Goal: Task Accomplishment & Management: Complete application form

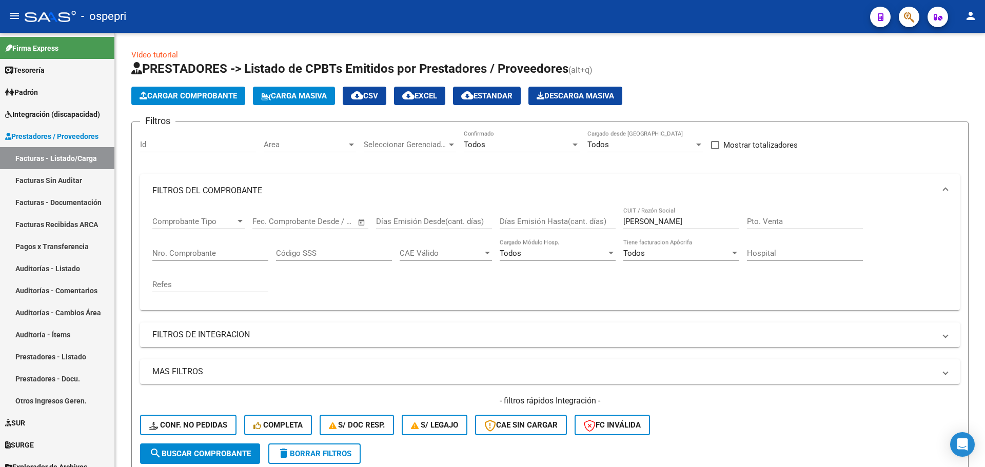
scroll to position [154, 0]
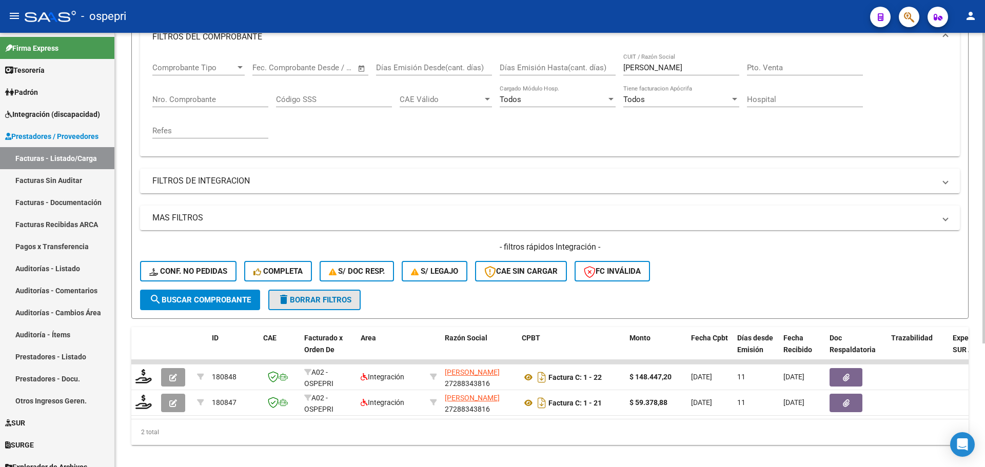
click at [324, 301] on span "delete Borrar Filtros" at bounding box center [315, 300] width 74 height 9
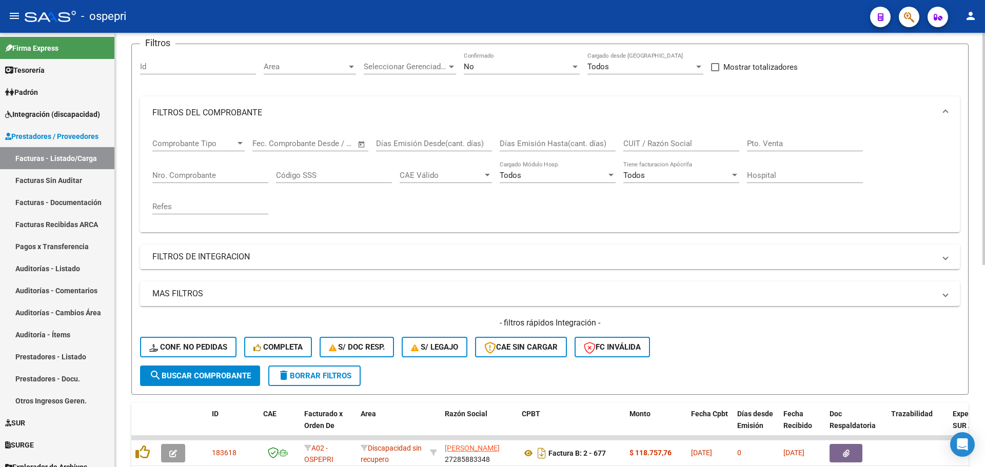
scroll to position [0, 0]
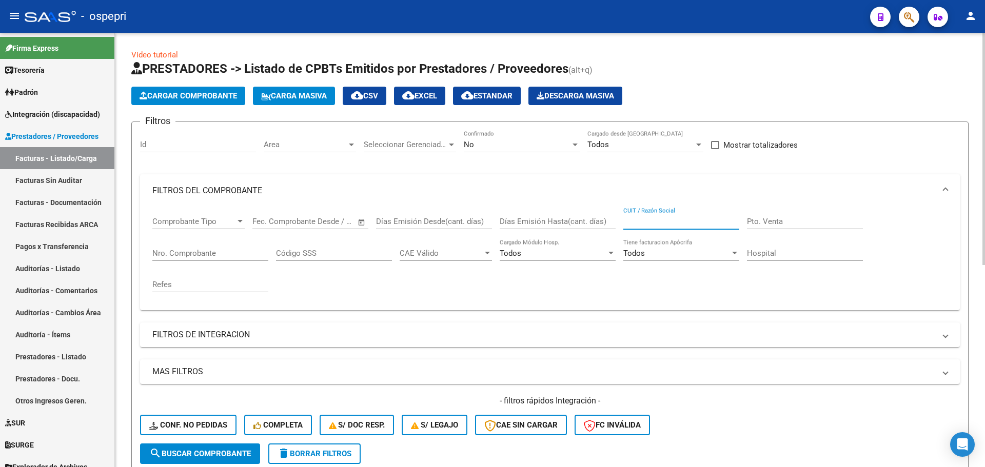
click at [680, 222] on input "CUIT / Razón Social" at bounding box center [681, 221] width 116 height 9
type input "[PERSON_NAME]"
click at [575, 146] on div at bounding box center [574, 145] width 9 height 8
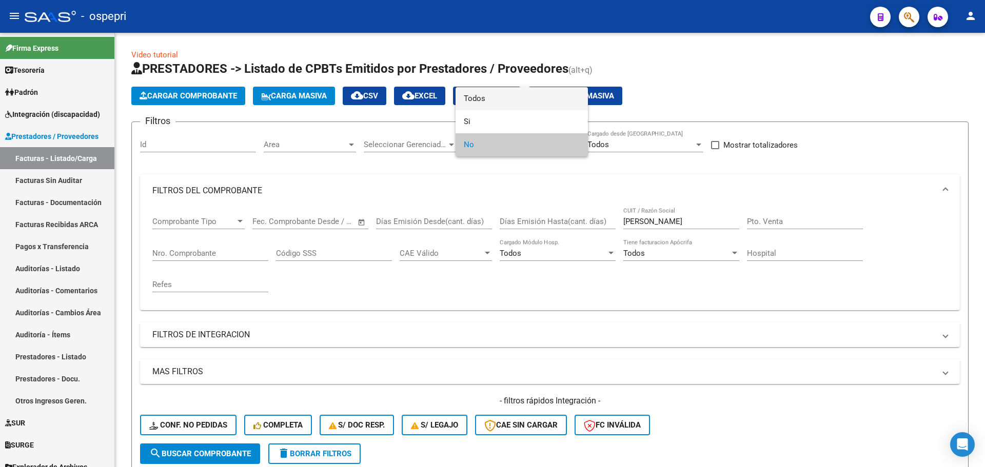
click at [484, 103] on span "Todos" at bounding box center [522, 98] width 116 height 23
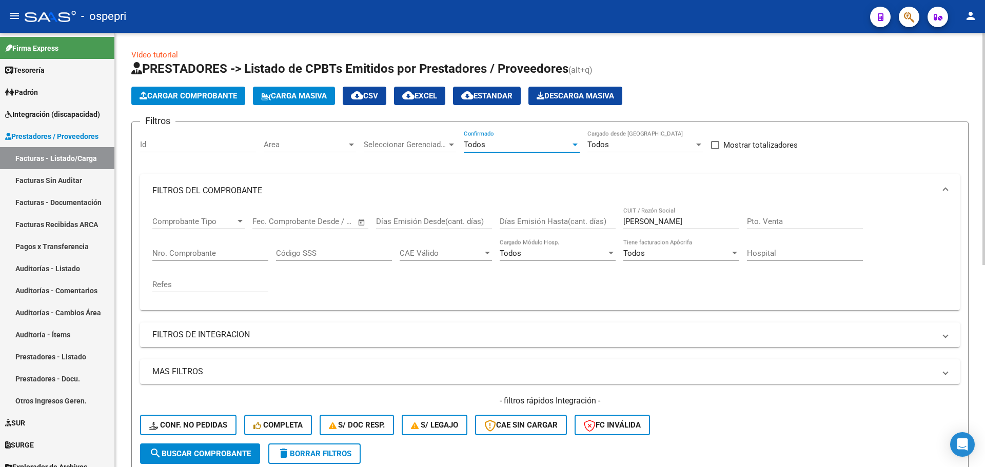
click at [237, 452] on span "search Buscar Comprobante" at bounding box center [200, 453] width 102 height 9
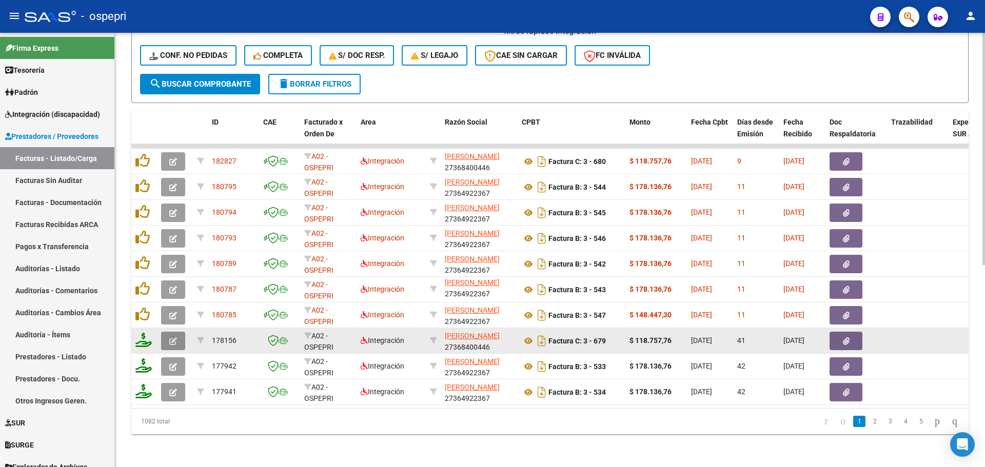
click at [175, 338] on icon "button" at bounding box center [173, 342] width 8 height 8
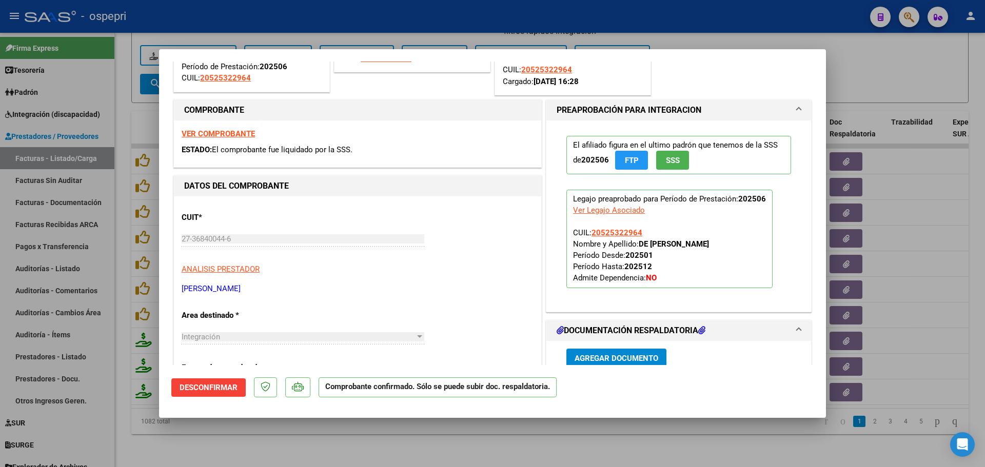
scroll to position [205, 0]
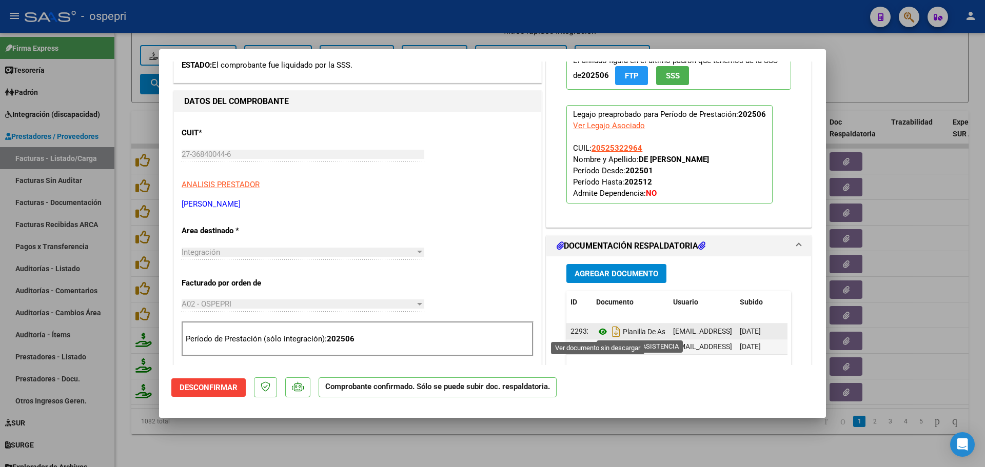
click at [601, 328] on icon at bounding box center [602, 332] width 13 height 12
type input "$ 0,00"
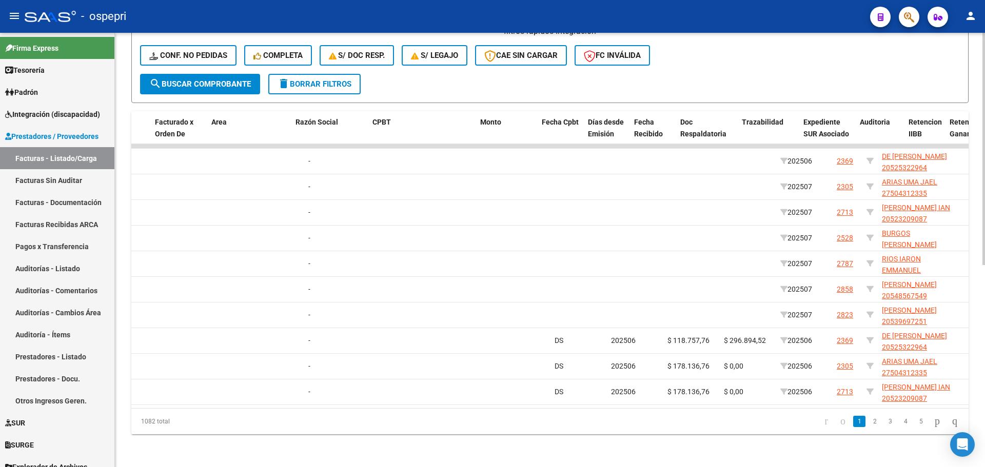
scroll to position [0, 0]
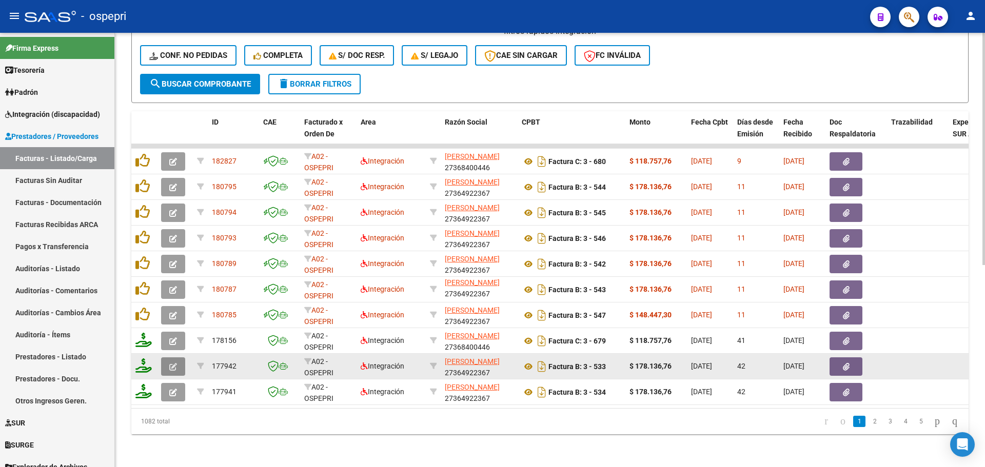
click at [172, 363] on icon "button" at bounding box center [173, 367] width 8 height 8
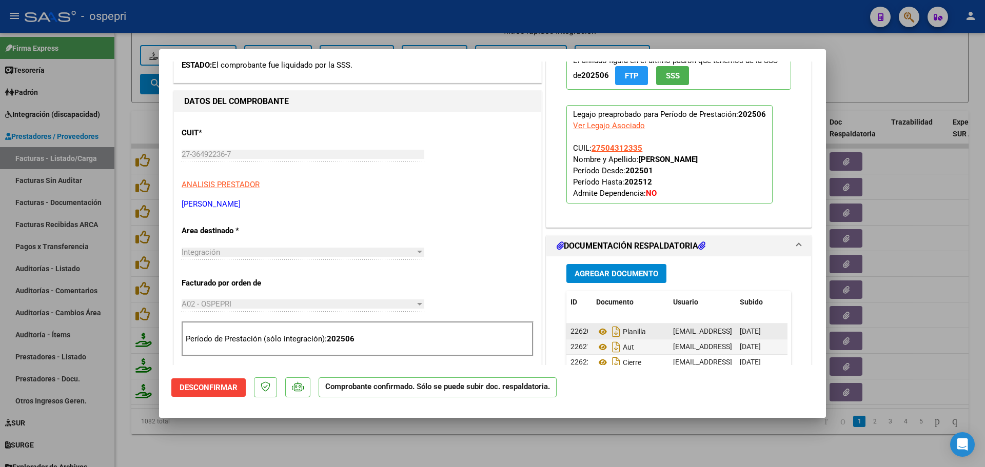
scroll to position [257, 0]
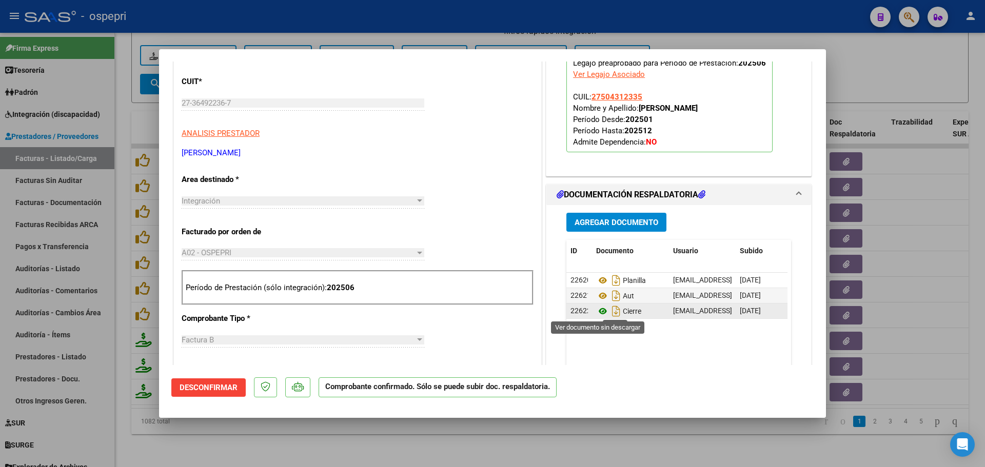
click at [598, 309] on icon at bounding box center [602, 311] width 13 height 12
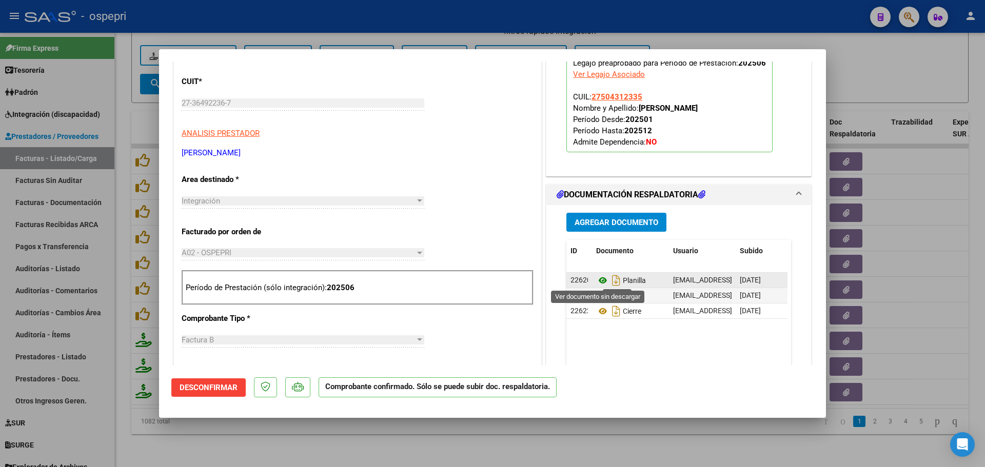
click at [597, 279] on icon at bounding box center [602, 280] width 13 height 12
type input "$ 0,00"
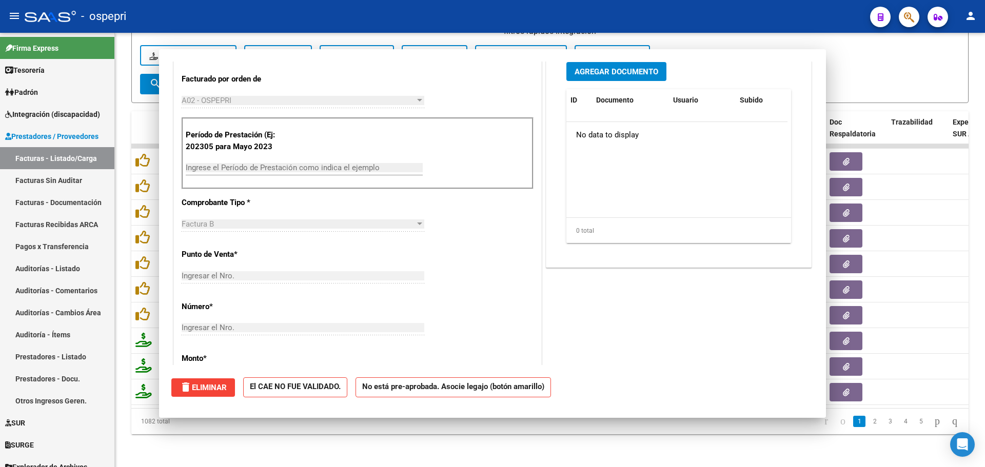
scroll to position [123, 0]
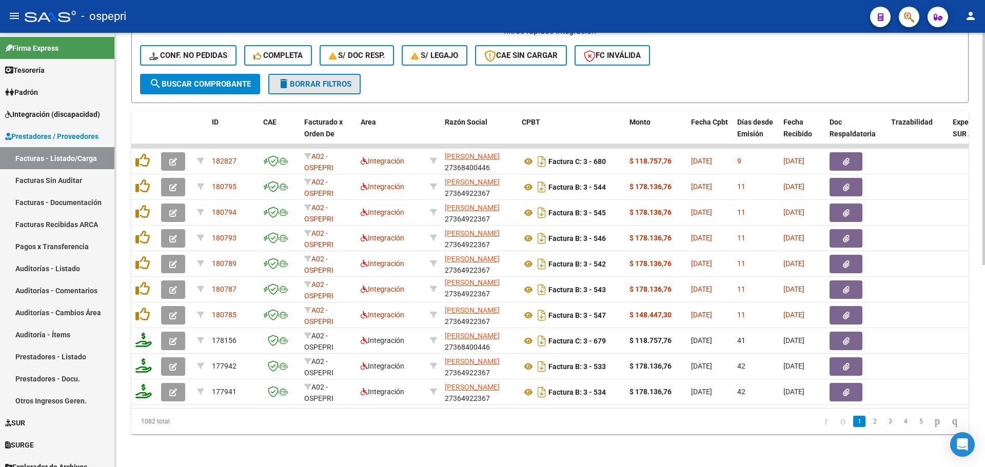
click at [304, 80] on span "delete Borrar Filtros" at bounding box center [315, 84] width 74 height 9
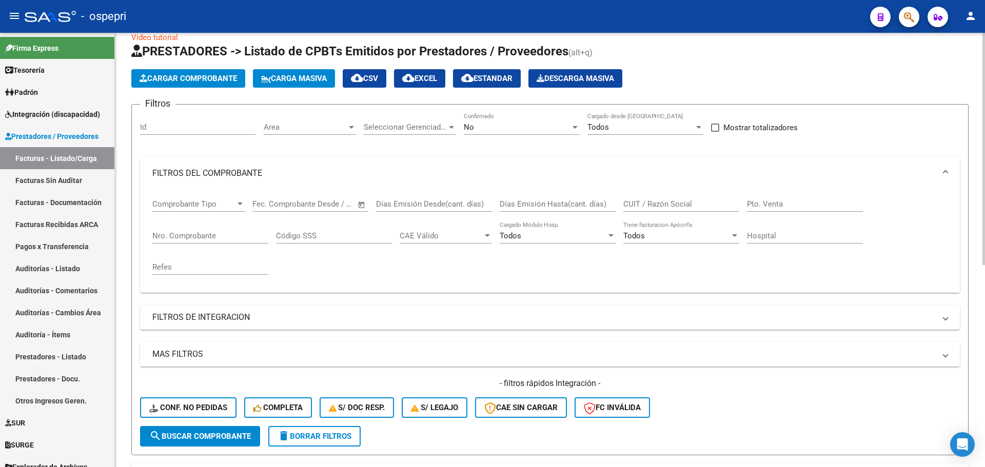
scroll to position [0, 0]
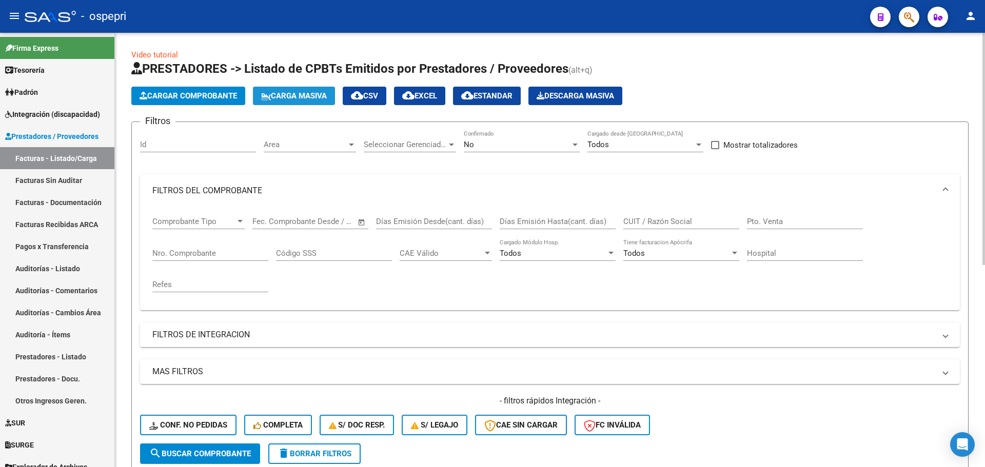
click at [319, 95] on span "Carga Masiva" at bounding box center [294, 95] width 66 height 9
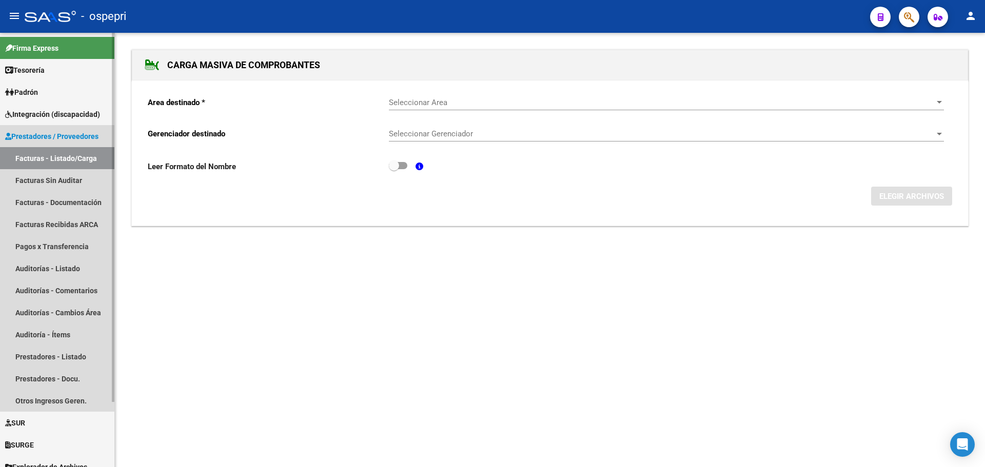
click at [47, 152] on link "Facturas - Listado/Carga" at bounding box center [57, 158] width 114 height 22
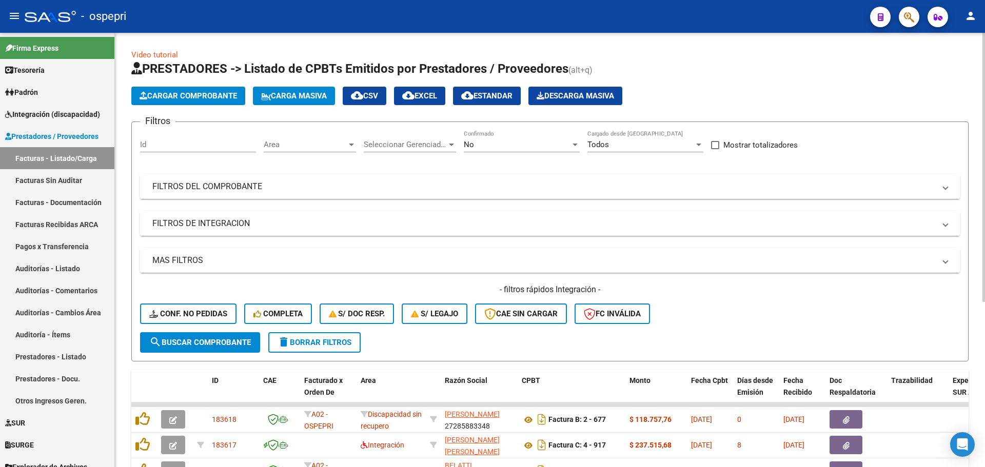
click at [943, 183] on mat-expansion-panel-header "FILTROS DEL COMPROBANTE" at bounding box center [550, 186] width 820 height 25
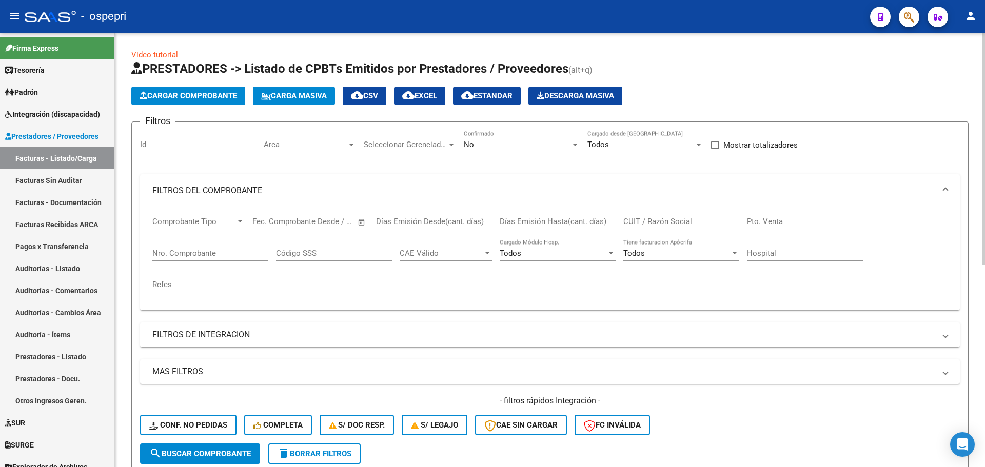
click at [672, 221] on input "CUIT / Razón Social" at bounding box center [681, 221] width 116 height 9
paste input "23215188604"
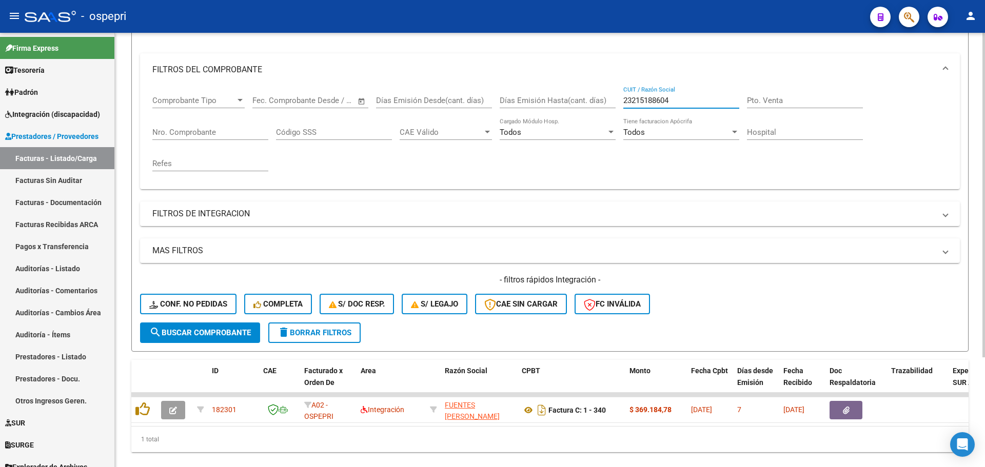
scroll to position [147, 0]
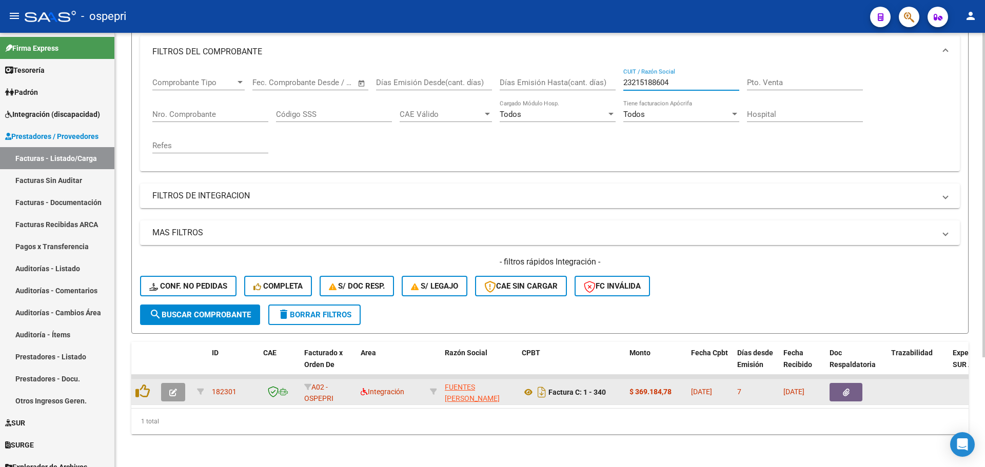
type input "23215188604"
click at [168, 383] on button "button" at bounding box center [173, 392] width 24 height 18
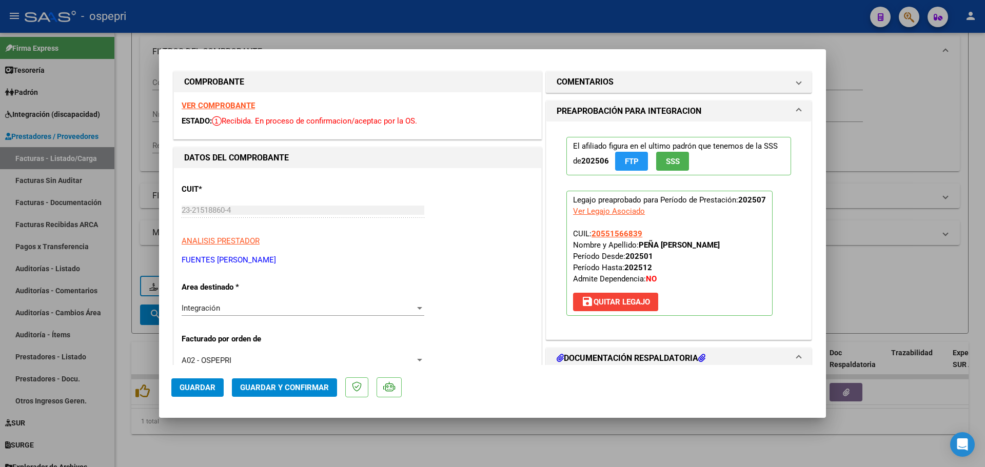
scroll to position [0, 0]
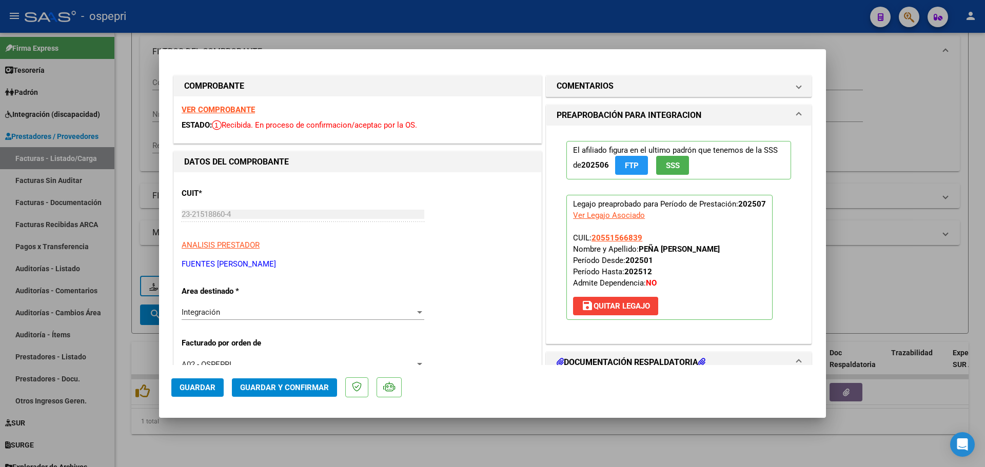
click at [240, 113] on strong "VER COMPROBANTE" at bounding box center [218, 109] width 73 height 9
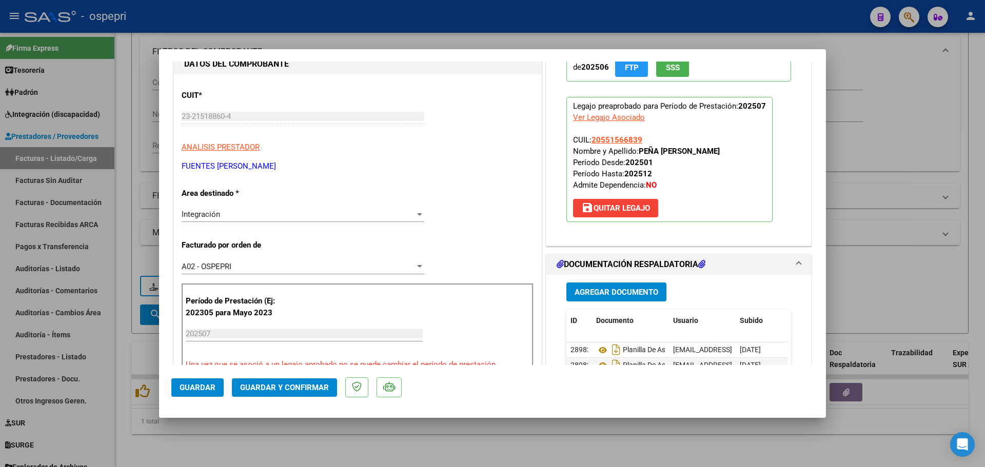
scroll to position [154, 0]
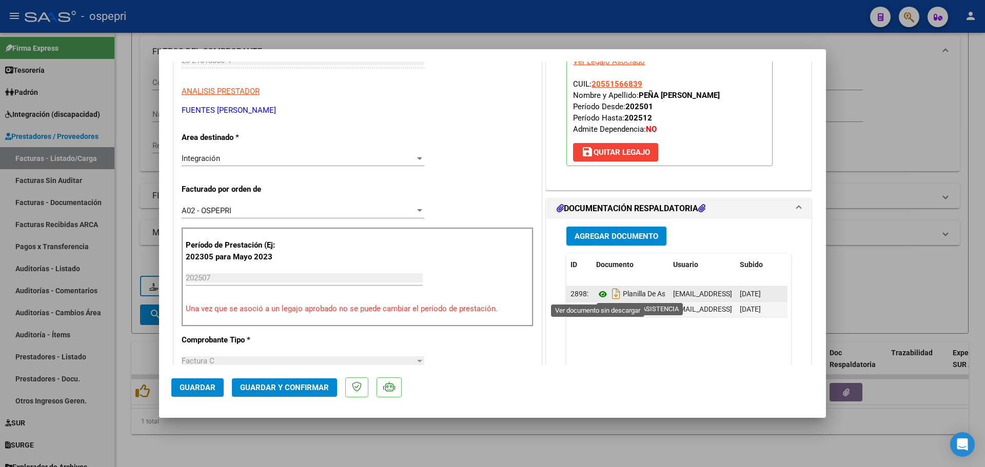
click at [599, 291] on icon at bounding box center [602, 294] width 13 height 12
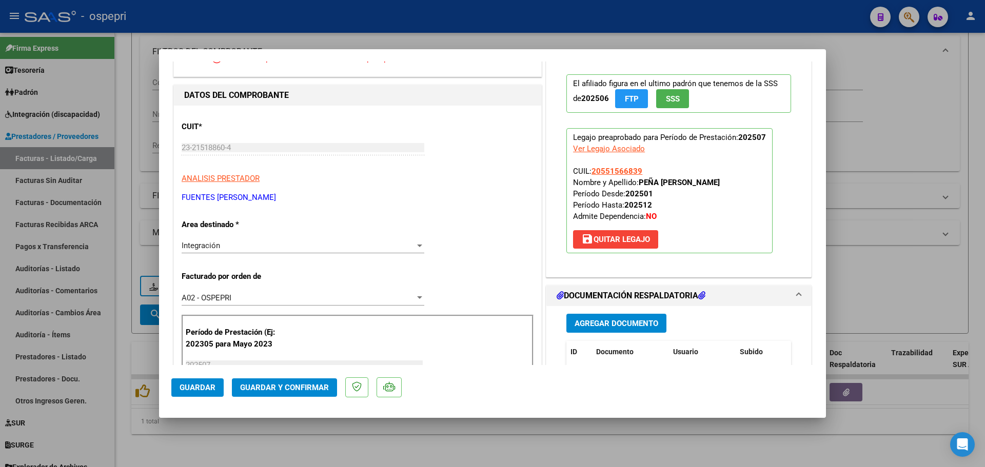
scroll to position [51, 0]
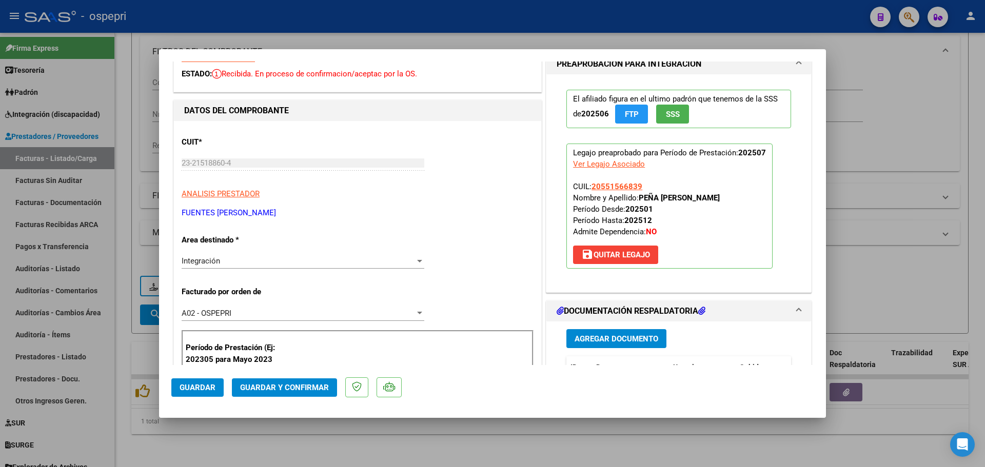
click at [150, 160] on div "COMPROBANTE VER COMPROBANTE ESTADO: Recibida. En proceso de confirmacion/acepta…" at bounding box center [492, 233] width 985 height 467
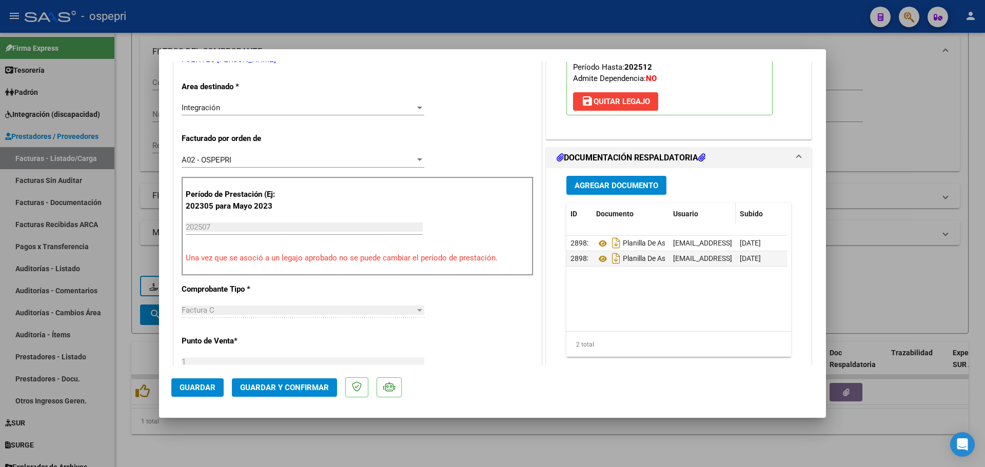
scroll to position [205, 0]
click at [600, 258] on icon at bounding box center [602, 258] width 13 height 12
click at [273, 389] on span "Guardar y Confirmar" at bounding box center [284, 387] width 89 height 9
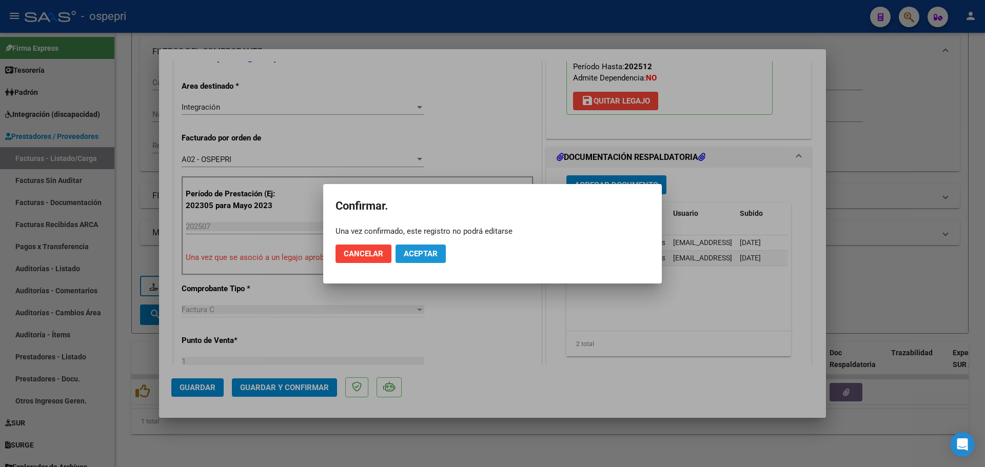
click at [410, 251] on span "Aceptar" at bounding box center [421, 253] width 34 height 9
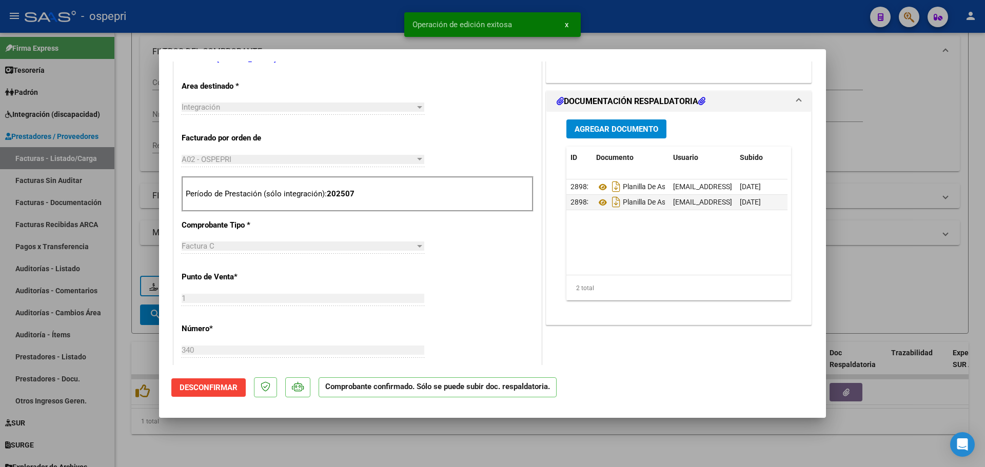
type input "$ 0,00"
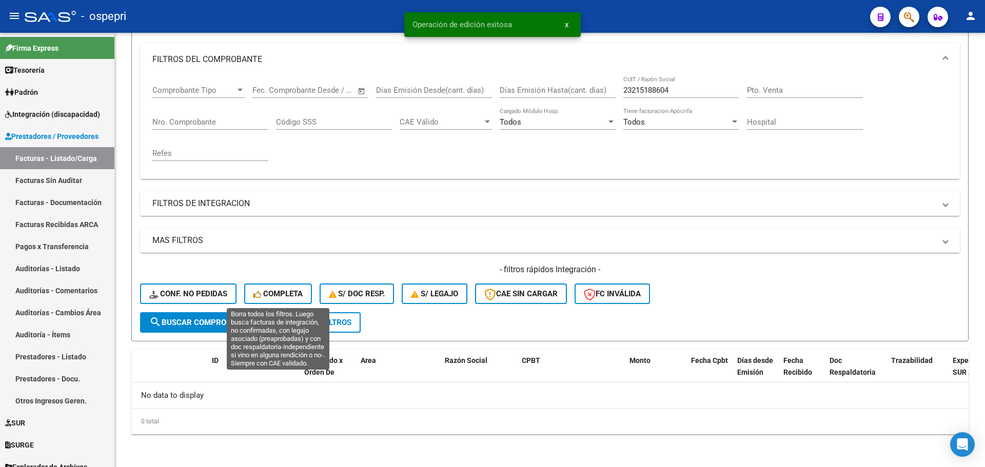
scroll to position [131, 0]
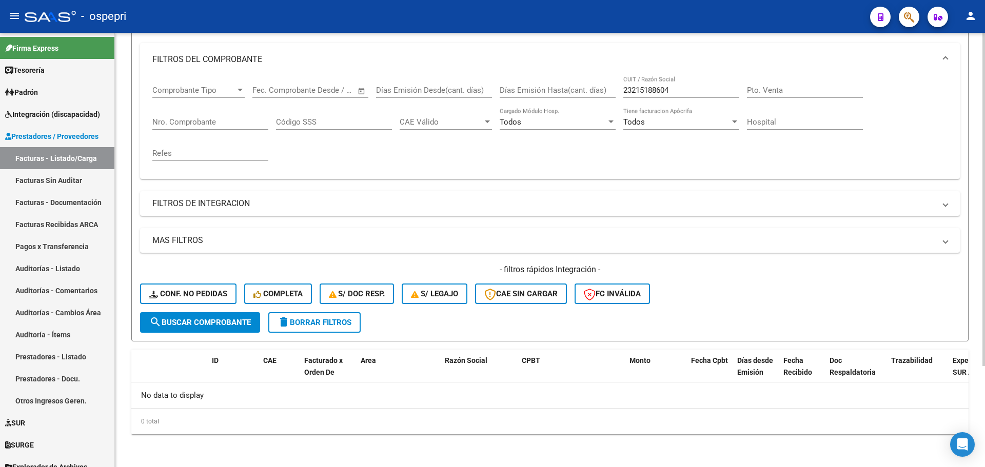
click at [675, 88] on input "23215188604" at bounding box center [681, 90] width 116 height 9
paste input "7403217099"
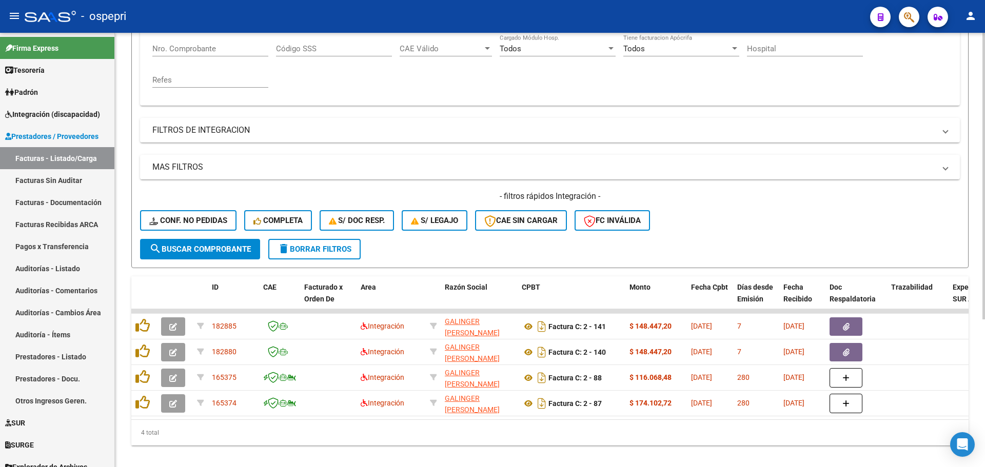
scroll to position [224, 0]
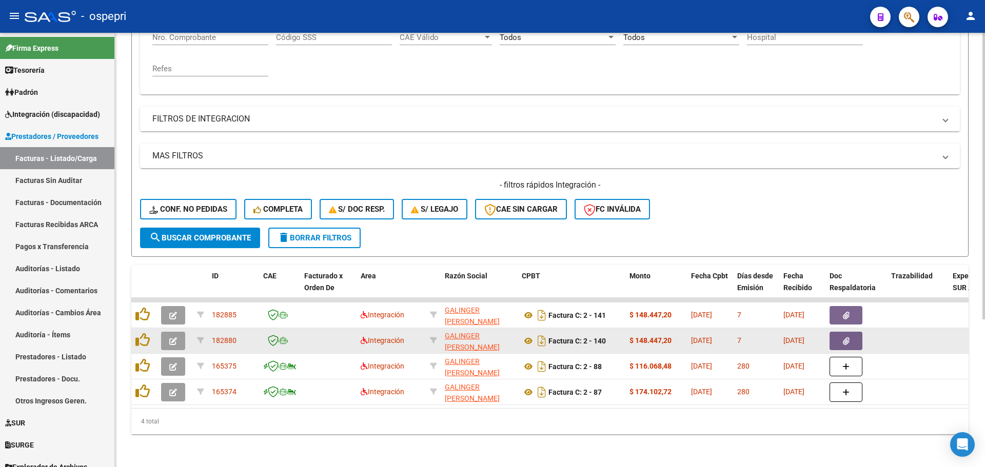
type input "27403217099"
click at [168, 332] on button "button" at bounding box center [173, 341] width 24 height 18
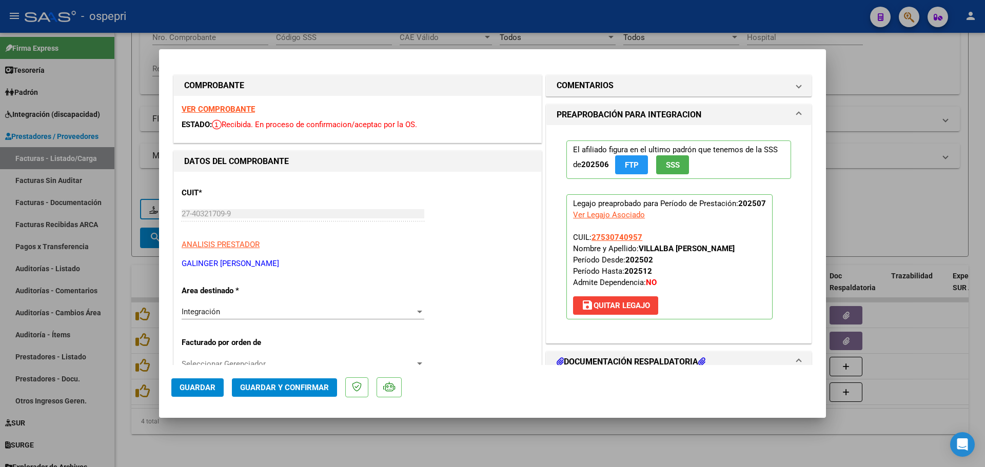
scroll to position [0, 0]
click at [220, 110] on strong "VER COMPROBANTE" at bounding box center [218, 109] width 73 height 9
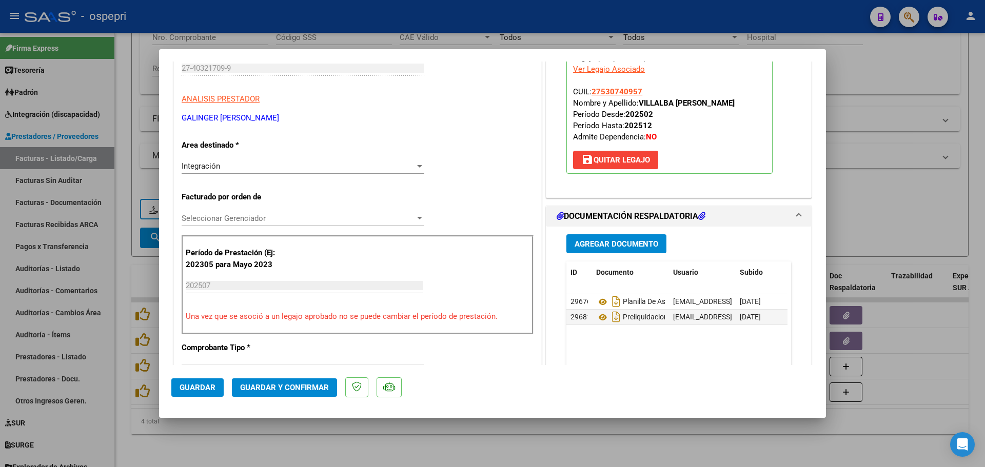
scroll to position [154, 0]
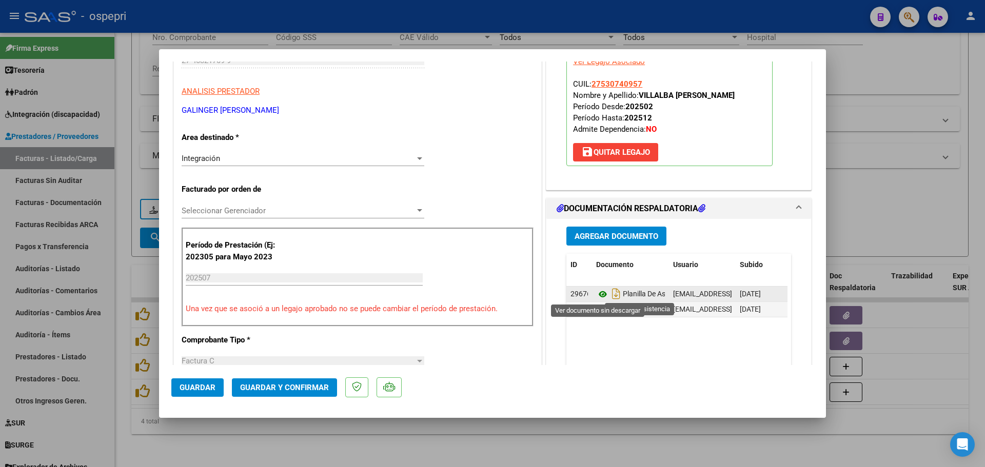
click at [596, 292] on icon at bounding box center [602, 294] width 13 height 12
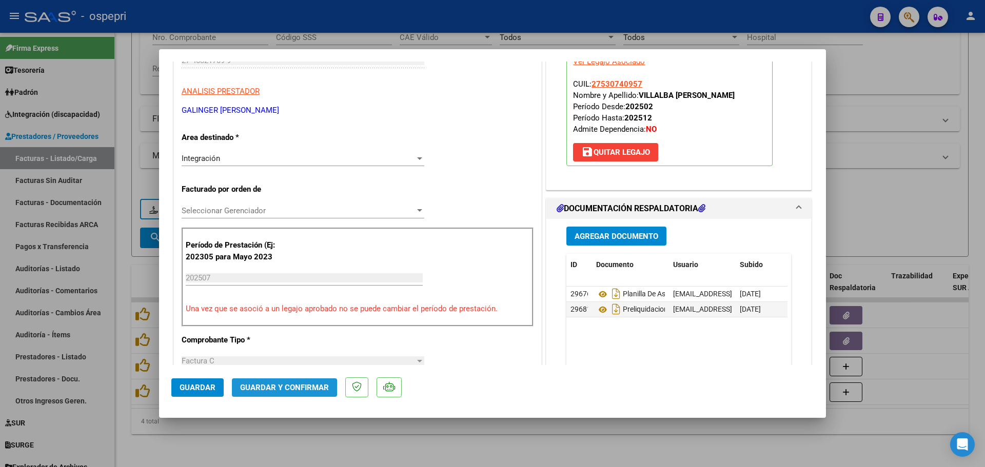
click at [260, 389] on span "Guardar y Confirmar" at bounding box center [284, 387] width 89 height 9
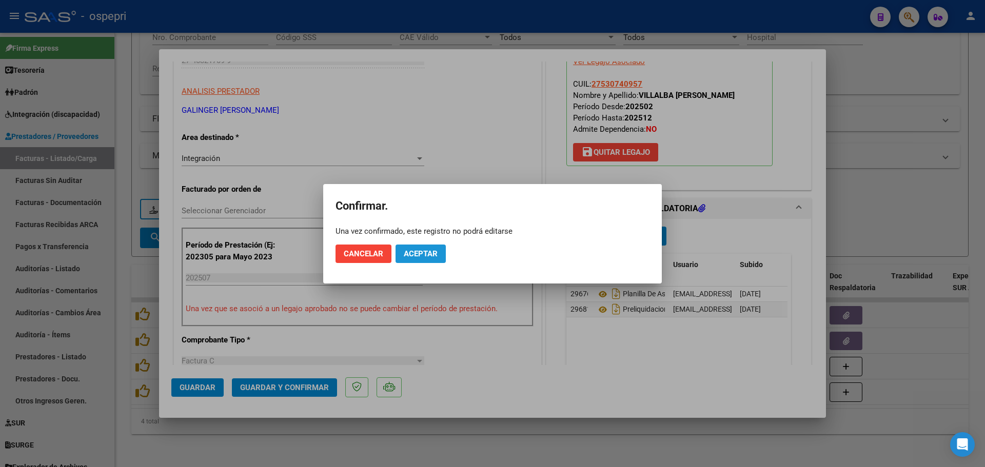
click at [426, 255] on span "Aceptar" at bounding box center [421, 253] width 34 height 9
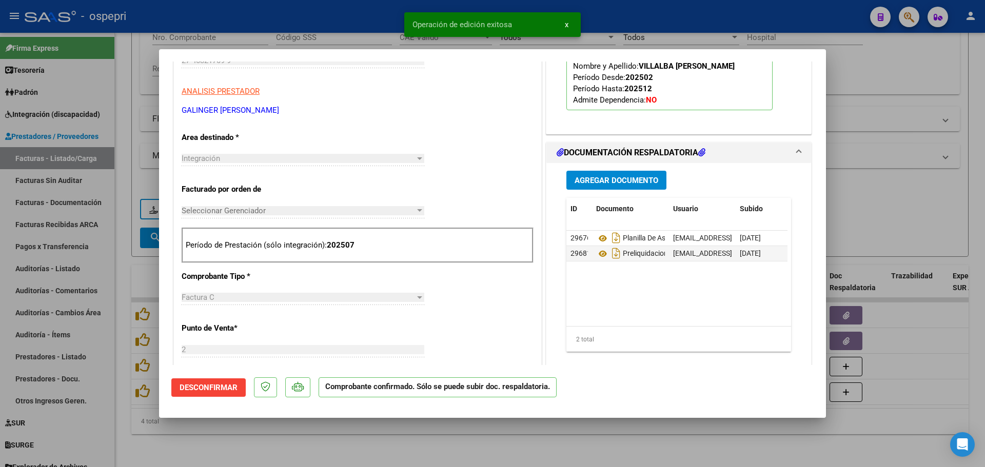
type input "$ 0,00"
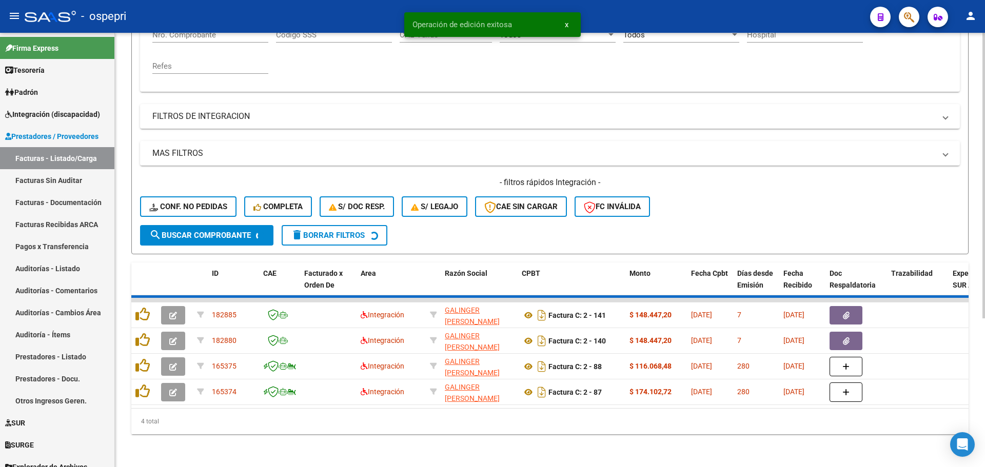
scroll to position [198, 0]
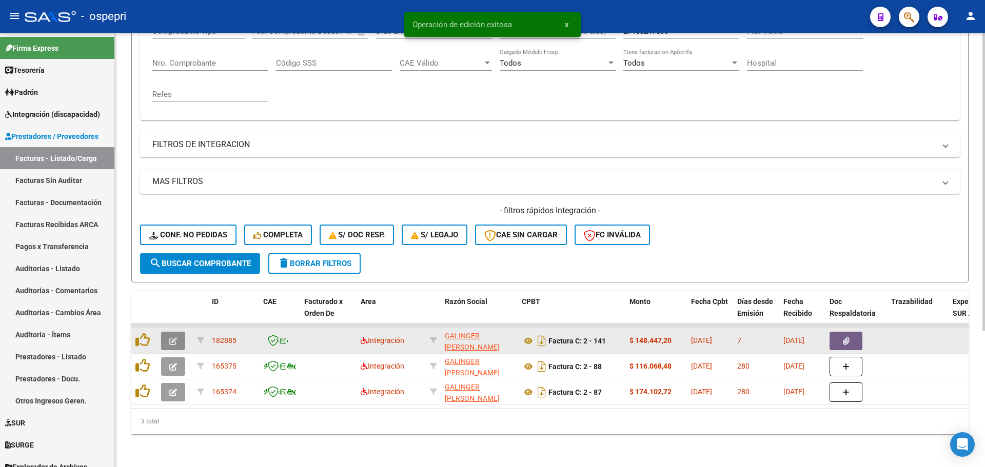
click at [168, 336] on button "button" at bounding box center [173, 341] width 24 height 18
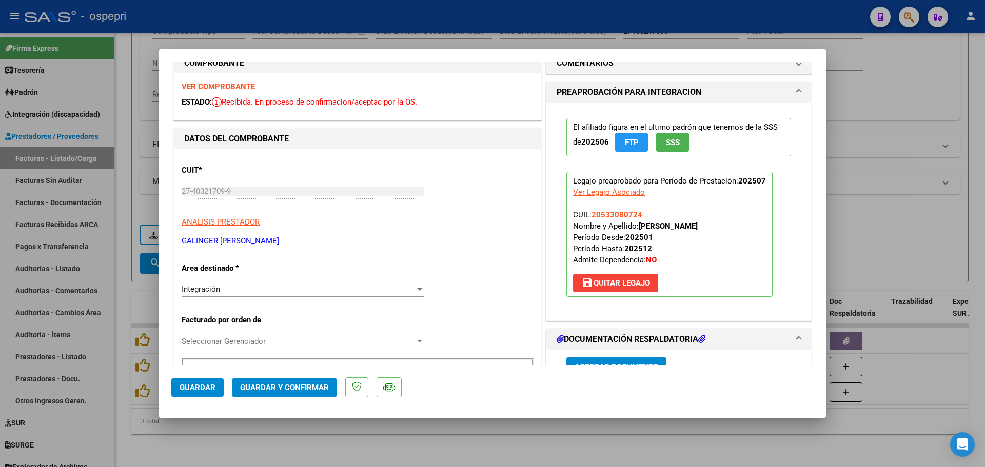
scroll to position [0, 0]
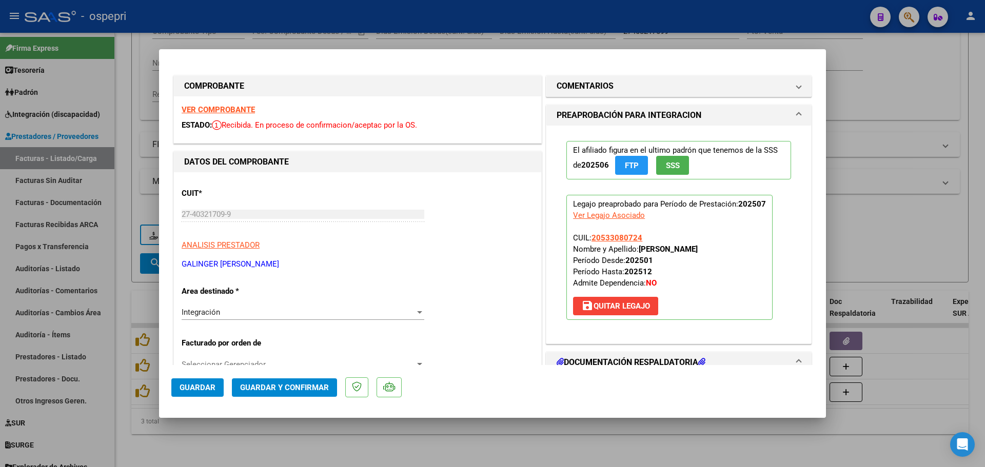
click at [240, 110] on strong "VER COMPROBANTE" at bounding box center [218, 109] width 73 height 9
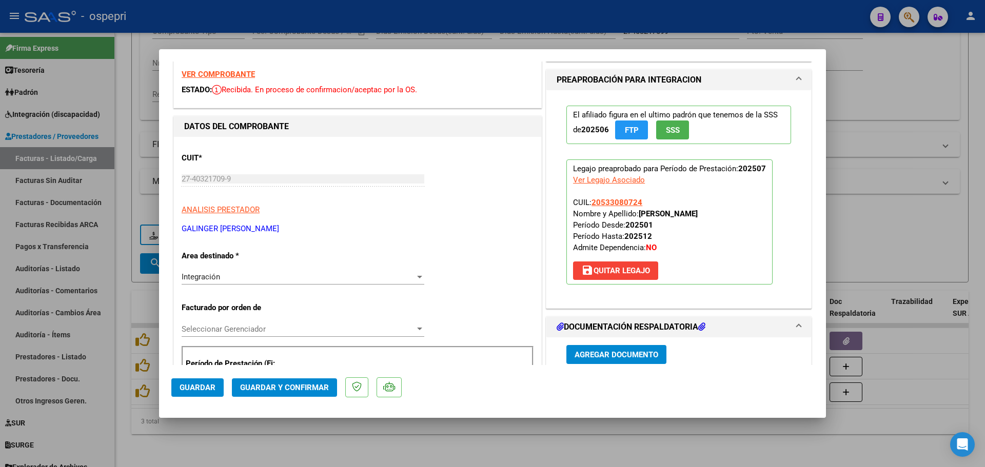
scroll to position [103, 0]
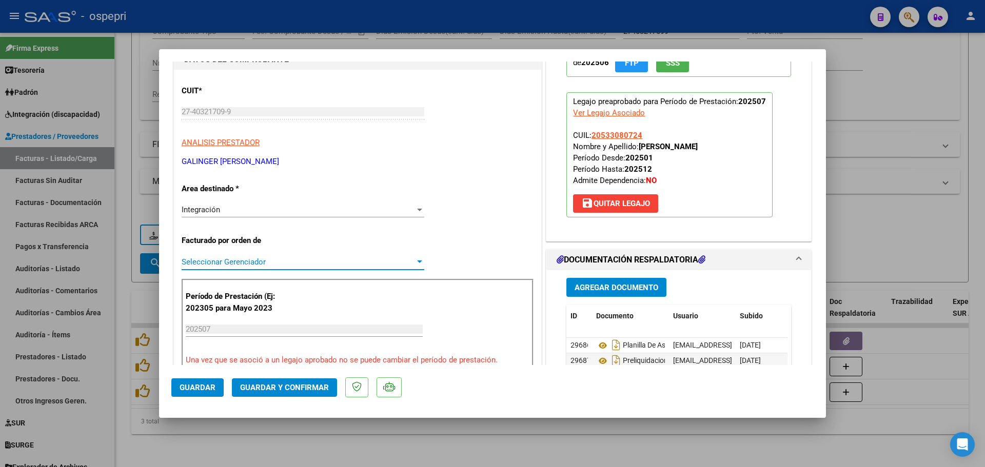
click at [417, 263] on div at bounding box center [419, 262] width 5 height 3
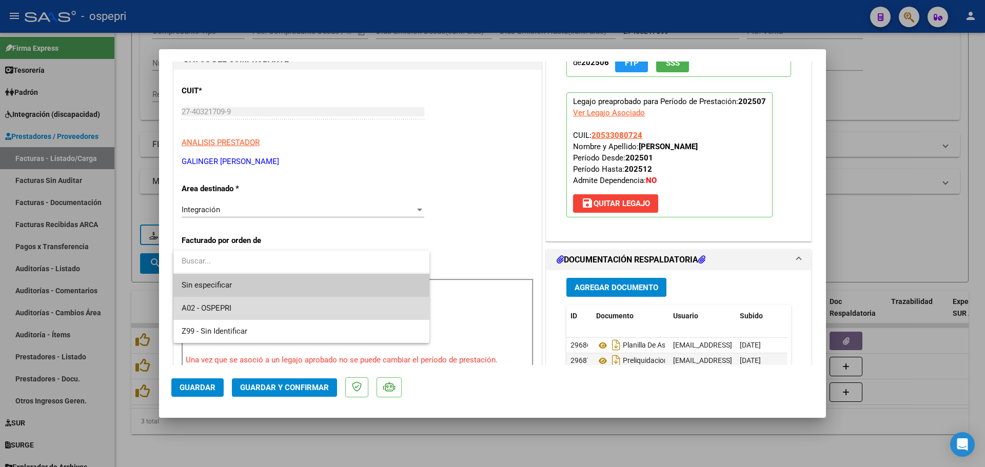
click at [246, 308] on span "A02 - OSPEPRI" at bounding box center [302, 308] width 240 height 23
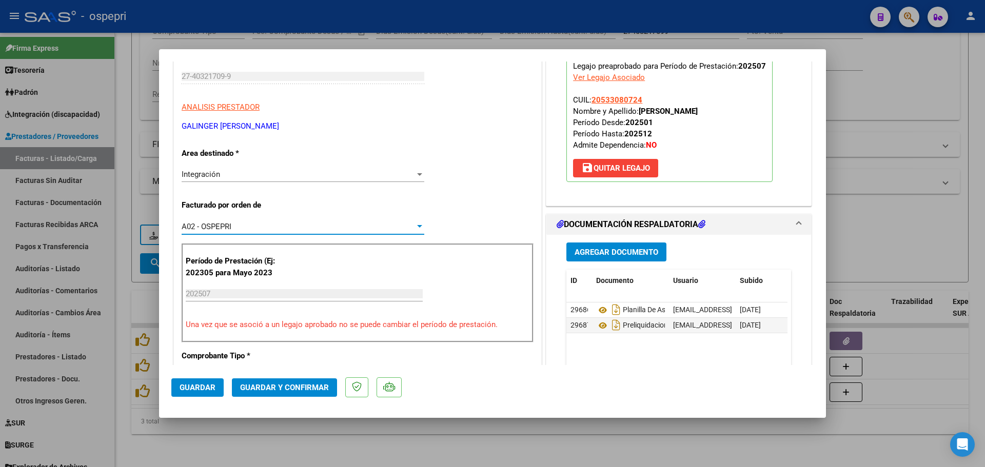
scroll to position [154, 0]
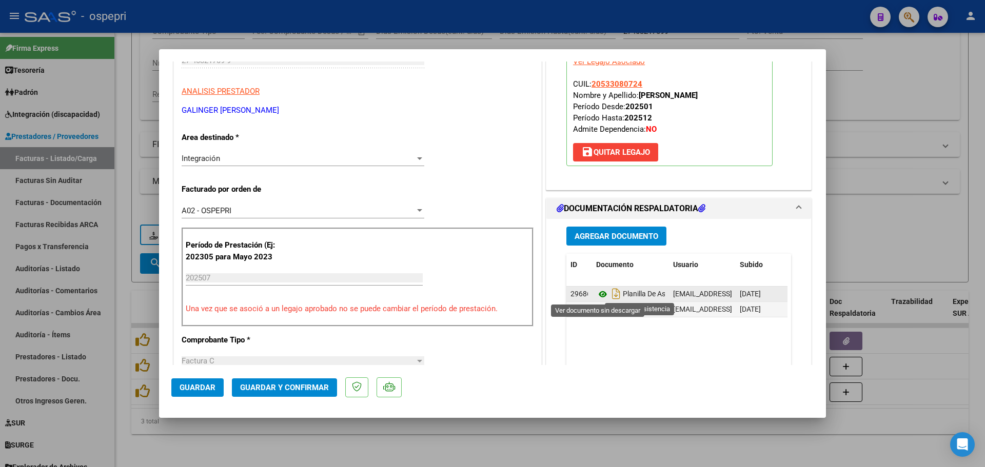
click at [598, 294] on icon at bounding box center [602, 294] width 13 height 12
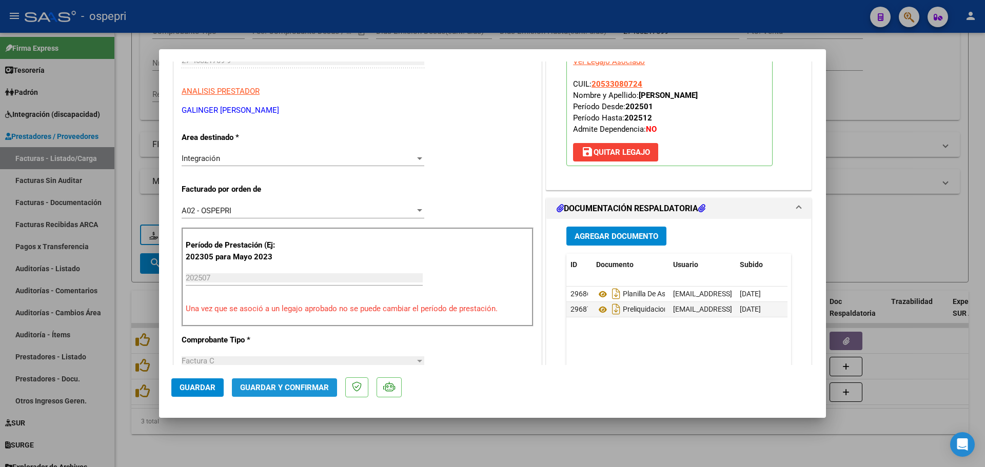
click at [284, 387] on span "Guardar y Confirmar" at bounding box center [284, 387] width 89 height 9
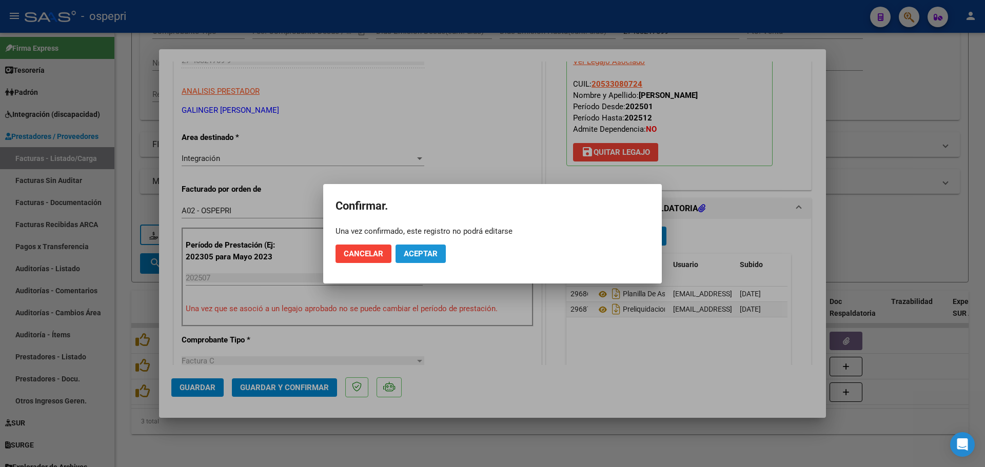
click at [427, 254] on span "Aceptar" at bounding box center [421, 253] width 34 height 9
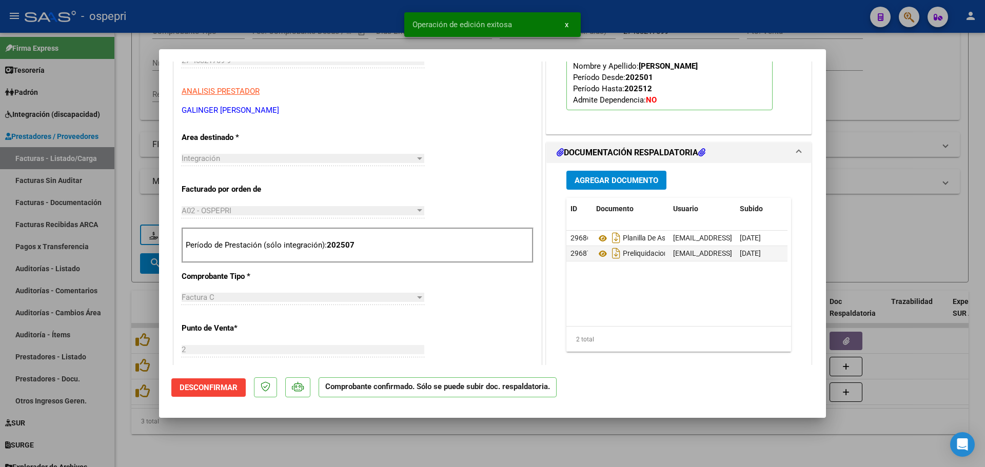
type input "$ 0,00"
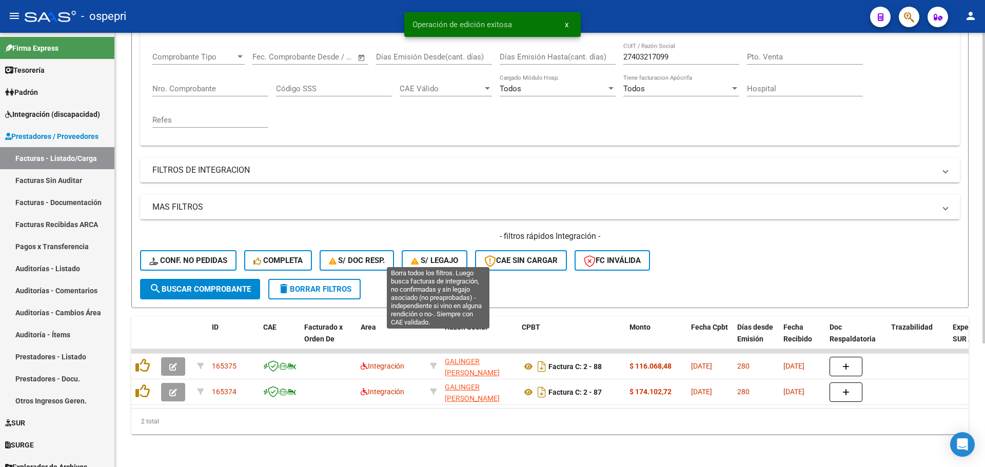
scroll to position [172, 0]
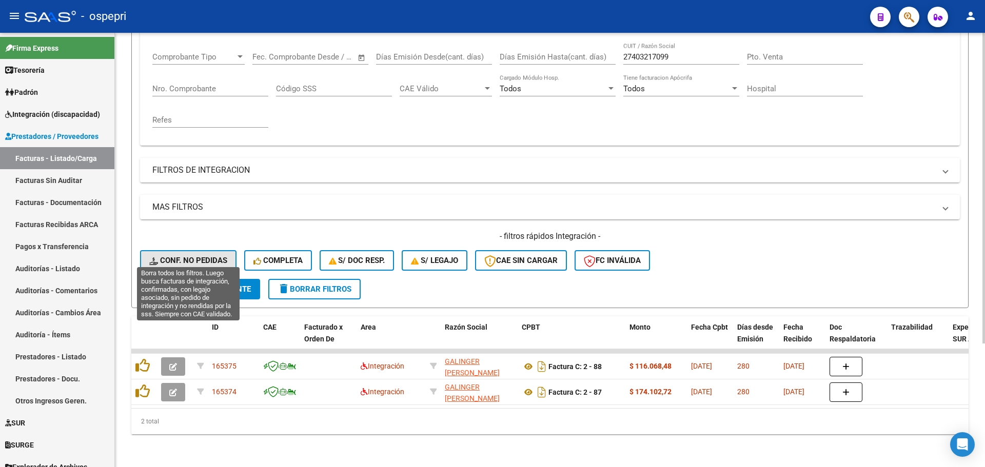
click at [210, 256] on span "Conf. no pedidas" at bounding box center [188, 260] width 78 height 9
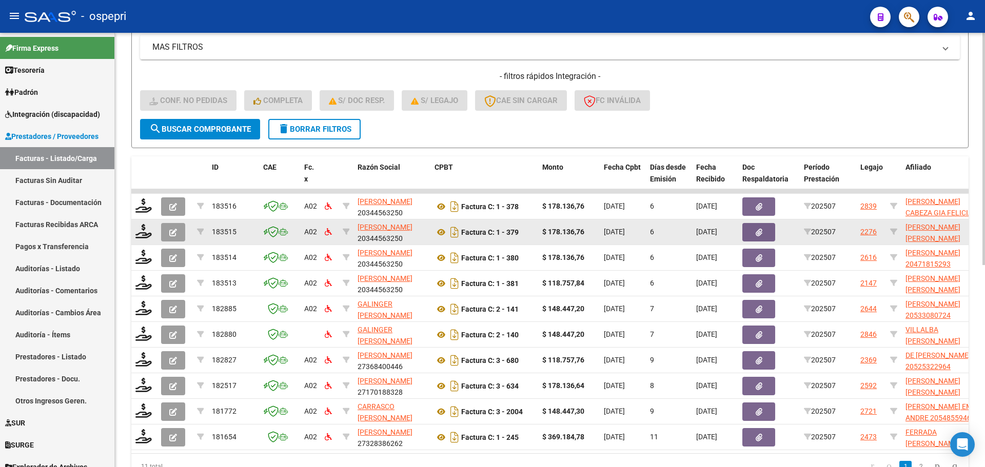
scroll to position [326, 0]
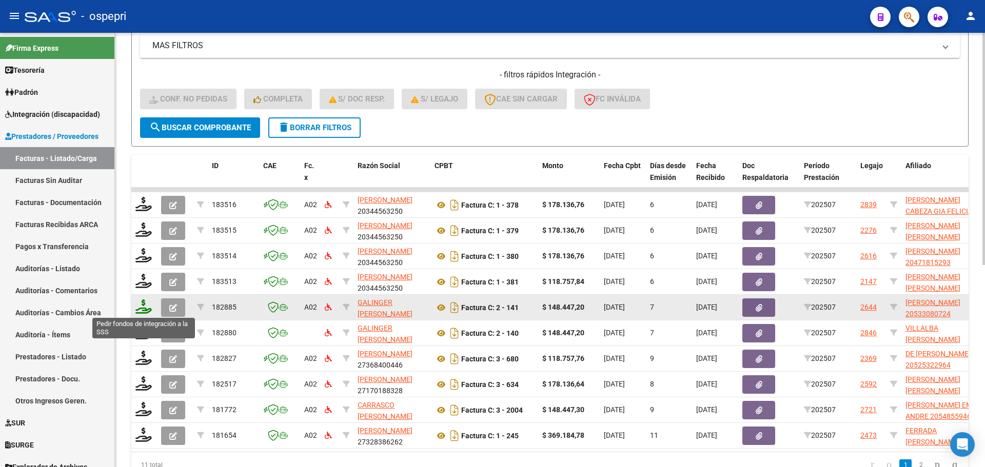
click at [141, 312] on icon at bounding box center [143, 307] width 16 height 14
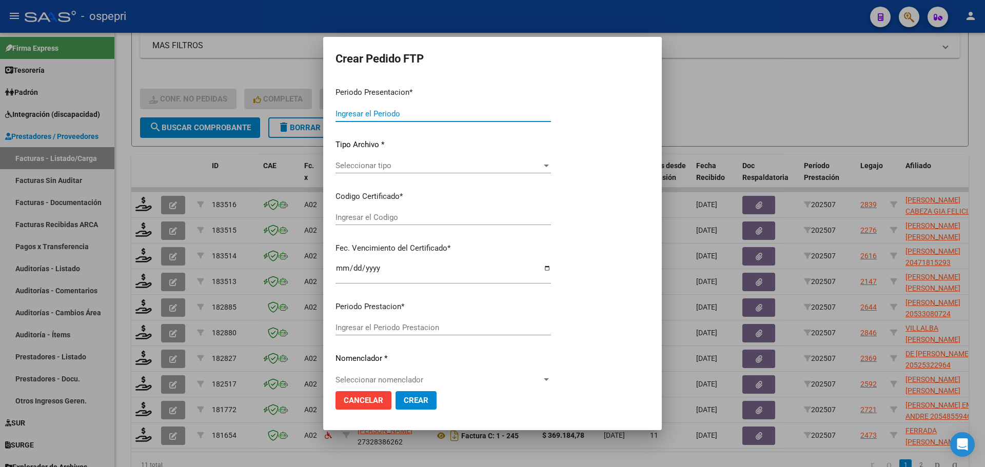
type input "202507"
type input "$ 148.447,20"
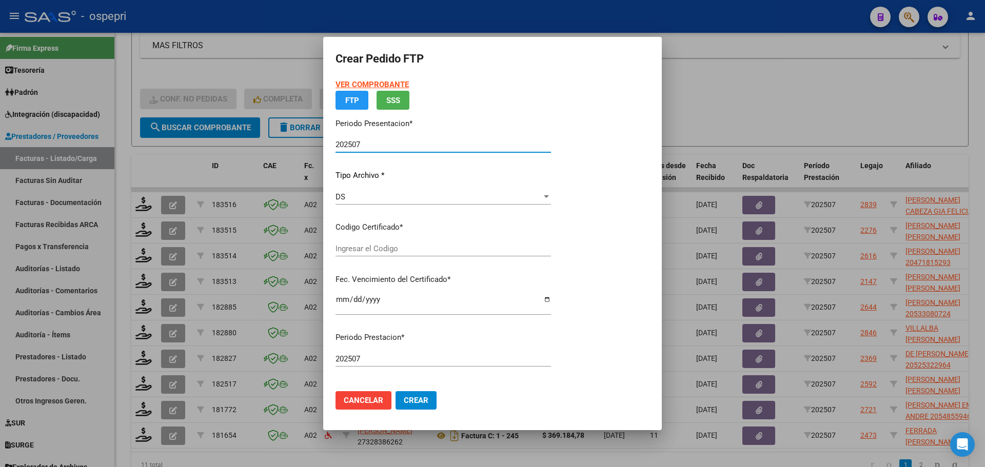
type input "2053308072-4"
type input "2028-04-01"
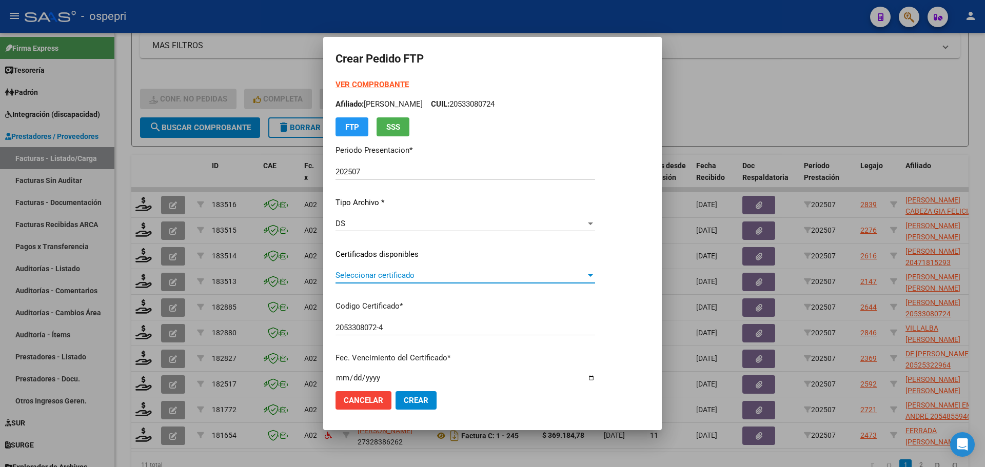
click at [389, 278] on span "Seleccionar certificado" at bounding box center [461, 275] width 250 height 9
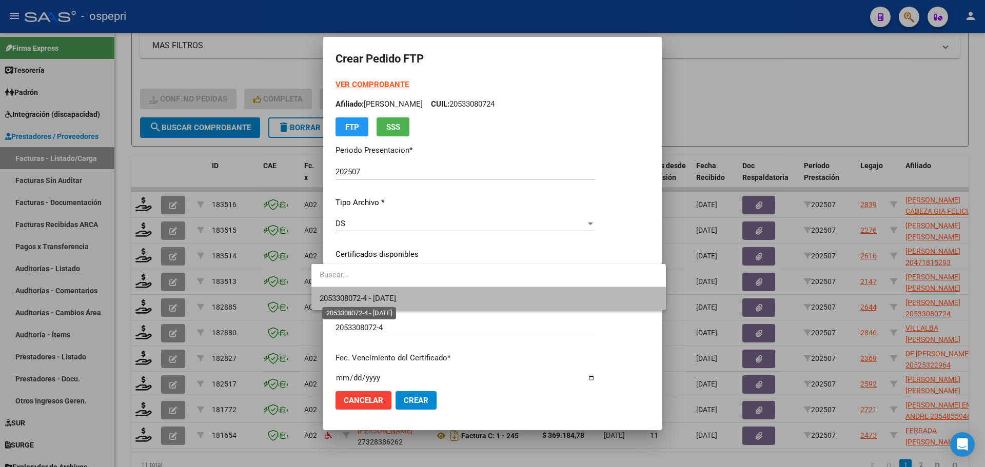
click at [381, 296] on span "2053308072-4 - 2028-04-01" at bounding box center [358, 298] width 76 height 9
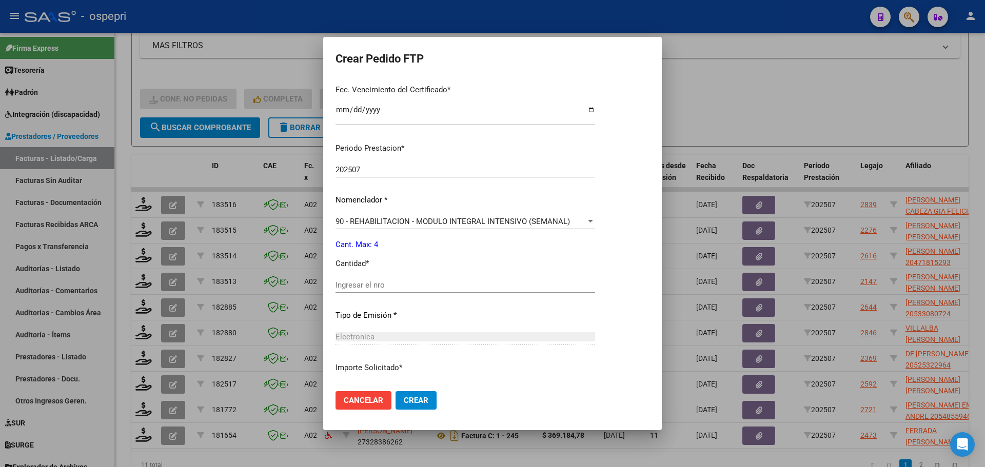
scroll to position [308, 0]
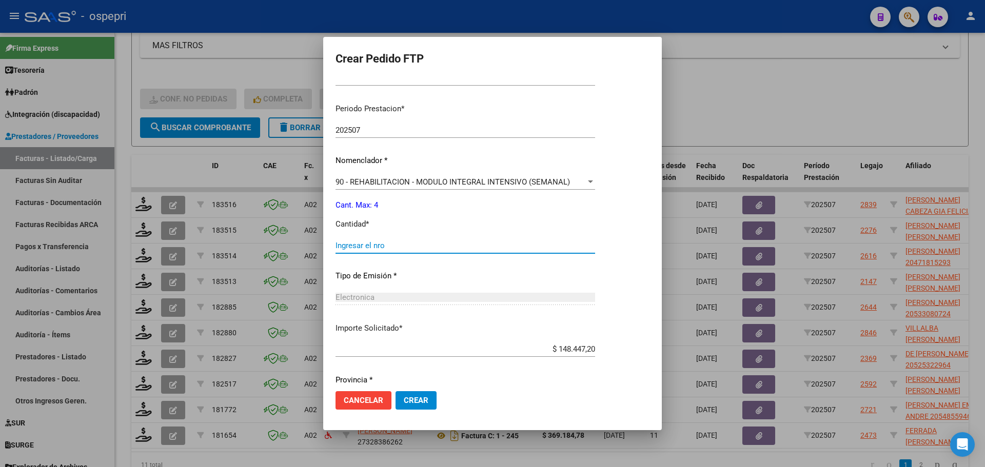
click at [348, 244] on input "Ingresar el nro" at bounding box center [466, 245] width 260 height 9
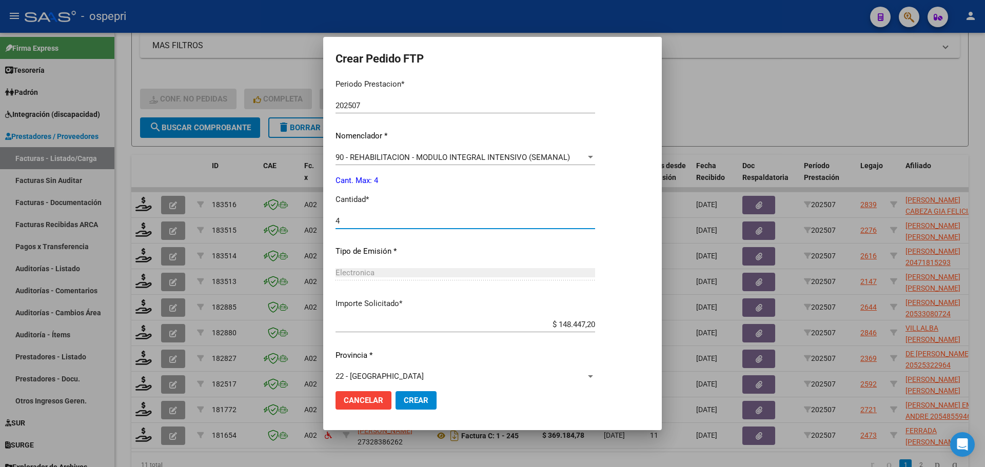
scroll to position [343, 0]
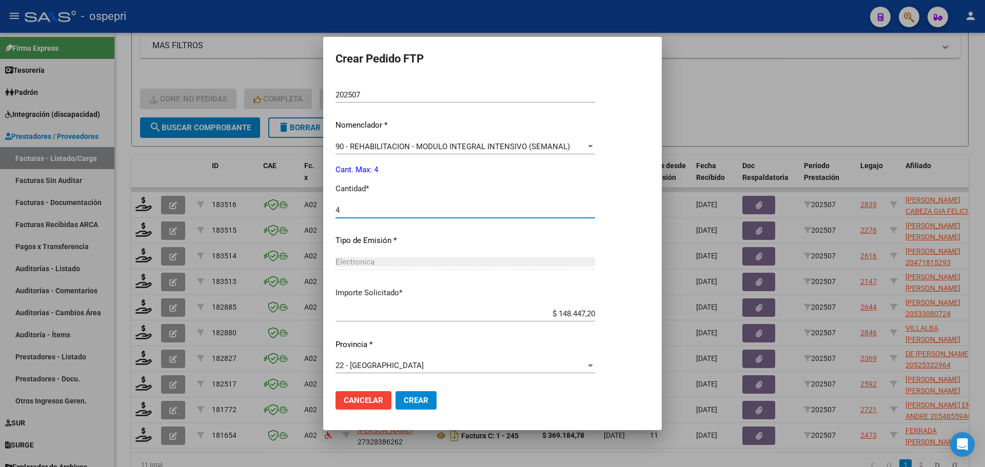
type input "4"
click at [407, 397] on span "Crear" at bounding box center [416, 400] width 25 height 9
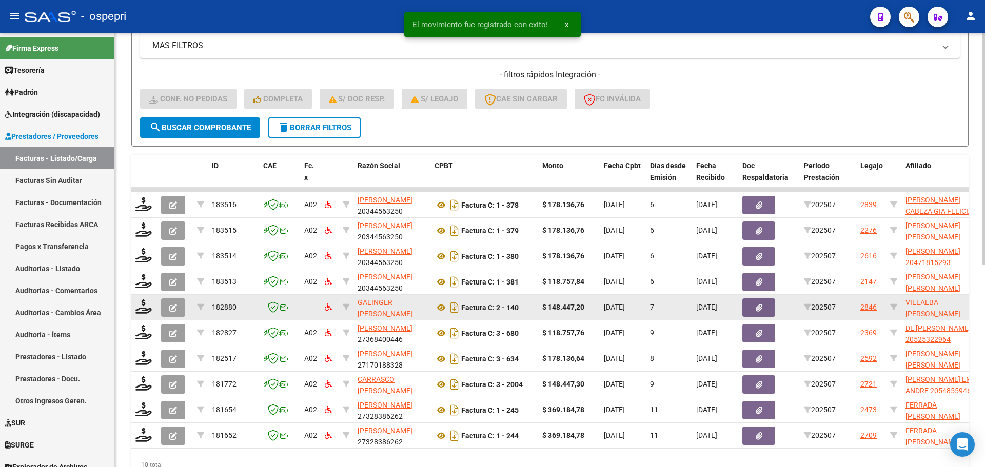
click at [140, 315] on div at bounding box center [143, 308] width 17 height 16
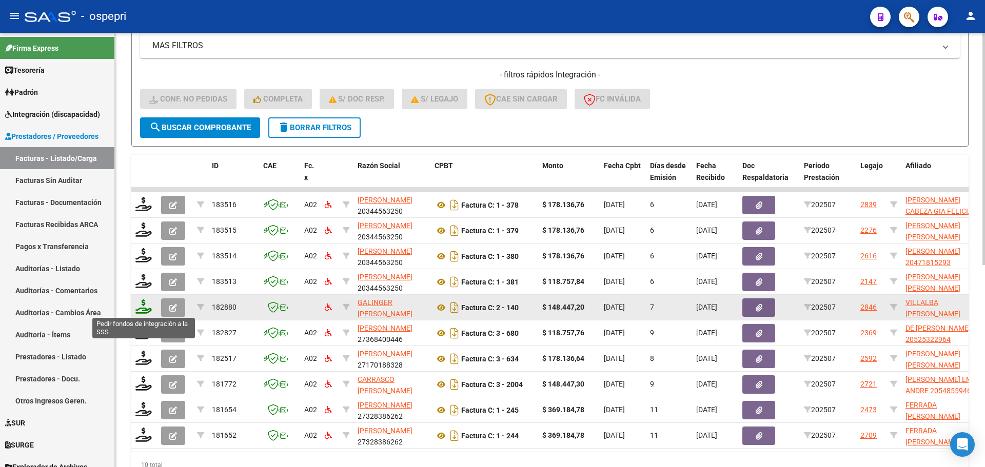
click at [141, 310] on icon at bounding box center [143, 307] width 16 height 14
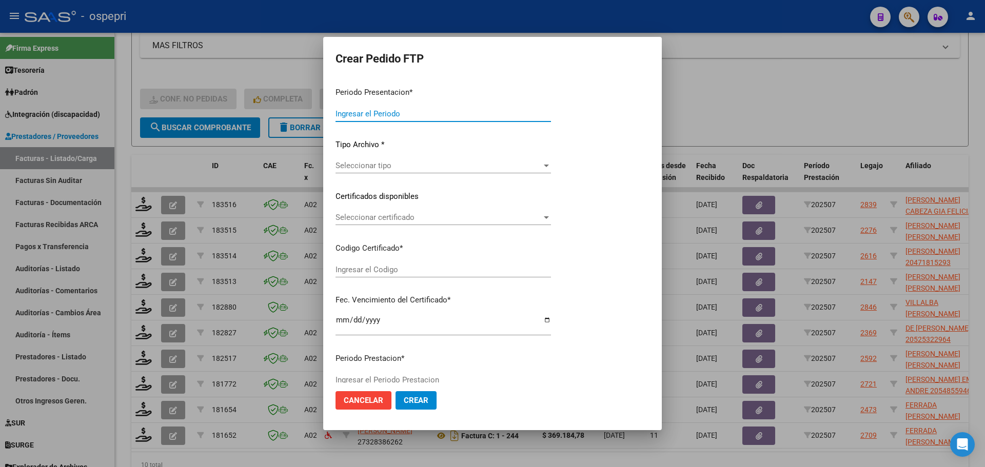
type input "202507"
type input "$ 148.447,20"
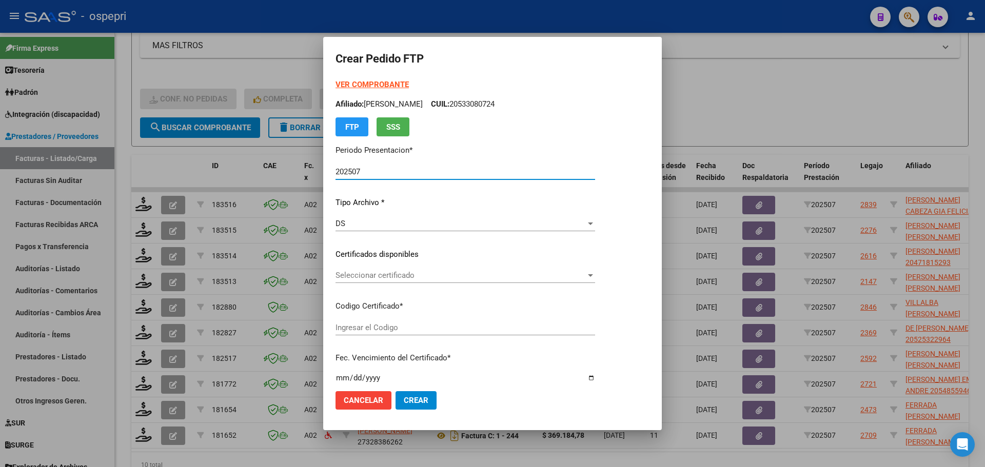
type input "2753074095-7"
type input "2026-11-01"
click at [378, 276] on span "Seleccionar certificado" at bounding box center [479, 275] width 287 height 9
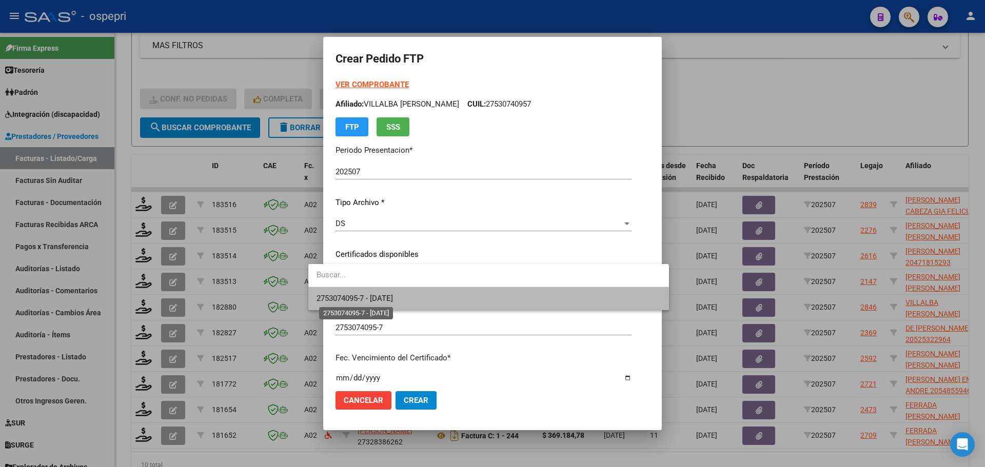
click at [378, 303] on span "2753074095-7 - 2026-11-01" at bounding box center [355, 298] width 76 height 9
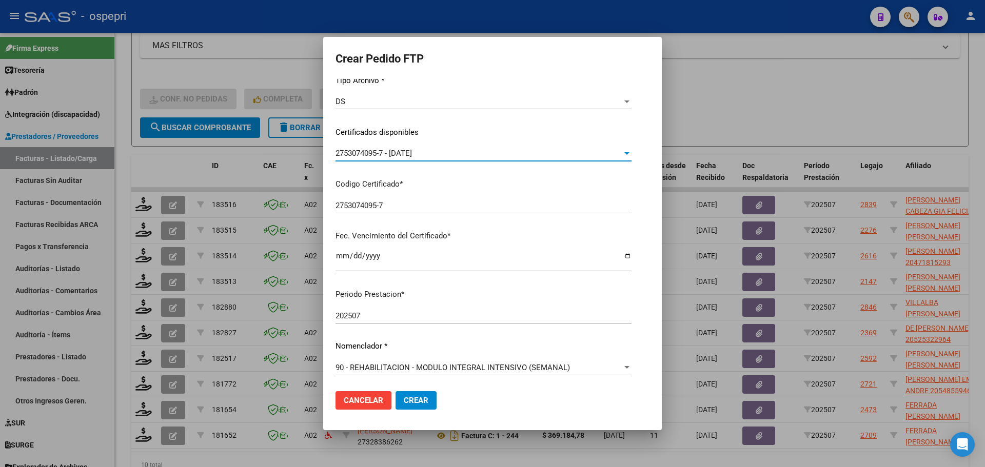
scroll to position [257, 0]
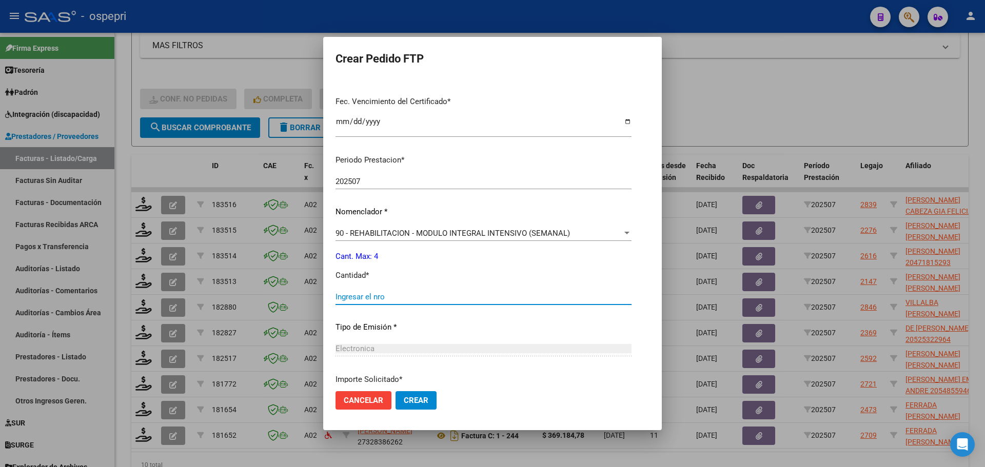
click at [373, 299] on input "Ingresar el nro" at bounding box center [484, 296] width 296 height 9
type input "4"
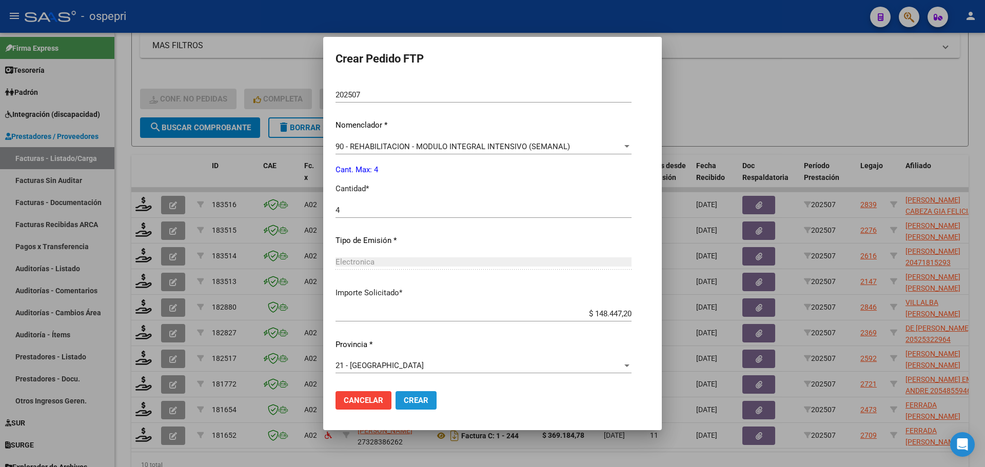
click at [404, 399] on span "Crear" at bounding box center [416, 400] width 25 height 9
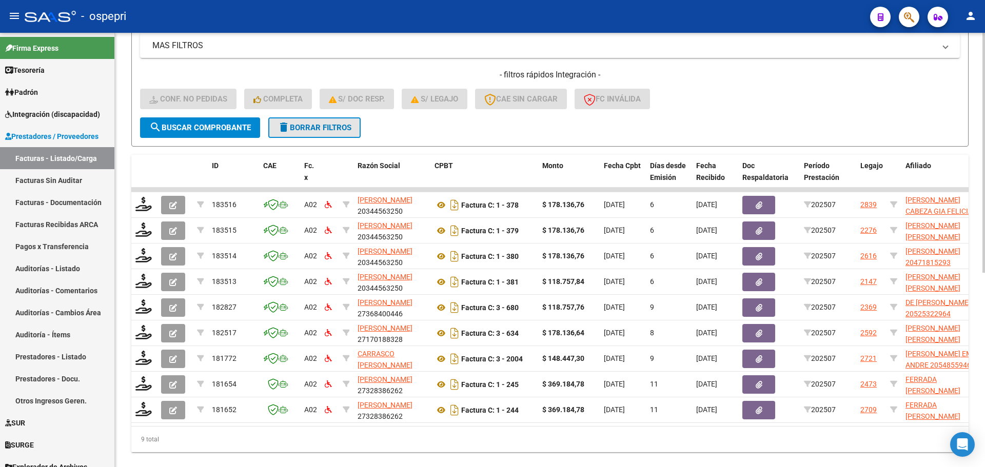
click at [309, 125] on span "delete Borrar Filtros" at bounding box center [315, 127] width 74 height 9
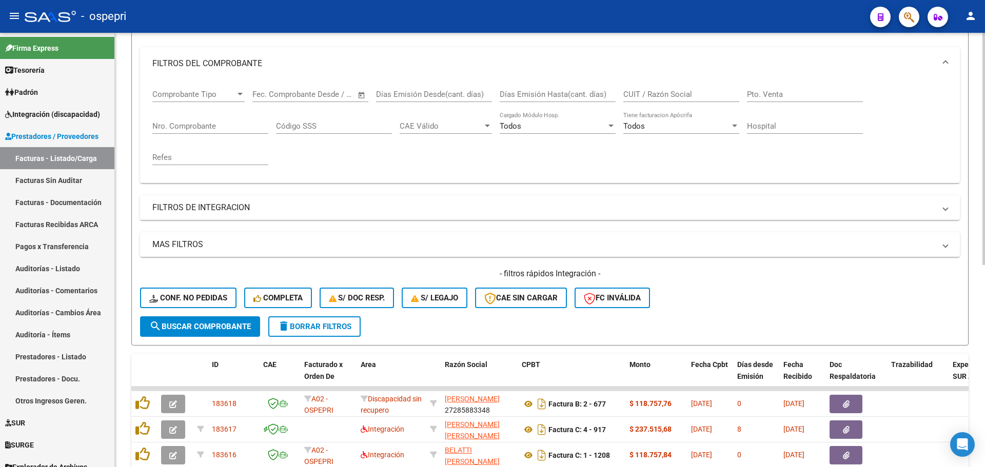
scroll to position [326, 0]
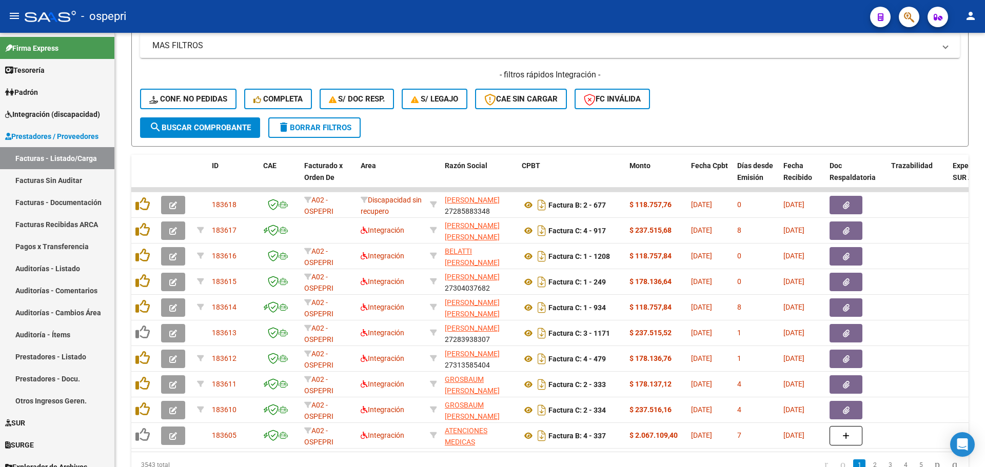
click at [727, 12] on div "- ospepri" at bounding box center [443, 16] width 837 height 23
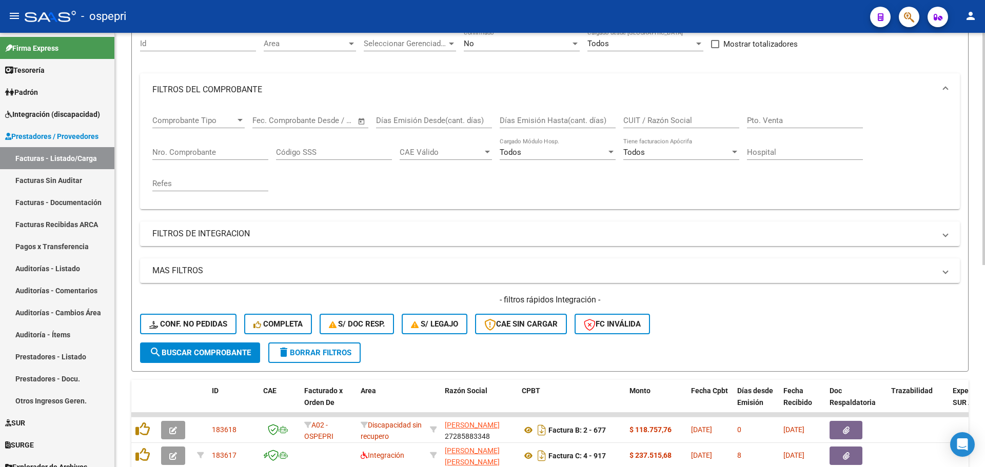
scroll to position [70, 0]
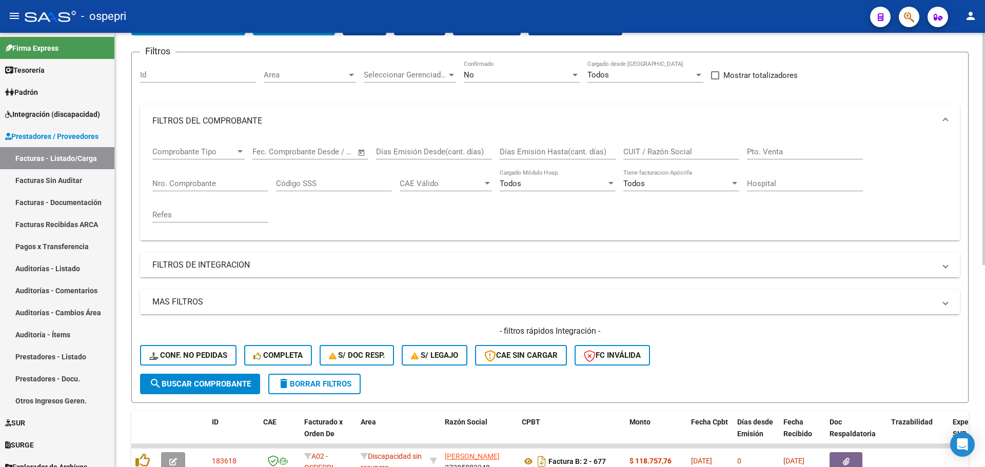
click at [642, 148] on input "CUIT / Razón Social" at bounding box center [681, 151] width 116 height 9
paste input "27282381546"
type input "27282381546"
click at [226, 386] on span "search Buscar Comprobante" at bounding box center [200, 384] width 102 height 9
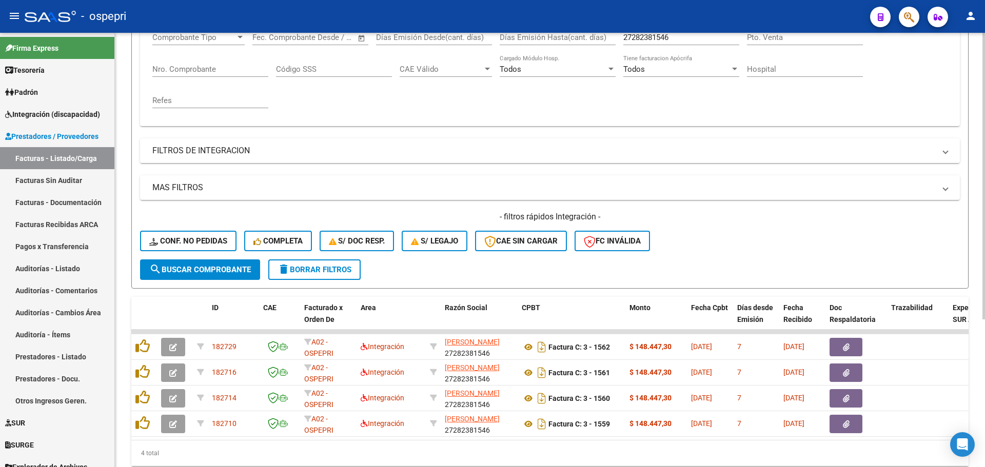
scroll to position [224, 0]
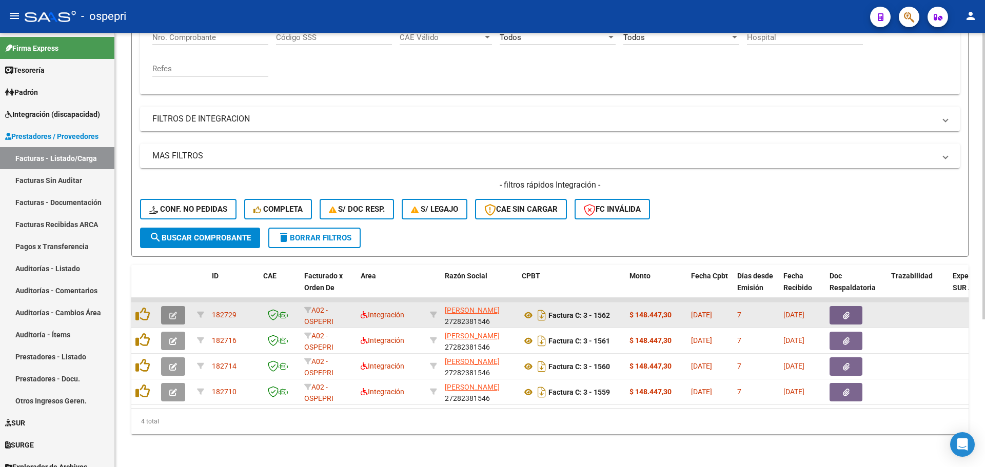
click at [180, 313] on button "button" at bounding box center [173, 315] width 24 height 18
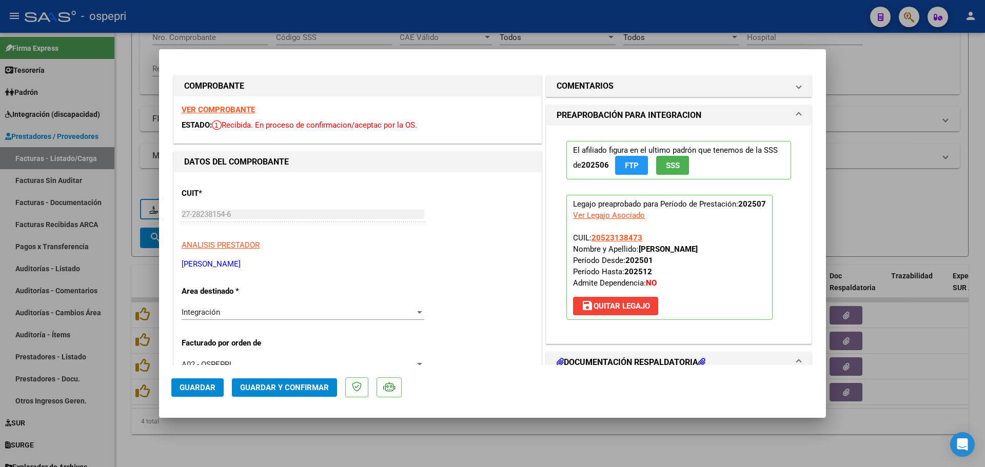
click at [217, 108] on strong "VER COMPROBANTE" at bounding box center [218, 109] width 73 height 9
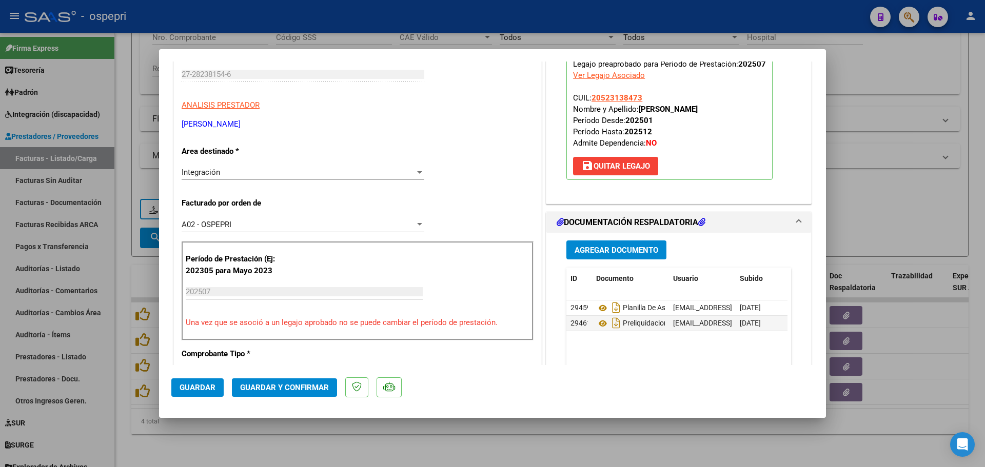
scroll to position [154, 0]
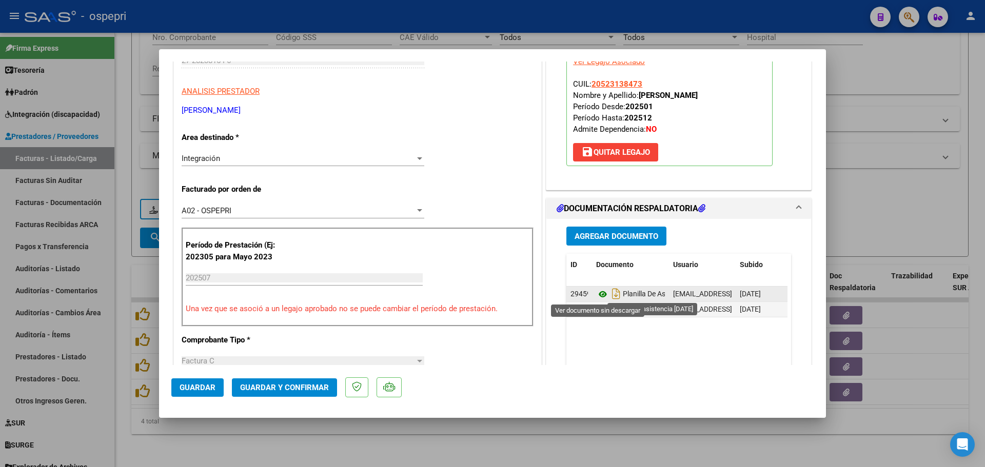
click at [598, 293] on icon at bounding box center [602, 294] width 13 height 12
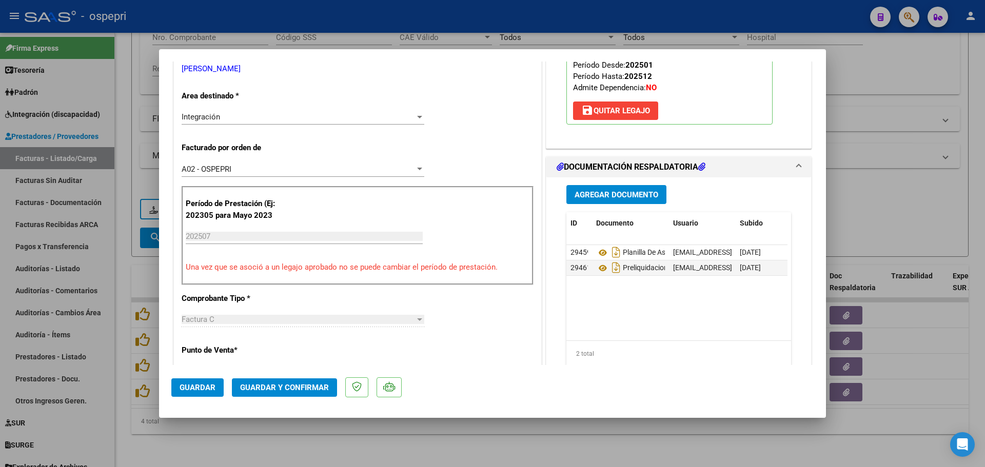
scroll to position [205, 0]
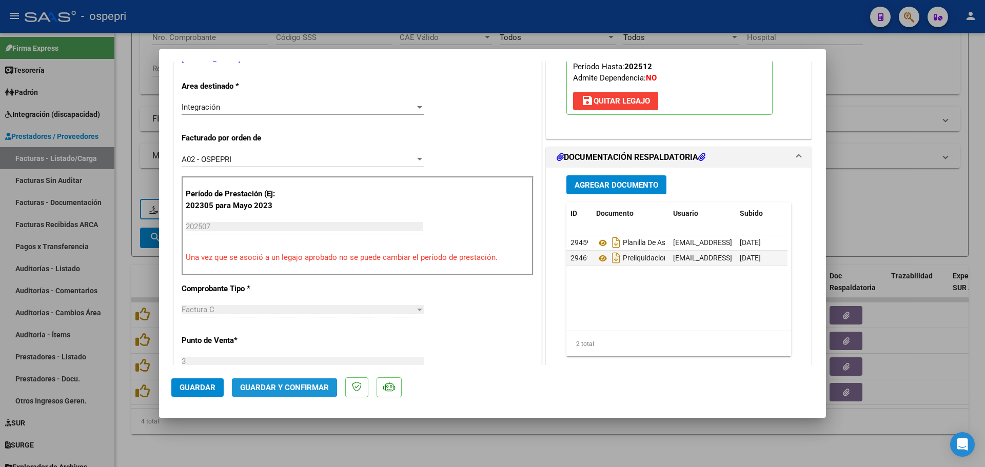
click at [276, 387] on span "Guardar y Confirmar" at bounding box center [284, 387] width 89 height 9
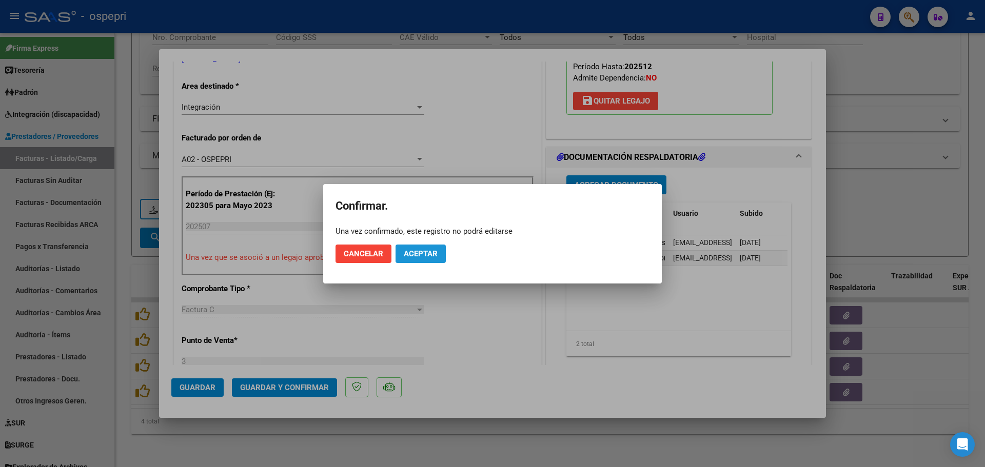
click at [400, 260] on button "Aceptar" at bounding box center [421, 254] width 50 height 18
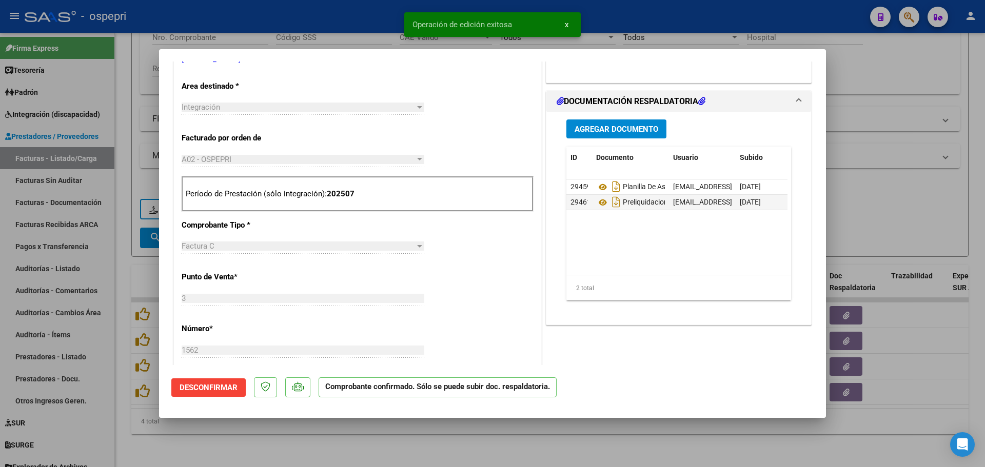
type input "$ 0,00"
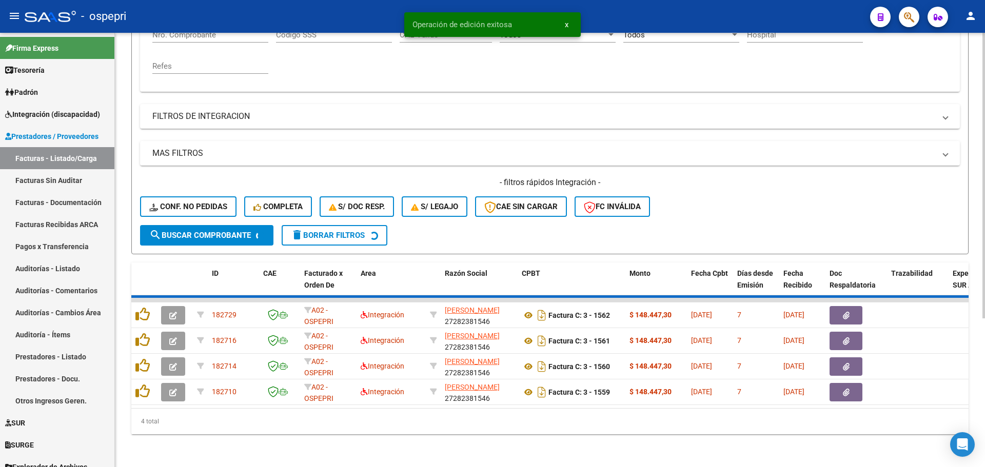
scroll to position [198, 0]
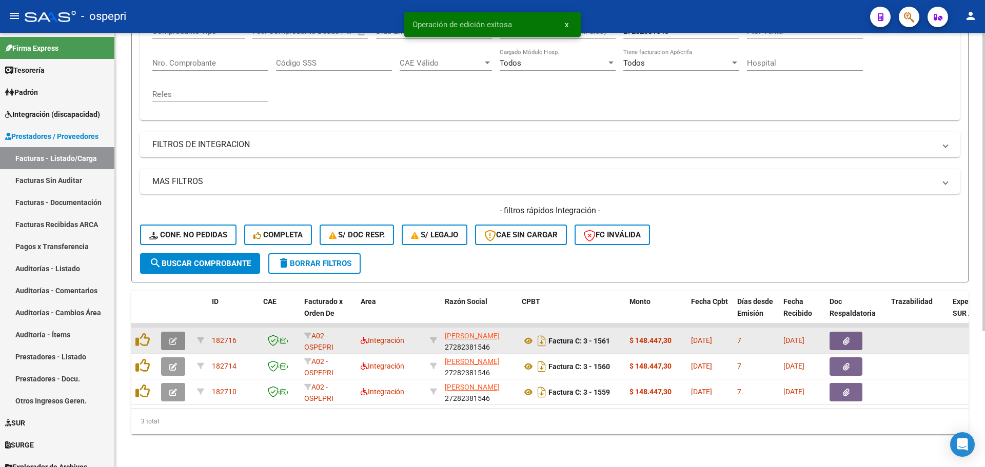
click at [173, 338] on icon "button" at bounding box center [173, 342] width 8 height 8
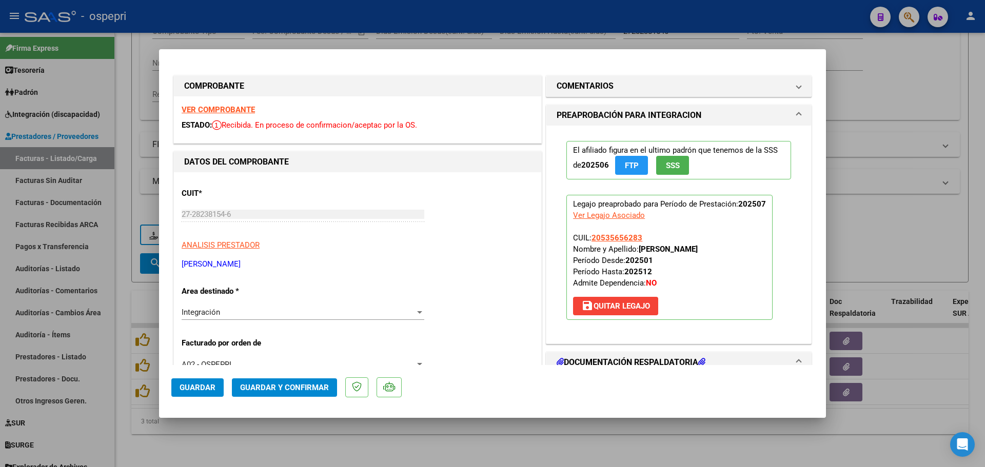
click at [222, 110] on strong "VER COMPROBANTE" at bounding box center [218, 109] width 73 height 9
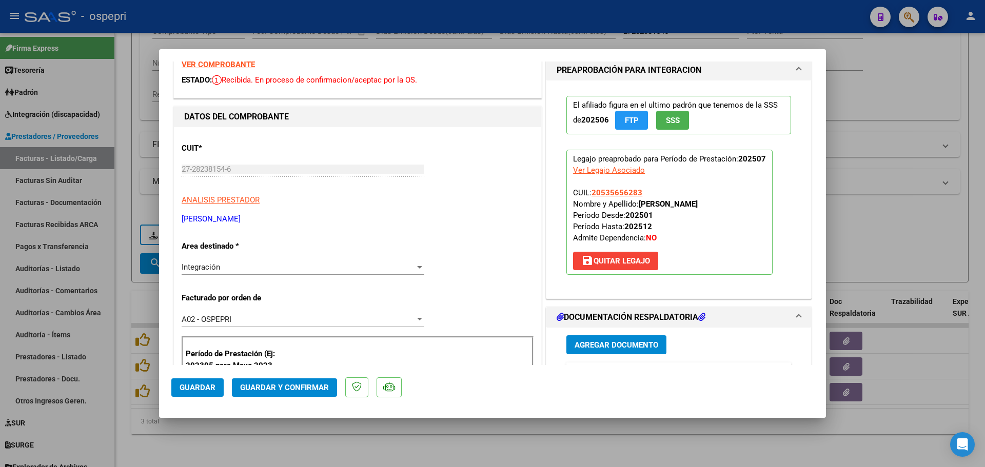
scroll to position [154, 0]
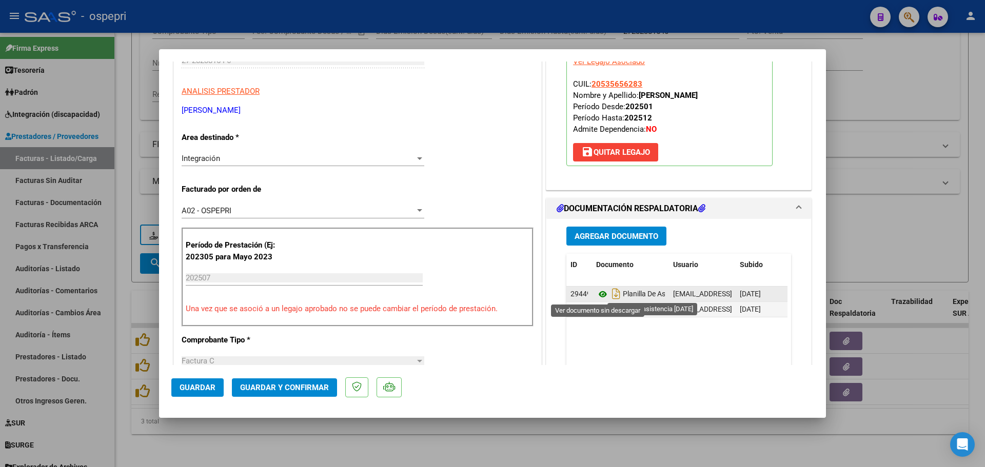
click at [599, 295] on icon at bounding box center [602, 294] width 13 height 12
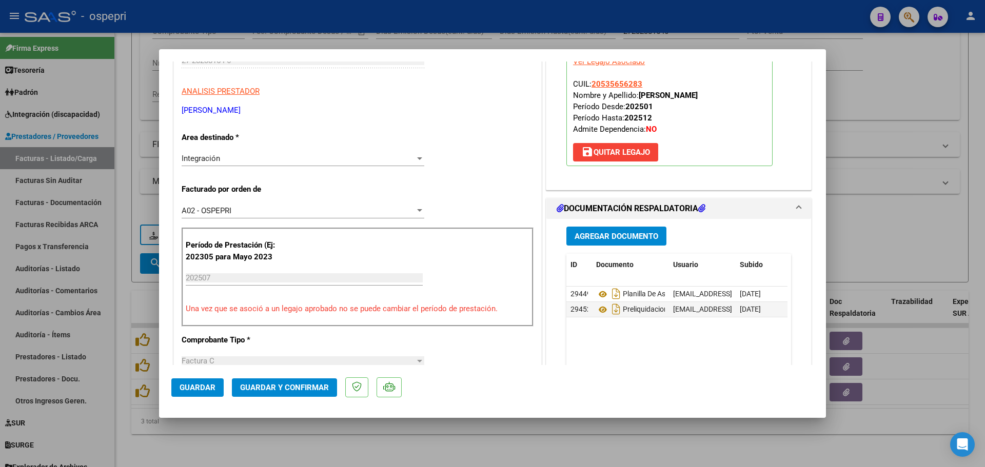
click at [295, 385] on span "Guardar y Confirmar" at bounding box center [284, 387] width 89 height 9
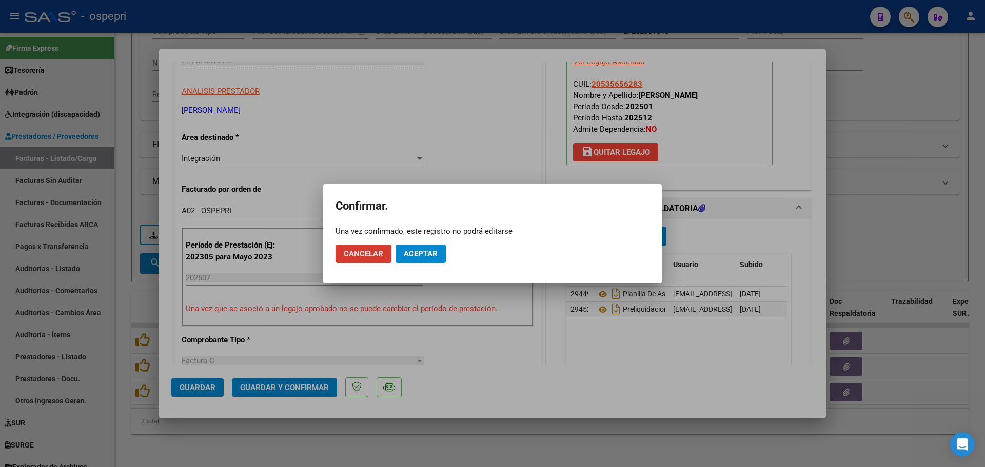
click at [426, 255] on span "Aceptar" at bounding box center [421, 253] width 34 height 9
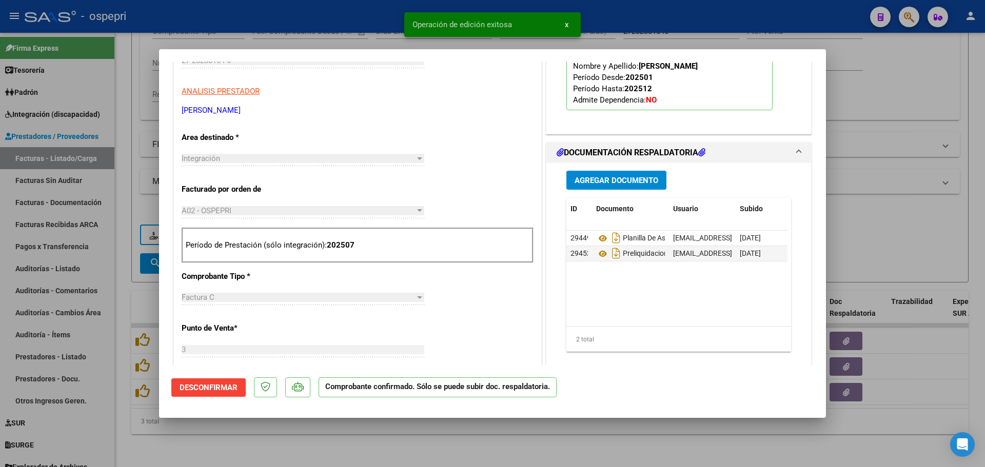
type input "$ 0,00"
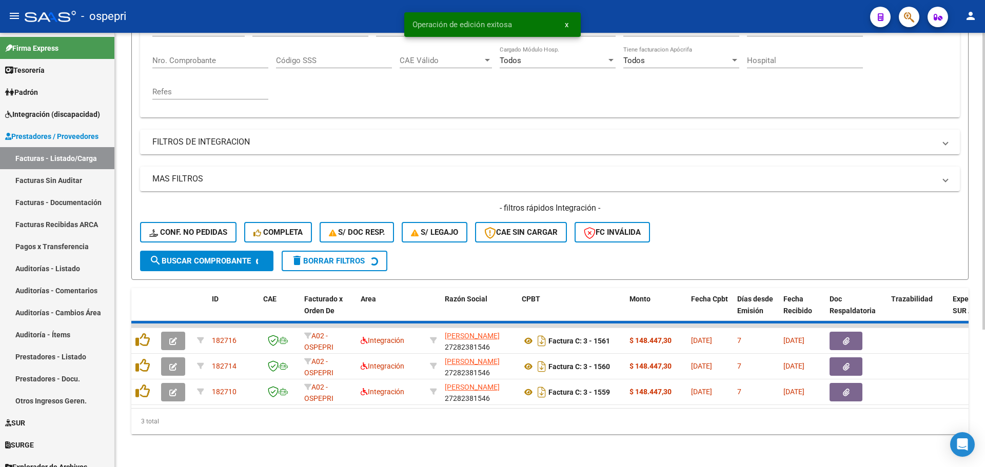
scroll to position [172, 0]
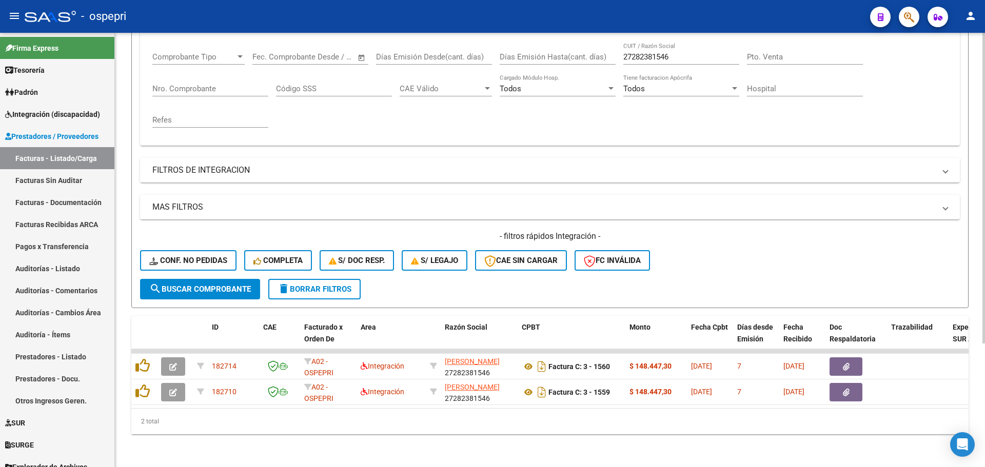
click at [420, 286] on form "Filtros Id Area Area Seleccionar Gerenciador Seleccionar Gerenciador No Confirm…" at bounding box center [549, 132] width 837 height 351
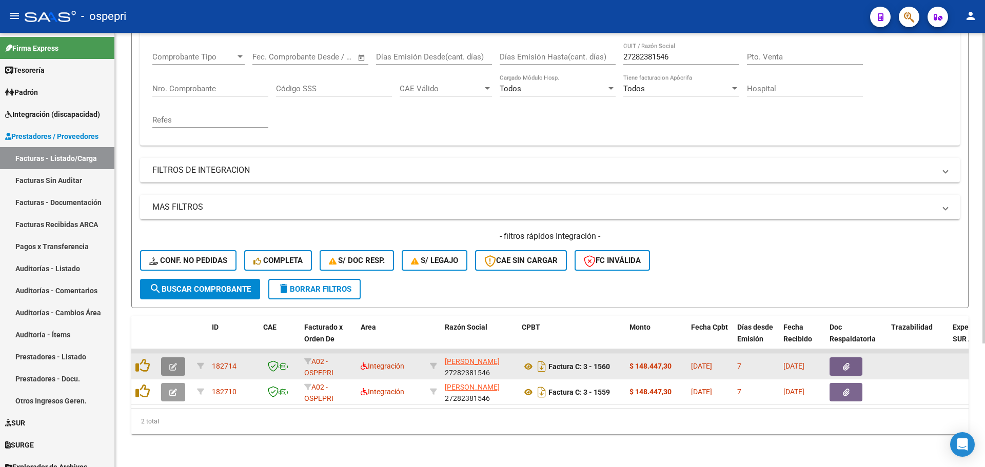
click at [172, 363] on icon "button" at bounding box center [173, 367] width 8 height 8
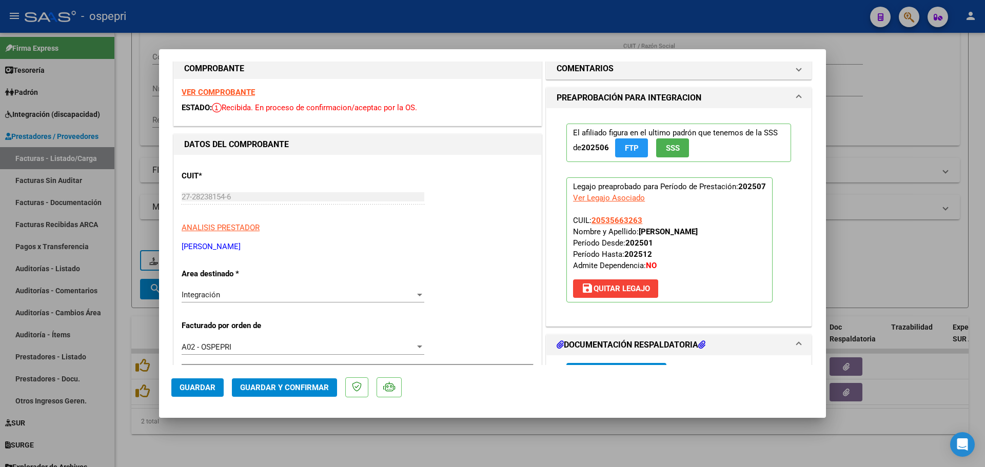
scroll to position [0, 0]
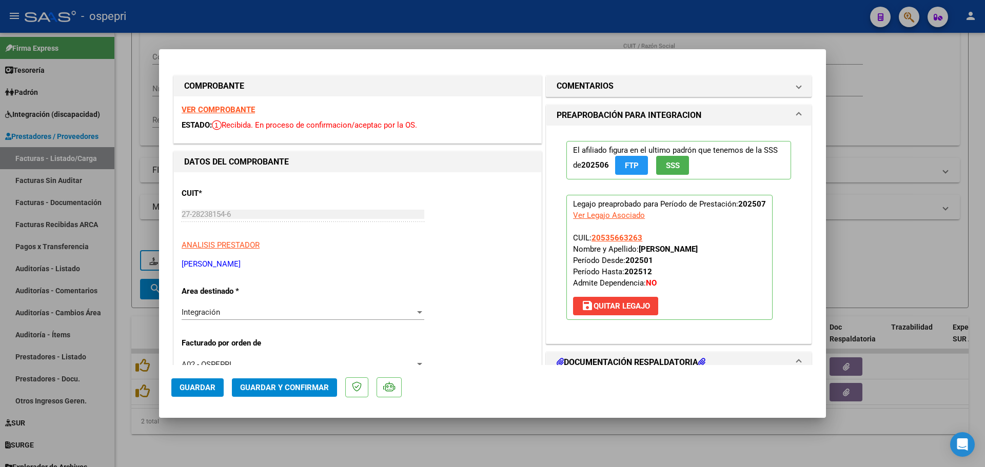
click at [239, 112] on strong "VER COMPROBANTE" at bounding box center [218, 109] width 73 height 9
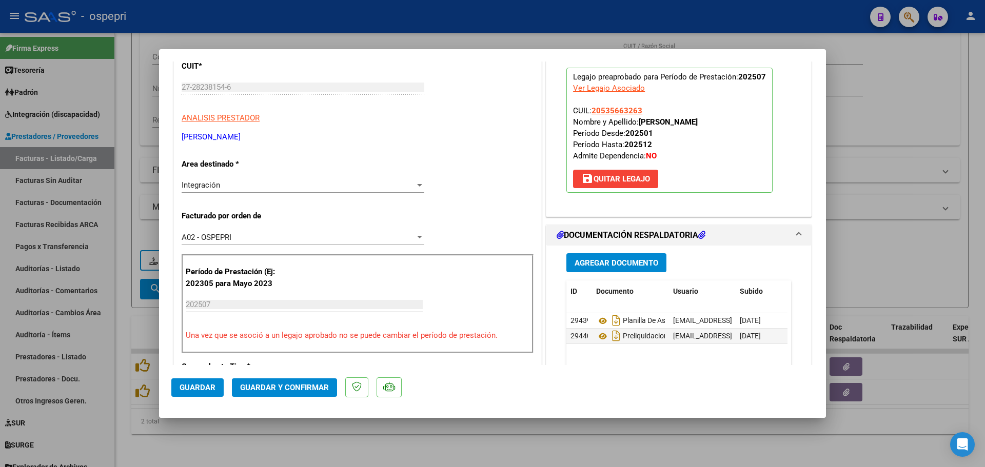
scroll to position [154, 0]
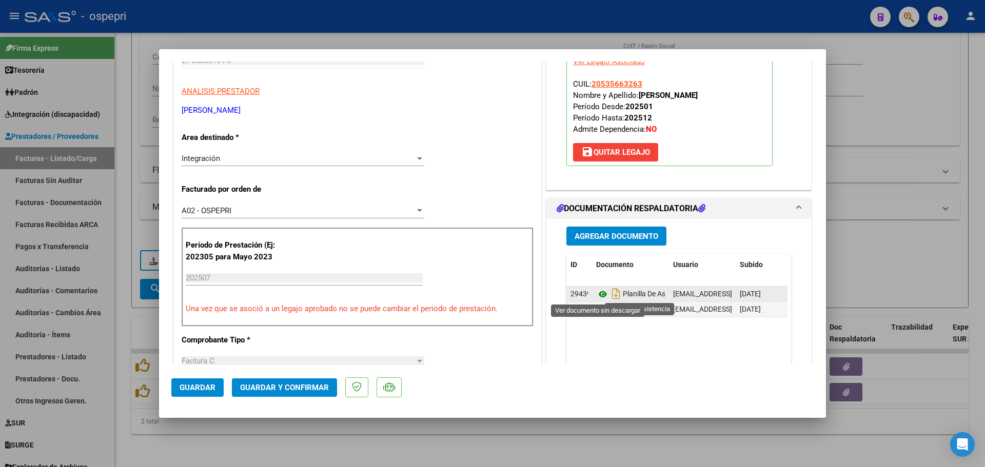
click at [598, 296] on icon at bounding box center [602, 294] width 13 height 12
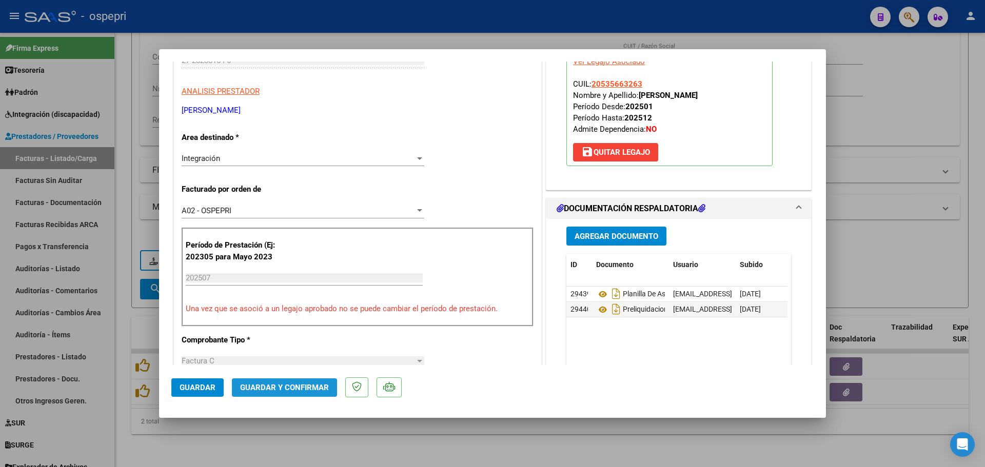
click at [299, 391] on span "Guardar y Confirmar" at bounding box center [284, 387] width 89 height 9
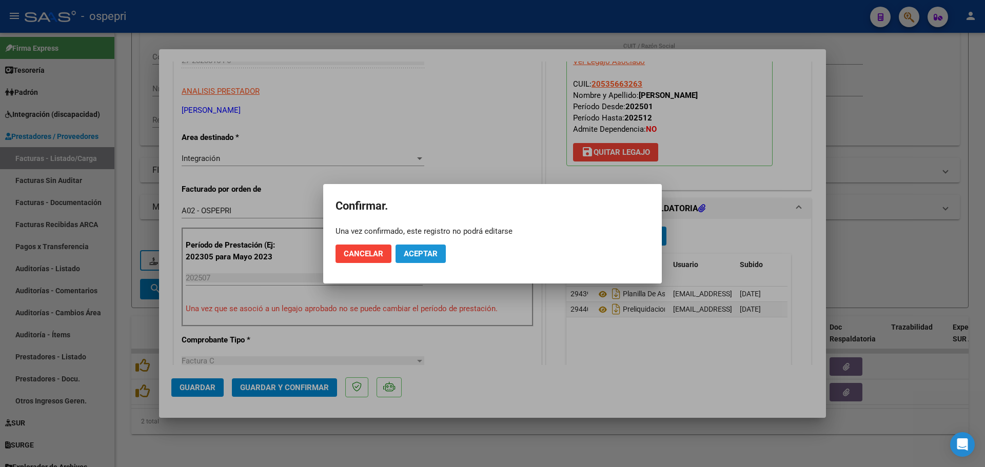
click at [421, 253] on span "Aceptar" at bounding box center [421, 253] width 34 height 9
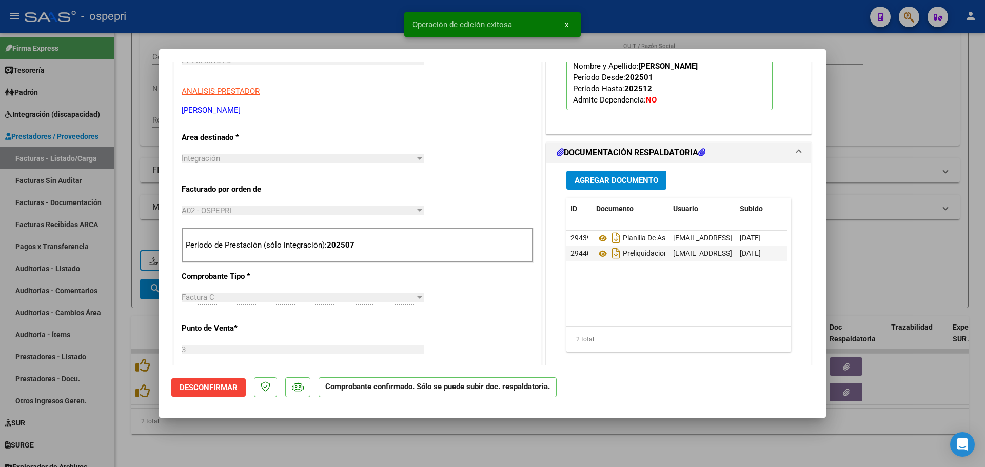
type input "$ 0,00"
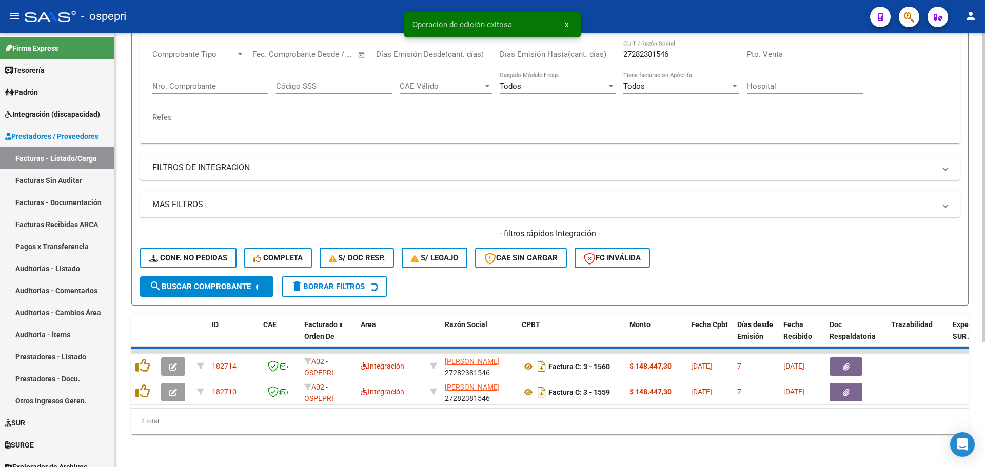
scroll to position [147, 0]
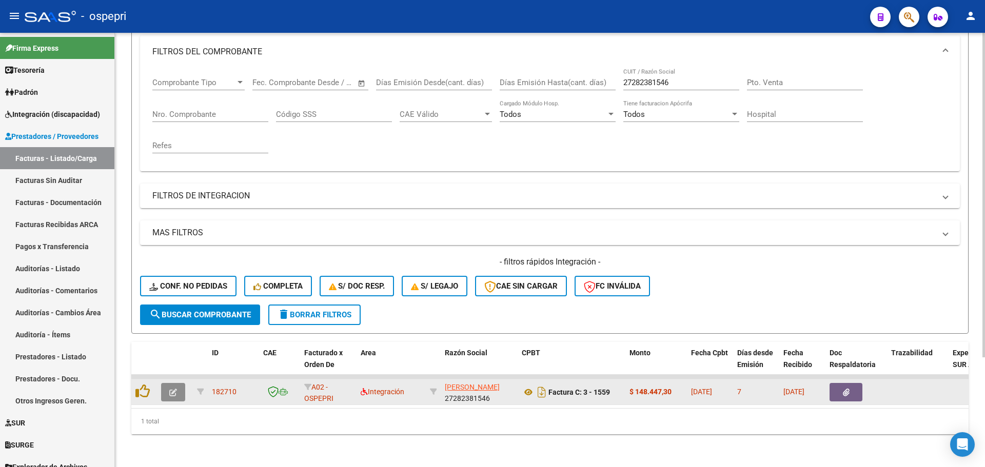
click at [176, 389] on icon "button" at bounding box center [173, 393] width 8 height 8
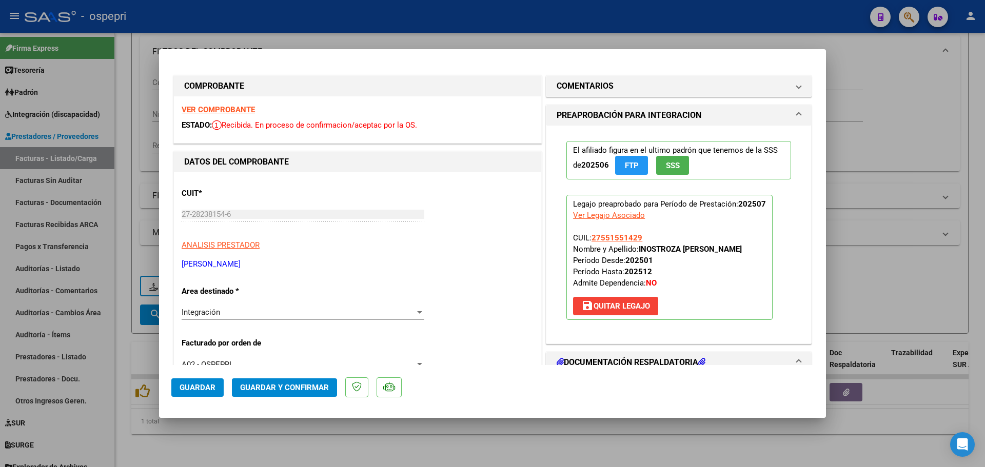
click at [218, 111] on strong "VER COMPROBANTE" at bounding box center [218, 109] width 73 height 9
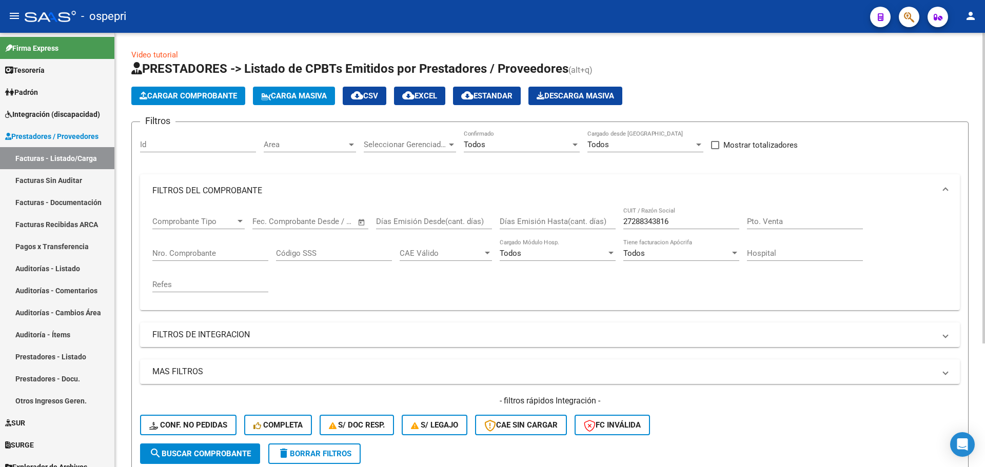
click at [318, 459] on button "delete Borrar Filtros" at bounding box center [314, 454] width 92 height 21
click at [672, 219] on input "CUIT / Razón Social" at bounding box center [681, 221] width 116 height 9
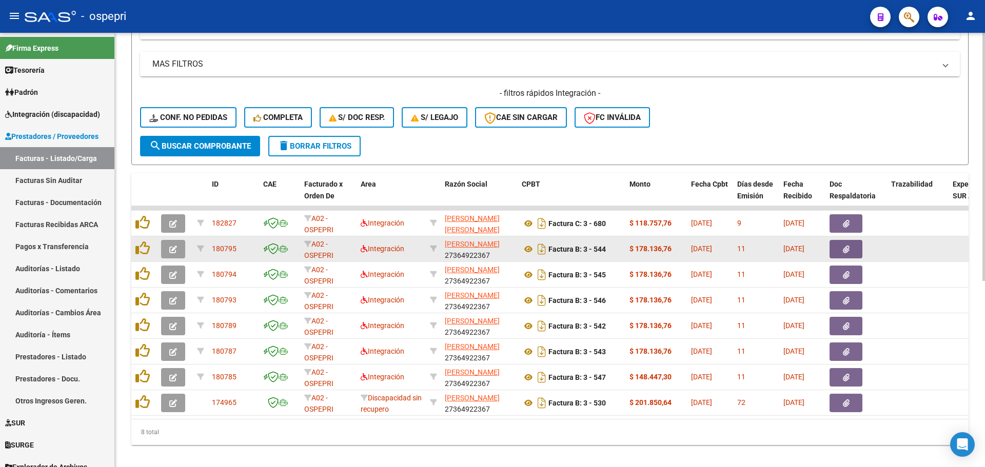
type input "[PERSON_NAME]"
click at [169, 249] on button "button" at bounding box center [173, 249] width 24 height 18
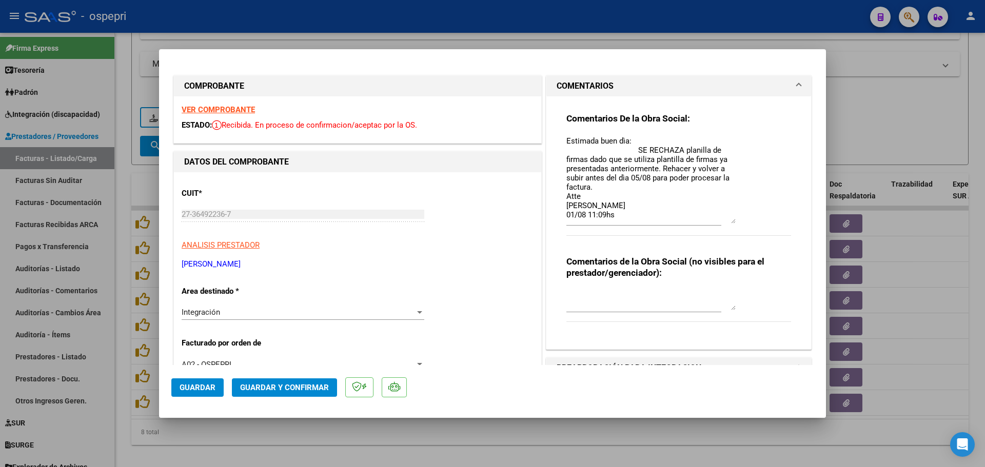
drag, startPoint x: 726, startPoint y: 155, endPoint x: 732, endPoint y: 223, distance: 68.0
click at [732, 223] on div "Comentarios De la Obra Social: Estimada buen dìa: SE RECHAZA planilla de firmas…" at bounding box center [678, 180] width 225 height 134
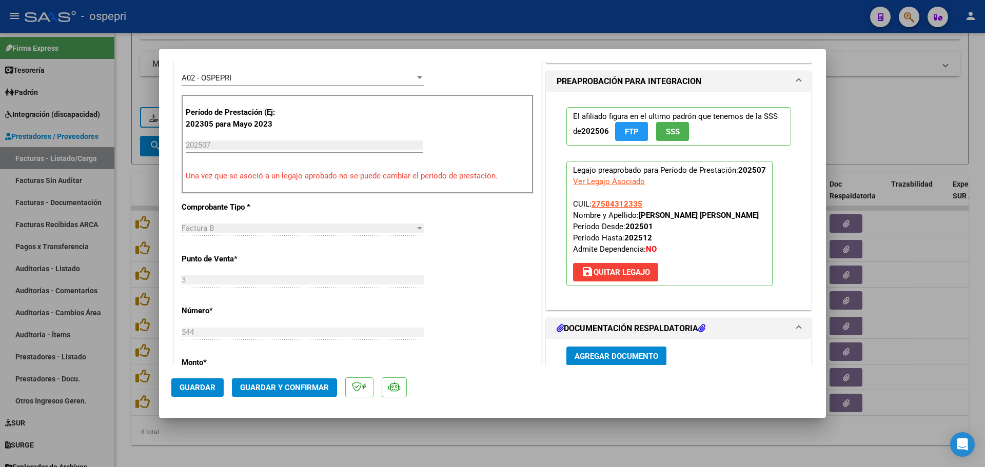
scroll to position [410, 0]
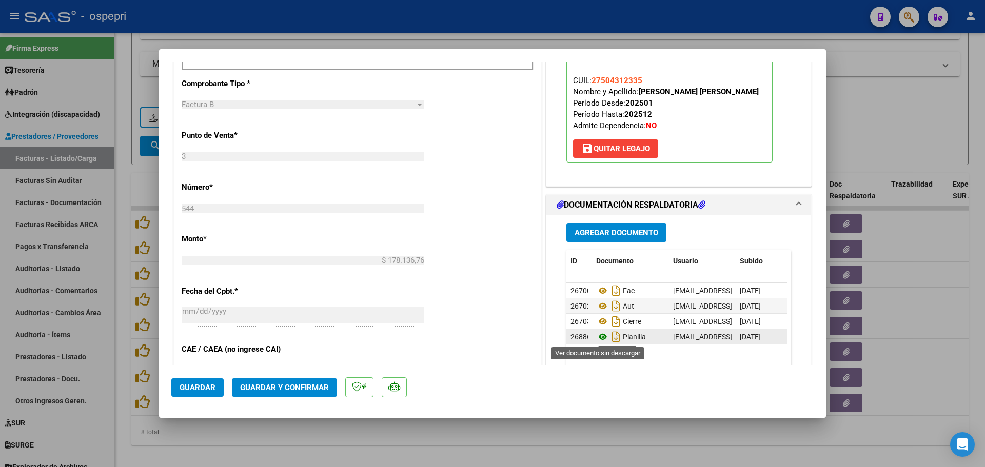
click at [598, 337] on icon at bounding box center [602, 337] width 13 height 12
type input "$ 0,00"
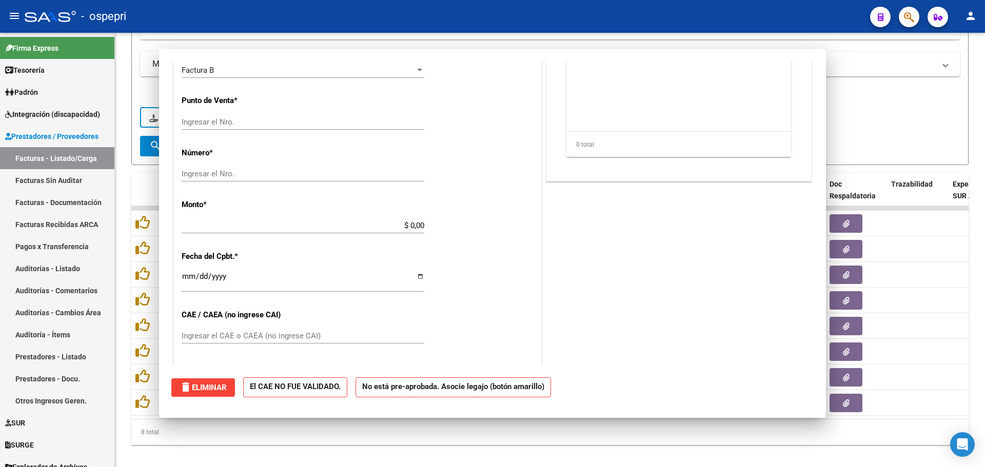
scroll to position [403, 0]
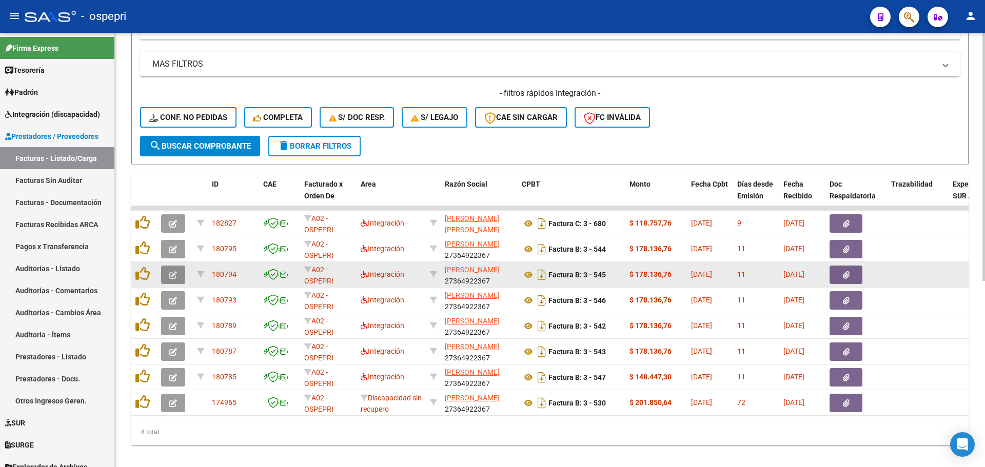
click at [173, 272] on icon "button" at bounding box center [173, 275] width 8 height 8
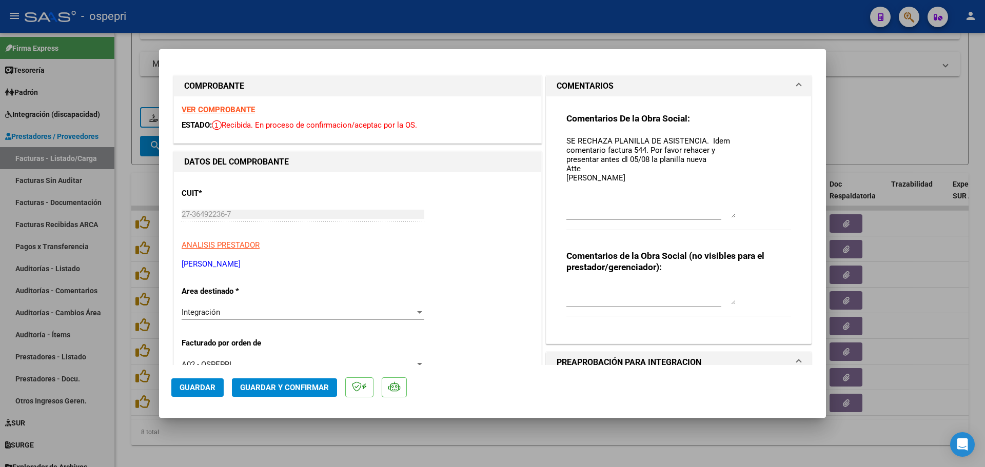
drag, startPoint x: 726, startPoint y: 155, endPoint x: 732, endPoint y: 218, distance: 62.3
click at [732, 218] on div "Comentarios De la Obra Social: SE RECHAZA PLANILLA DE ASISTENCIA. Idem comentar…" at bounding box center [678, 177] width 225 height 128
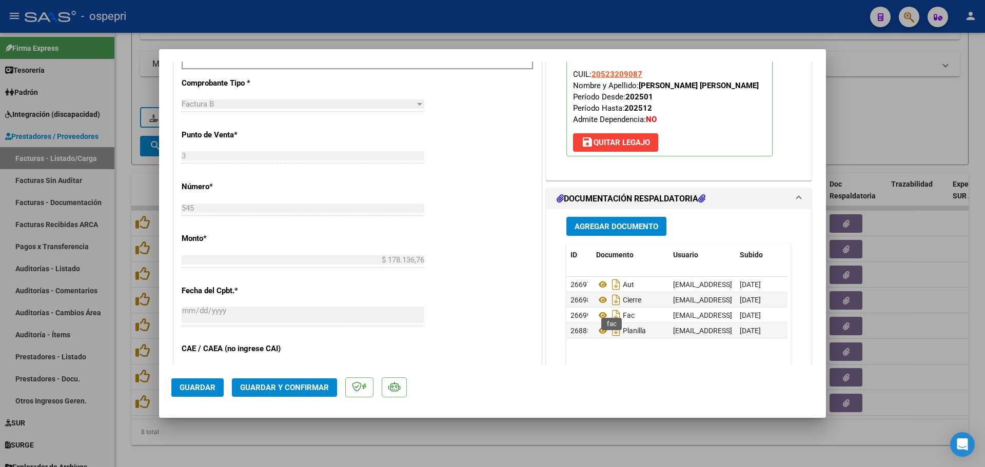
scroll to position [462, 0]
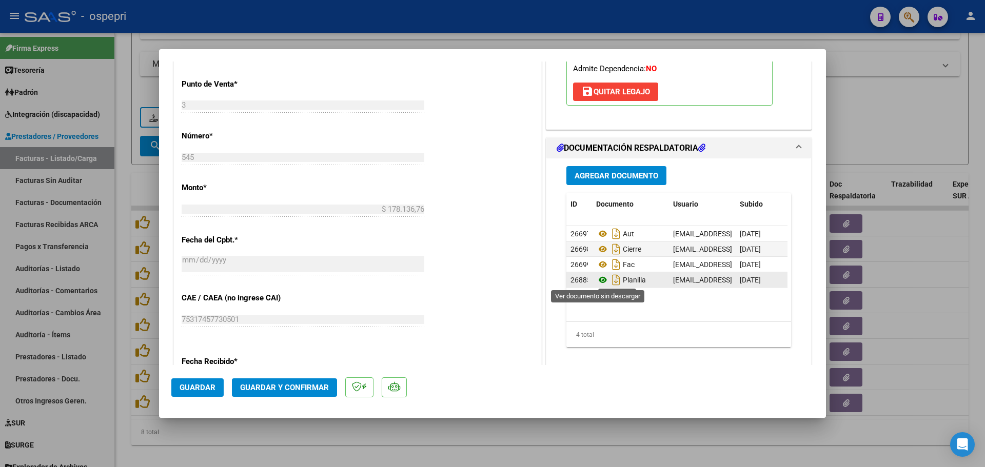
click at [596, 278] on icon at bounding box center [602, 280] width 13 height 12
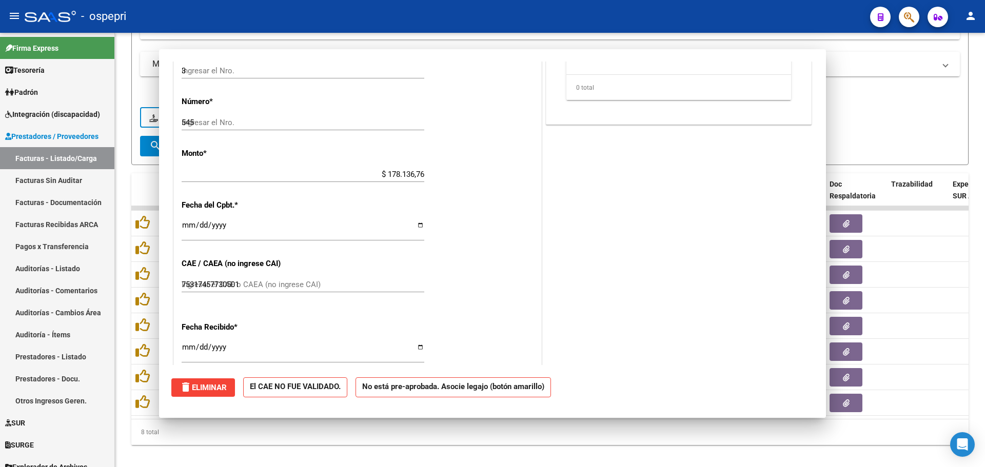
type input "$ 0,00"
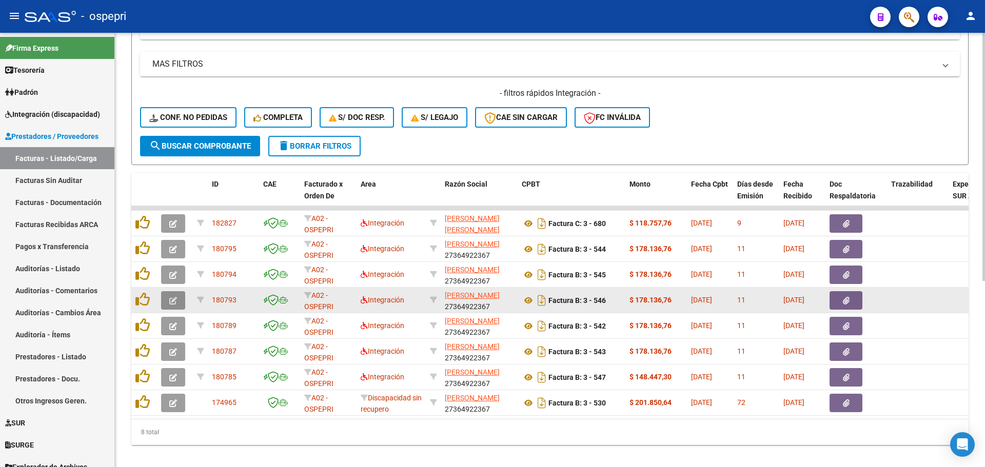
click at [171, 299] on icon "button" at bounding box center [173, 301] width 8 height 8
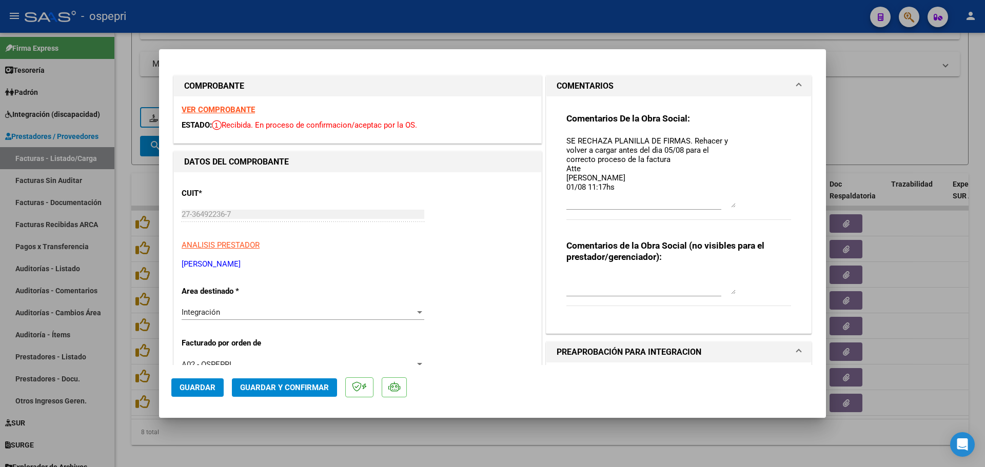
drag, startPoint x: 726, startPoint y: 155, endPoint x: 715, endPoint y: 218, distance: 63.7
click at [726, 207] on textarea "SE RECHAZA PLANILLA DE FIRMAS. Rehacer y volver a cargar antes del dìa 05/08 pa…" at bounding box center [650, 171] width 169 height 72
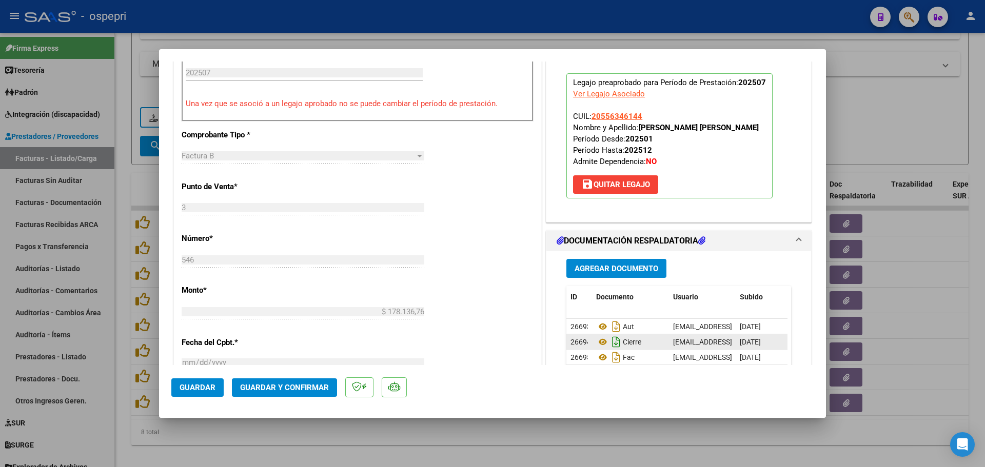
scroll to position [462, 0]
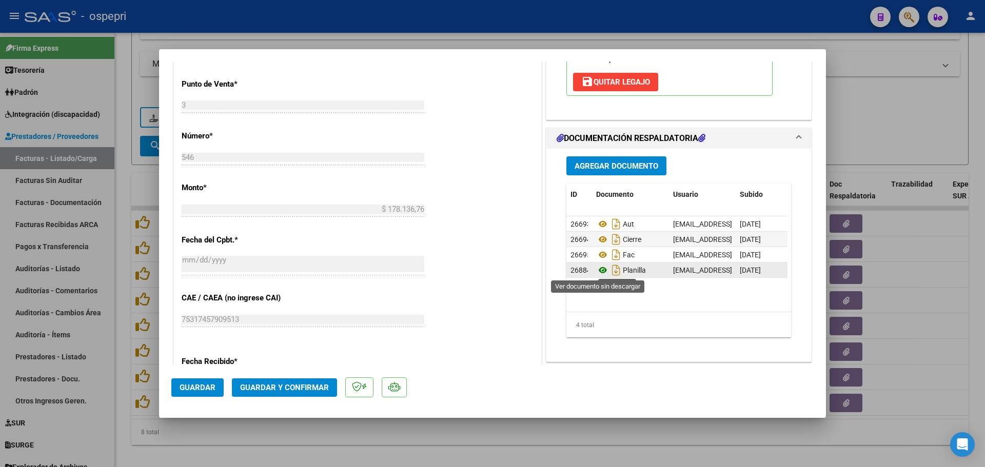
click at [597, 269] on icon at bounding box center [602, 270] width 13 height 12
type input "$ 0,00"
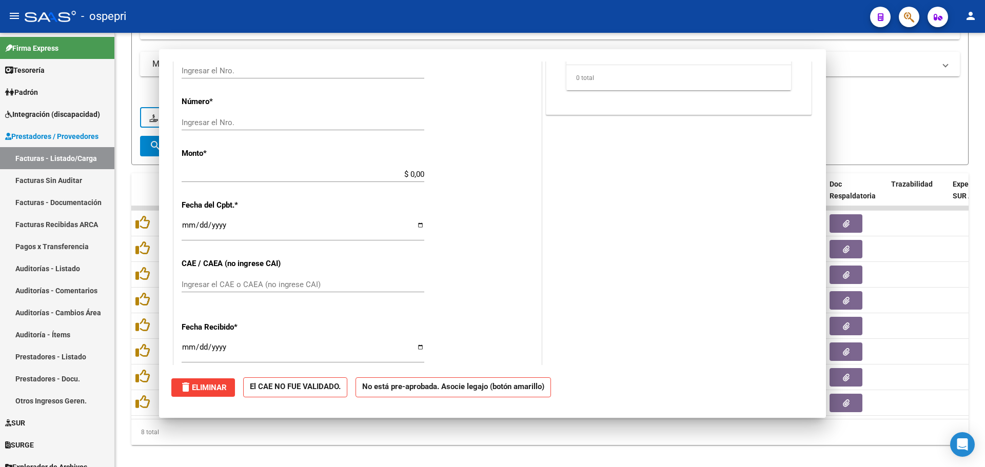
scroll to position [427, 0]
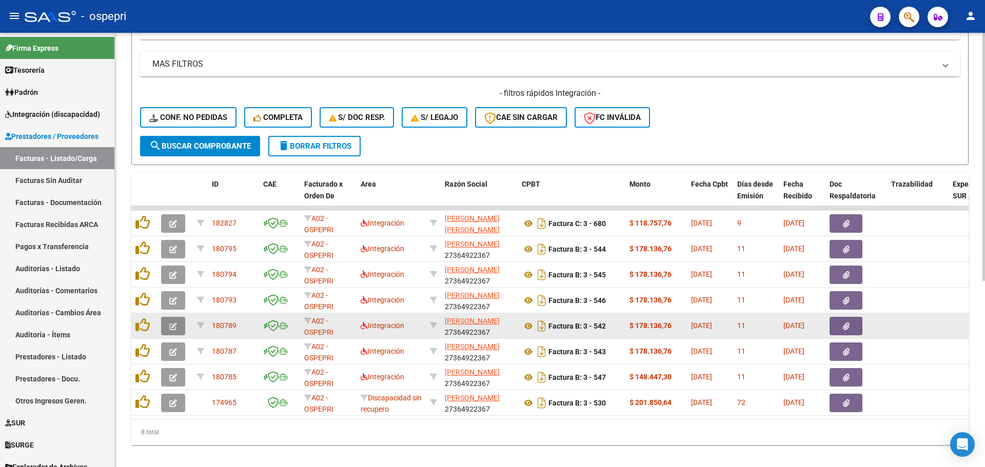
click at [168, 326] on button "button" at bounding box center [173, 326] width 24 height 18
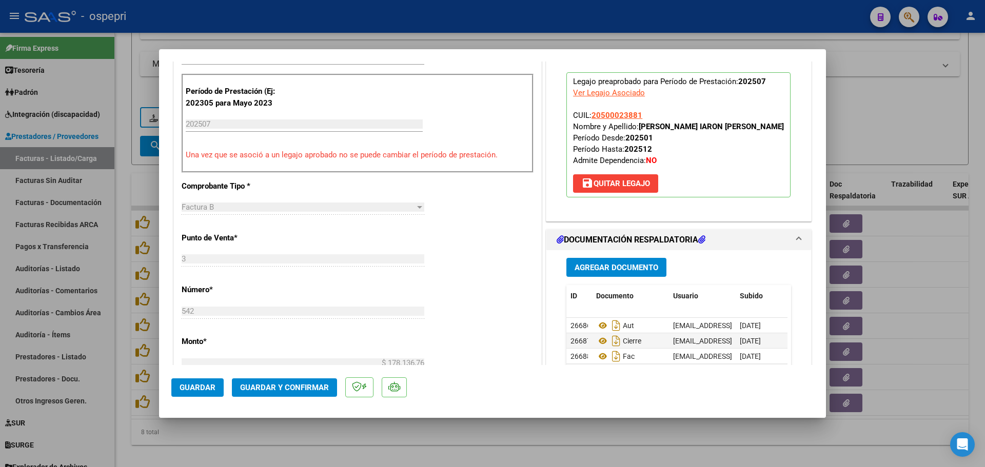
scroll to position [359, 0]
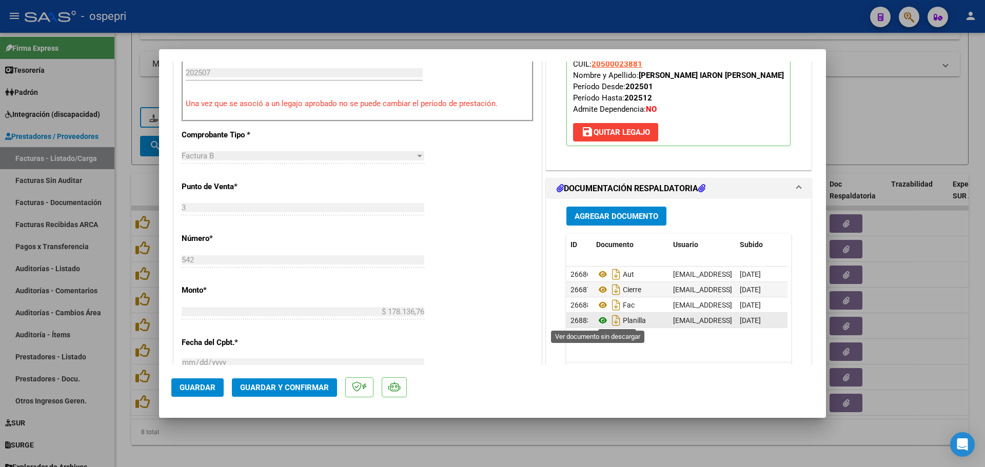
click at [599, 321] on icon at bounding box center [602, 320] width 13 height 12
type input "$ 0,00"
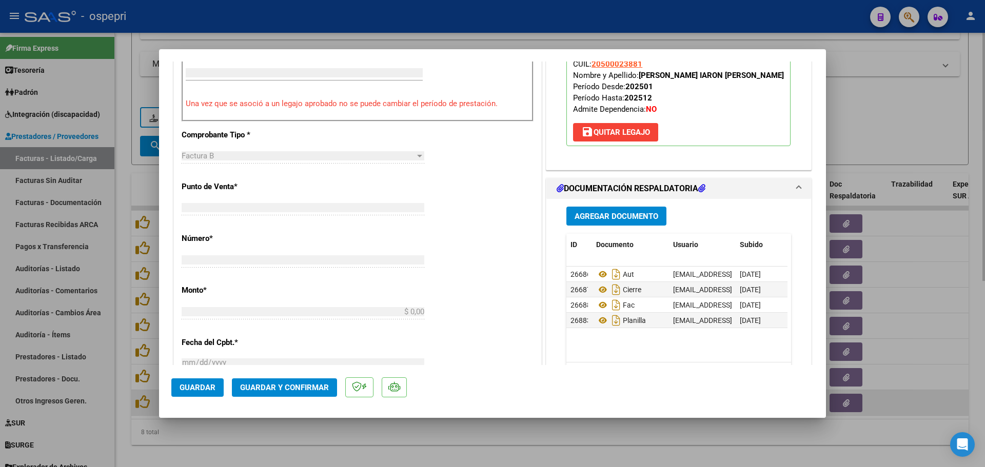
scroll to position [351, 0]
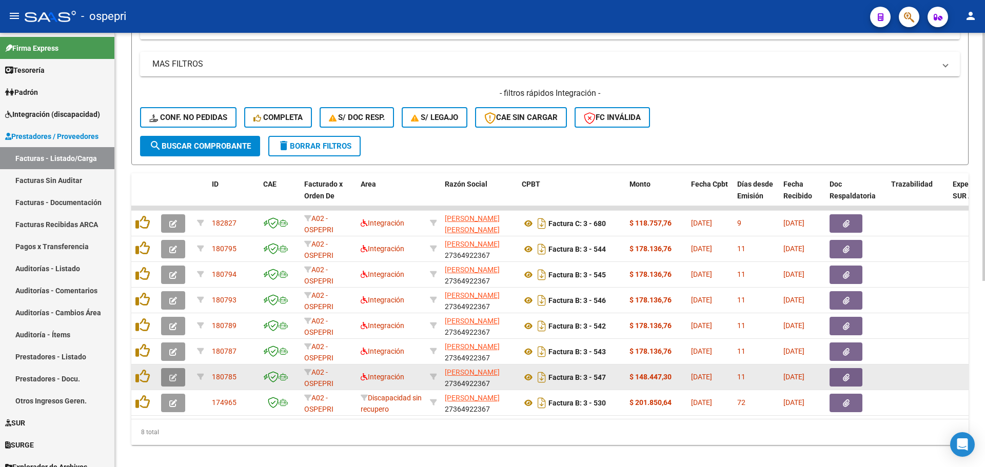
click at [172, 374] on icon "button" at bounding box center [173, 378] width 8 height 8
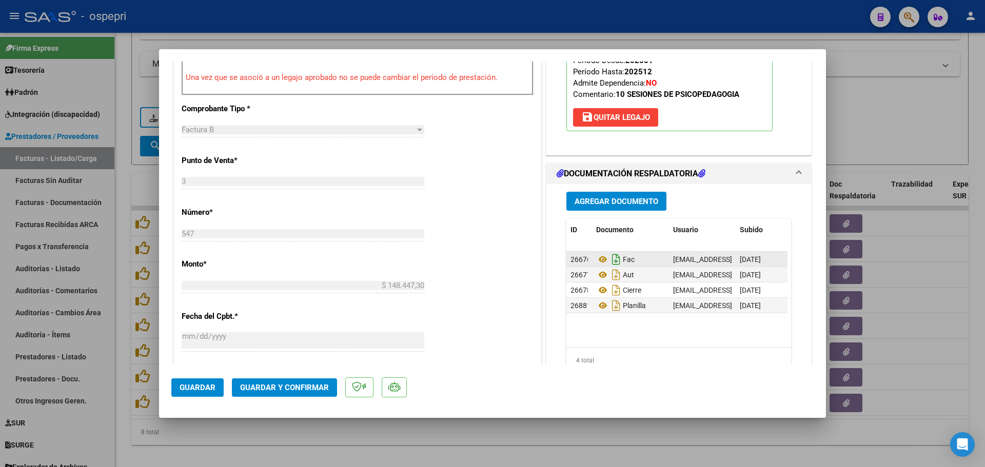
scroll to position [410, 0]
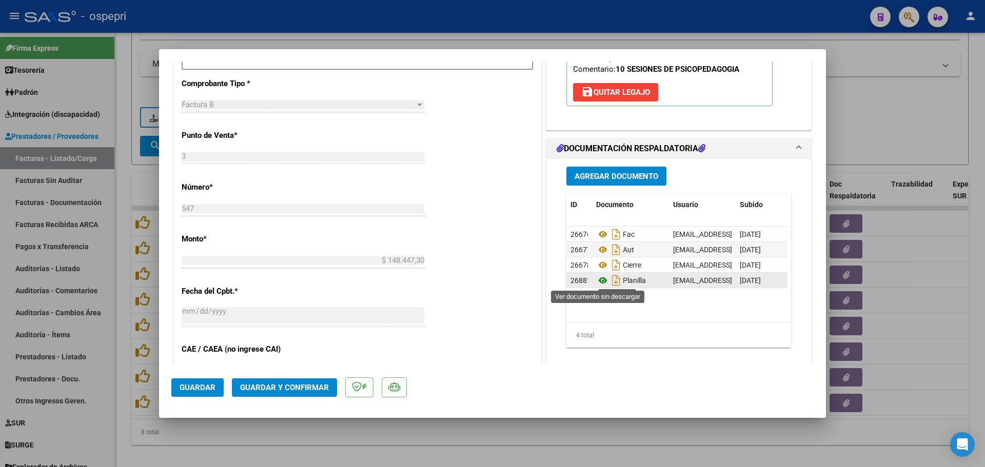
click at [596, 279] on icon at bounding box center [602, 280] width 13 height 12
type input "$ 0,00"
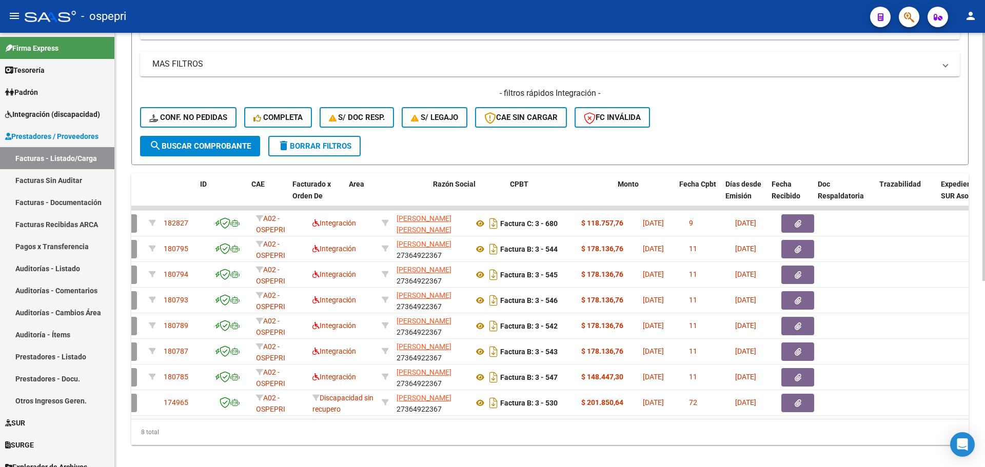
scroll to position [0, 0]
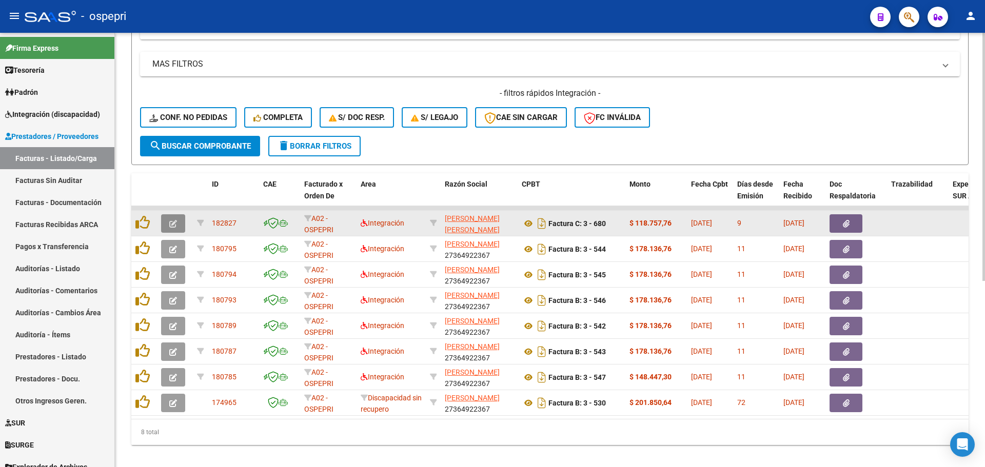
click at [170, 222] on icon "button" at bounding box center [173, 224] width 8 height 8
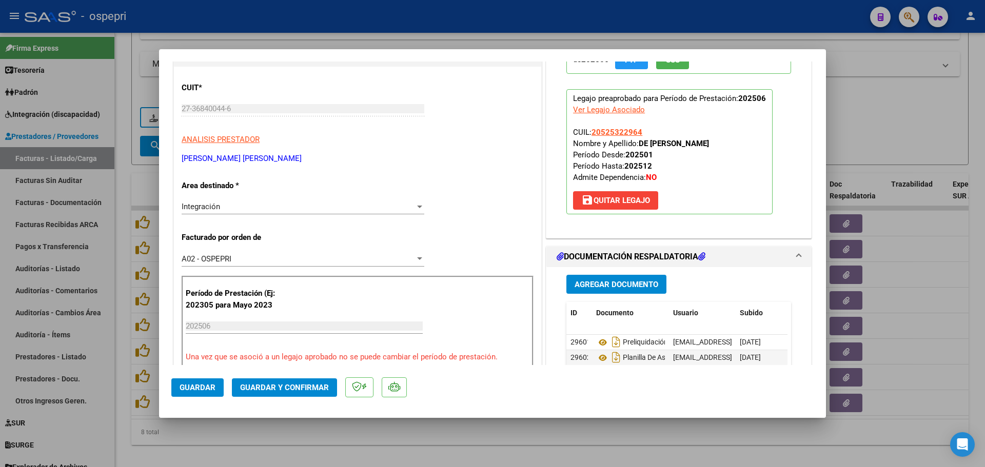
scroll to position [154, 0]
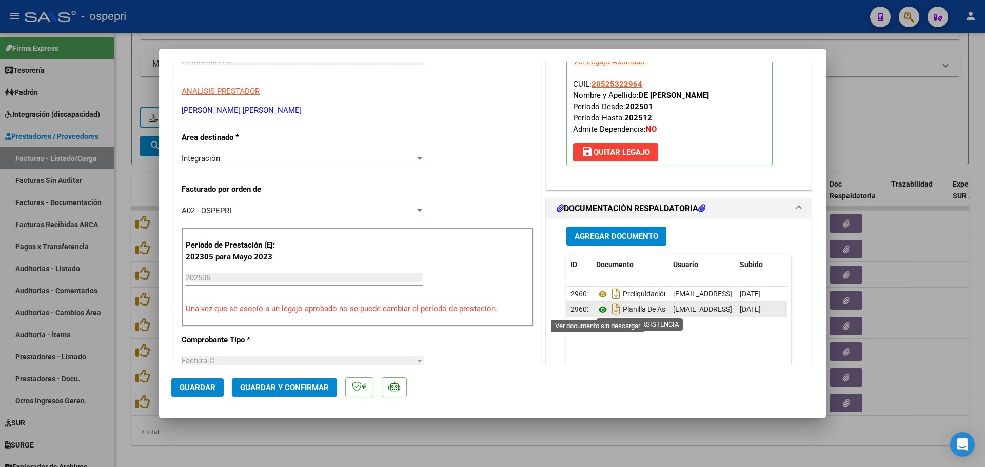
click at [597, 310] on icon at bounding box center [602, 310] width 13 height 12
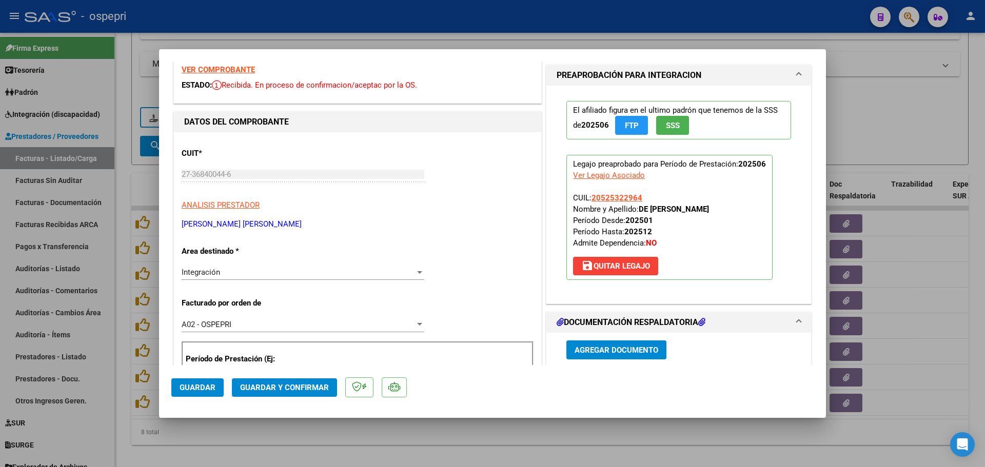
scroll to position [0, 0]
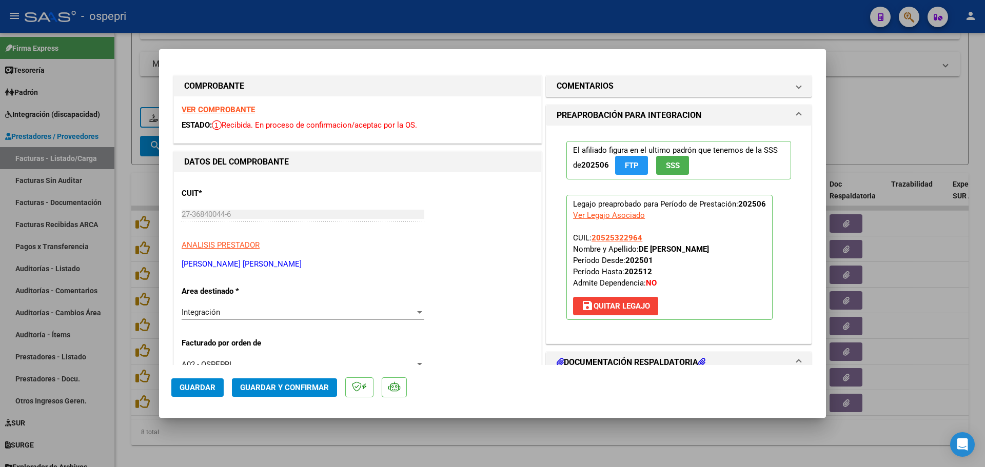
click at [222, 110] on strong "VER COMPROBANTE" at bounding box center [218, 109] width 73 height 9
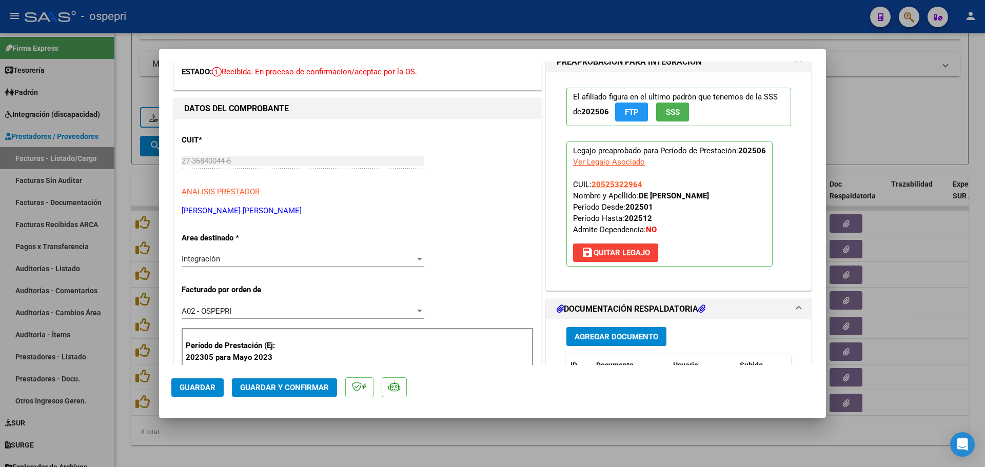
scroll to position [51, 0]
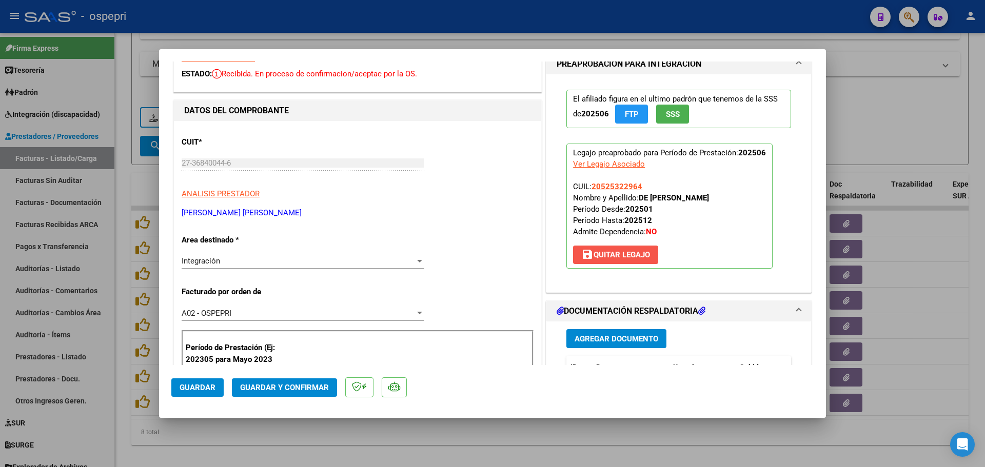
click at [619, 254] on span "save [PERSON_NAME]" at bounding box center [615, 254] width 69 height 9
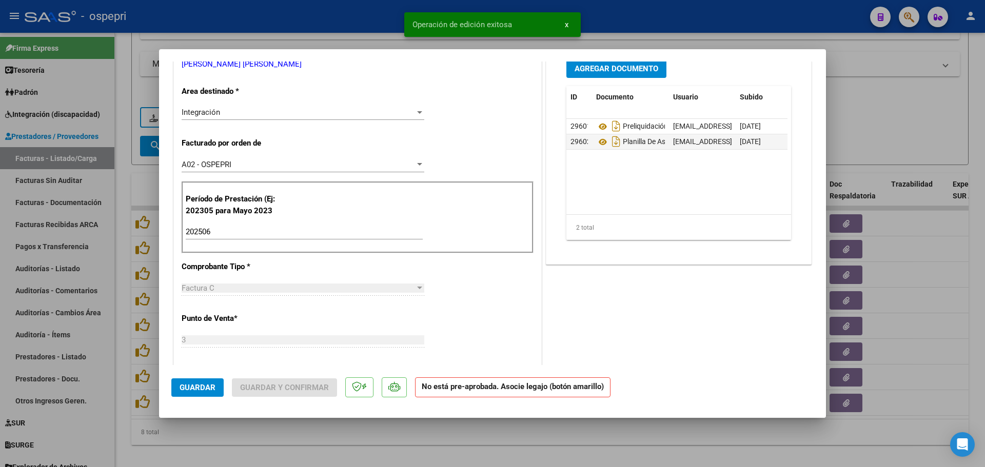
scroll to position [205, 0]
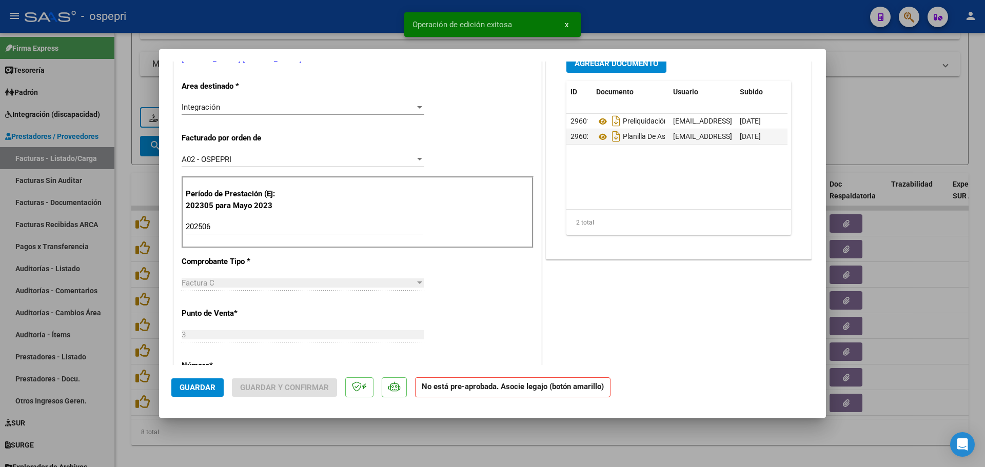
click at [228, 229] on input "202506" at bounding box center [304, 226] width 237 height 9
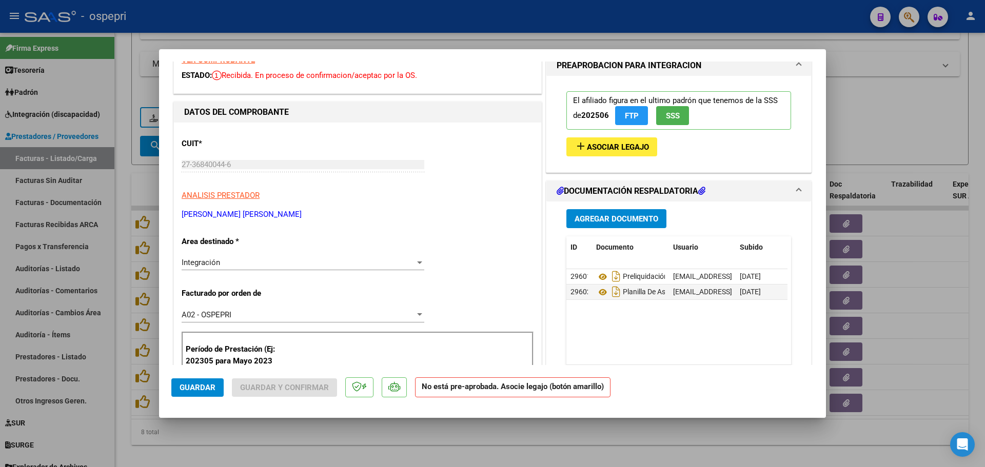
scroll to position [0, 0]
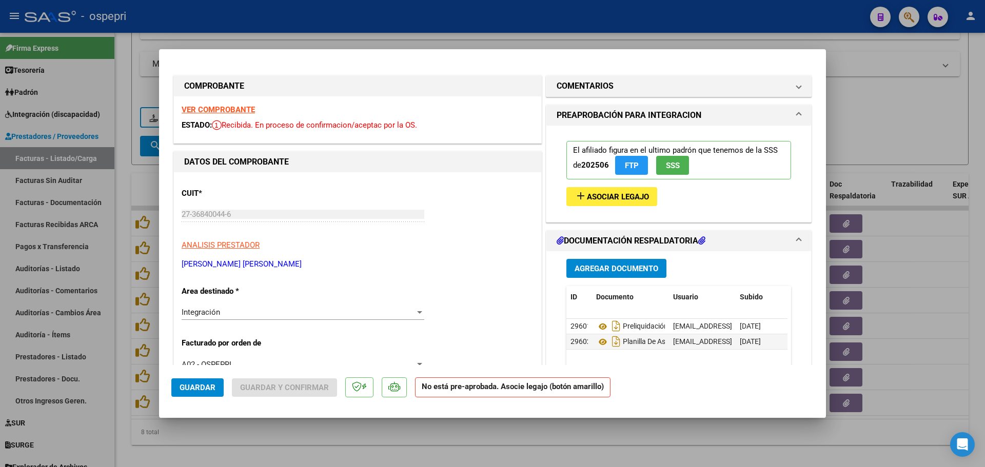
type input "202507"
click at [613, 195] on span "Asociar Legajo" at bounding box center [618, 196] width 62 height 9
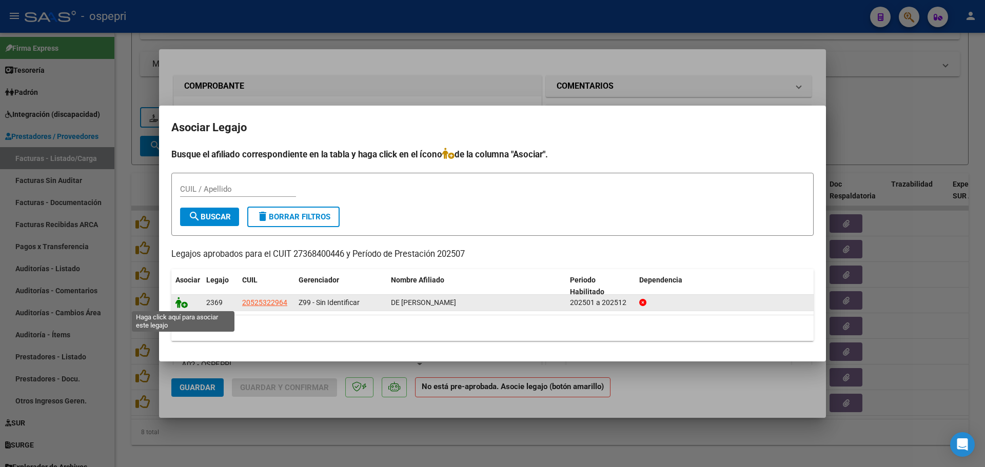
click at [185, 306] on icon at bounding box center [181, 302] width 12 height 11
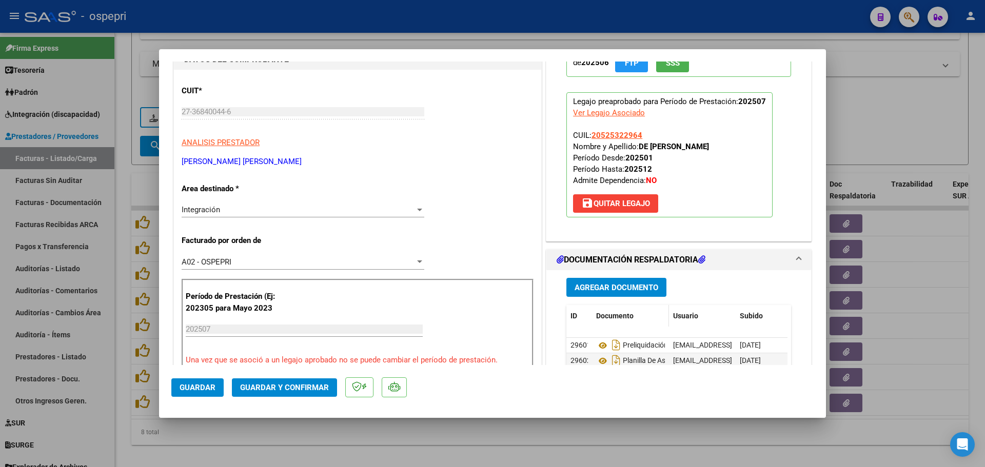
scroll to position [154, 0]
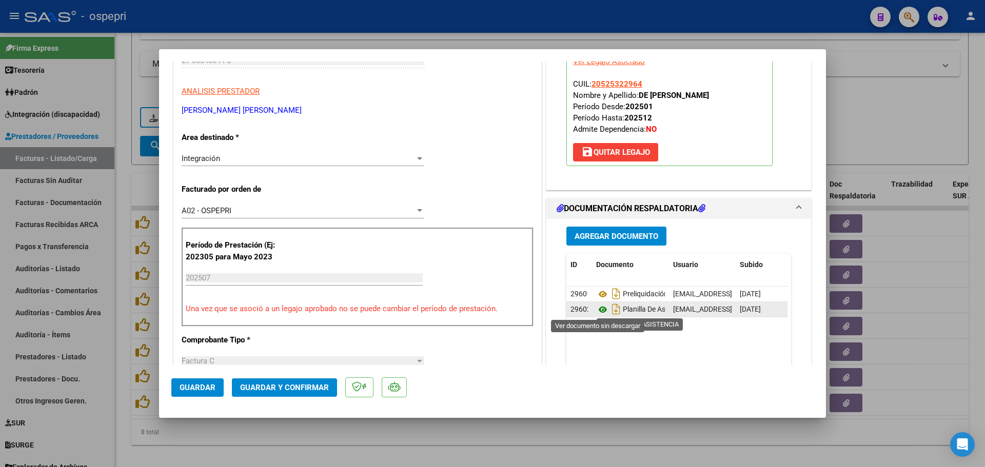
click at [599, 310] on icon at bounding box center [602, 310] width 13 height 12
click at [189, 386] on span "Guardar" at bounding box center [198, 387] width 36 height 9
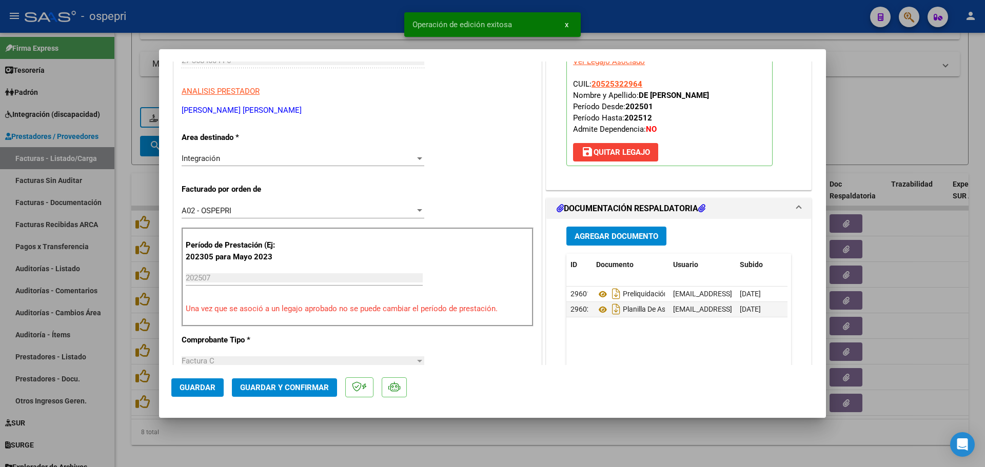
type input "$ 0,00"
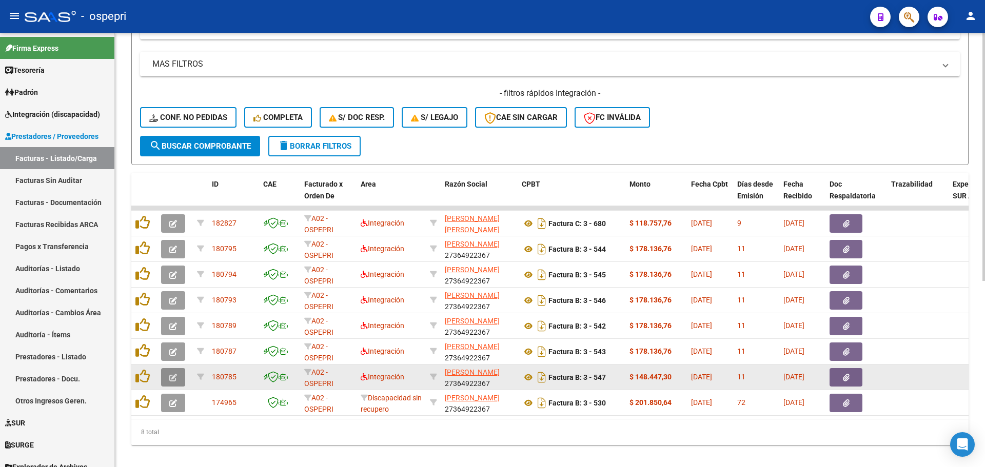
click at [176, 375] on icon "button" at bounding box center [173, 378] width 8 height 8
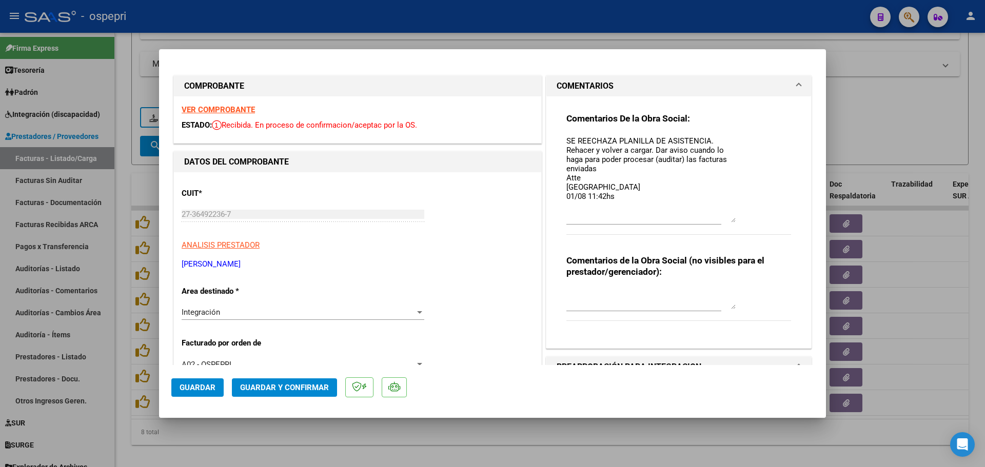
drag, startPoint x: 728, startPoint y: 153, endPoint x: 744, endPoint y: 220, distance: 68.7
click at [744, 220] on div "Comentarios De la Obra Social: SE REECHAZA PLANILLA DE ASISTENCIA. Rehacer y vo…" at bounding box center [678, 179] width 225 height 133
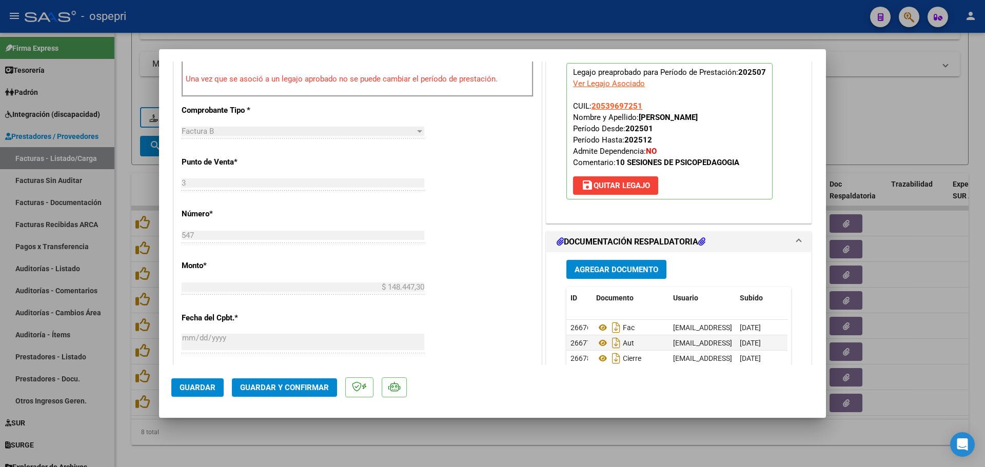
scroll to position [410, 0]
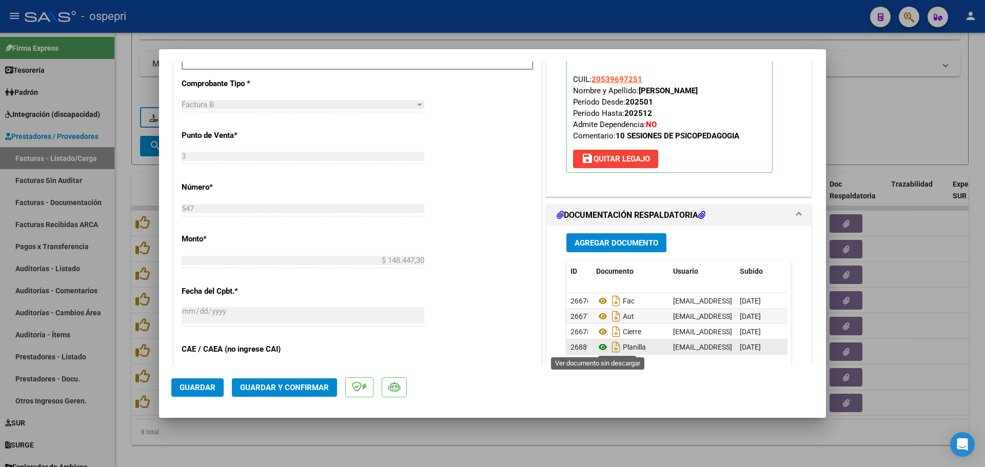
click at [597, 347] on icon at bounding box center [602, 347] width 13 height 12
type input "$ 0,00"
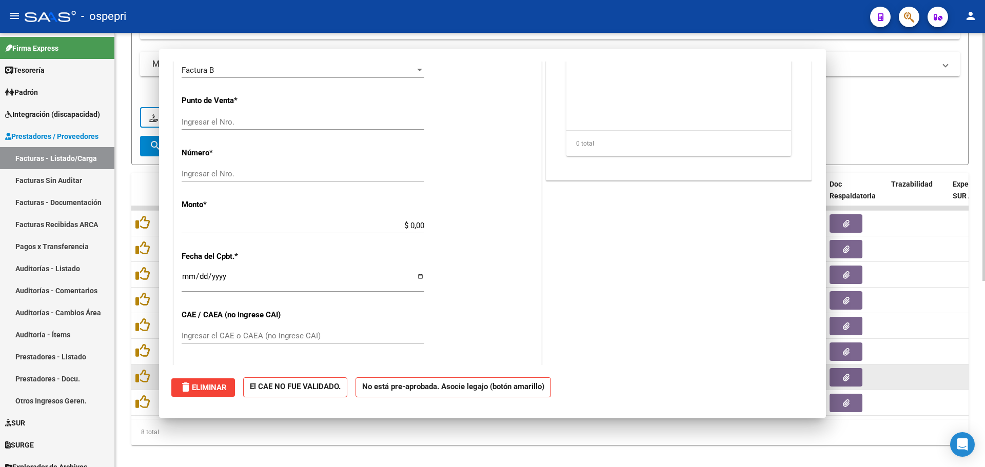
scroll to position [0, 0]
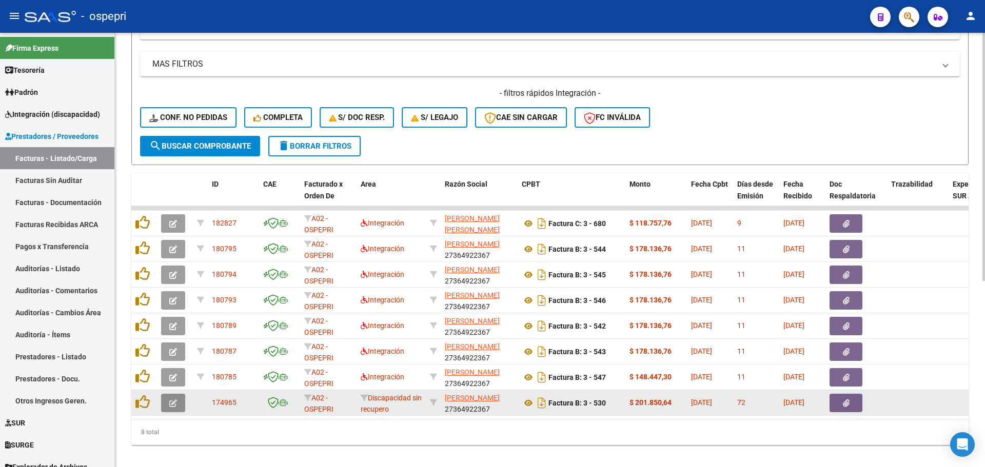
click at [175, 404] on icon "button" at bounding box center [173, 404] width 8 height 8
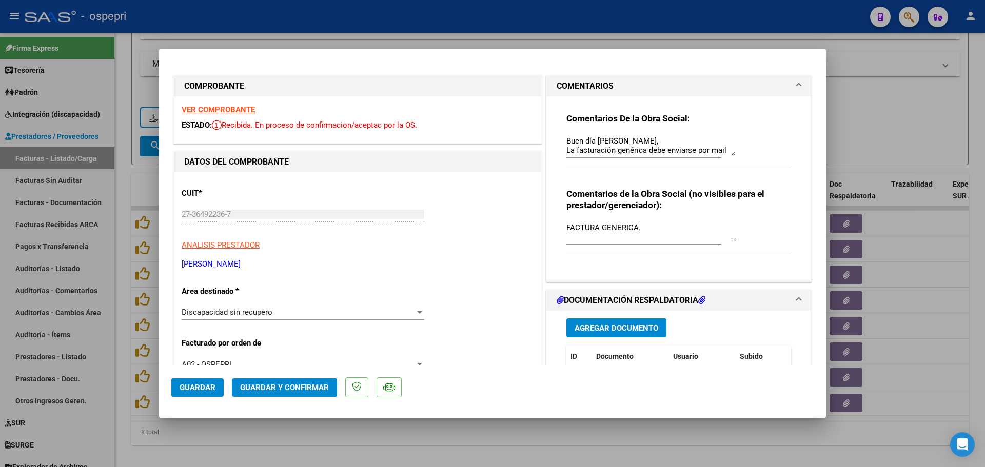
click at [229, 111] on strong "VER COMPROBANTE" at bounding box center [218, 109] width 73 height 9
type input "$ 0,00"
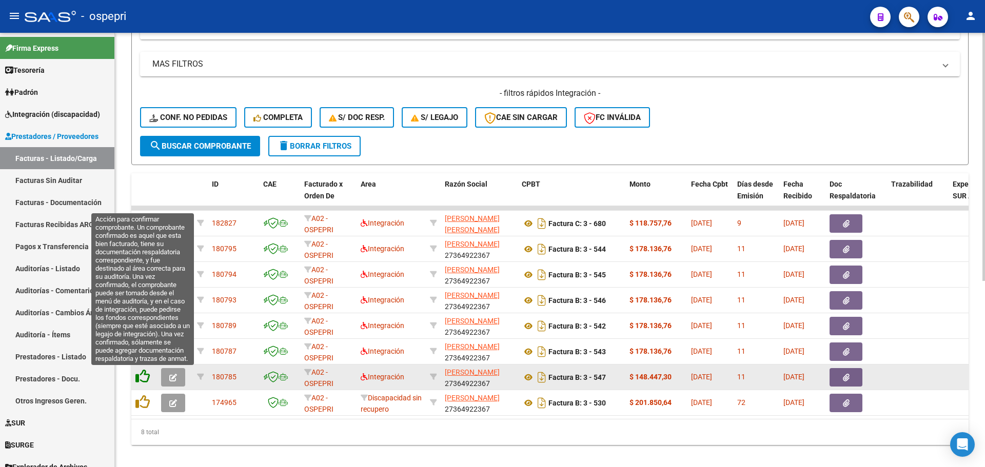
click at [144, 376] on icon at bounding box center [142, 376] width 14 height 14
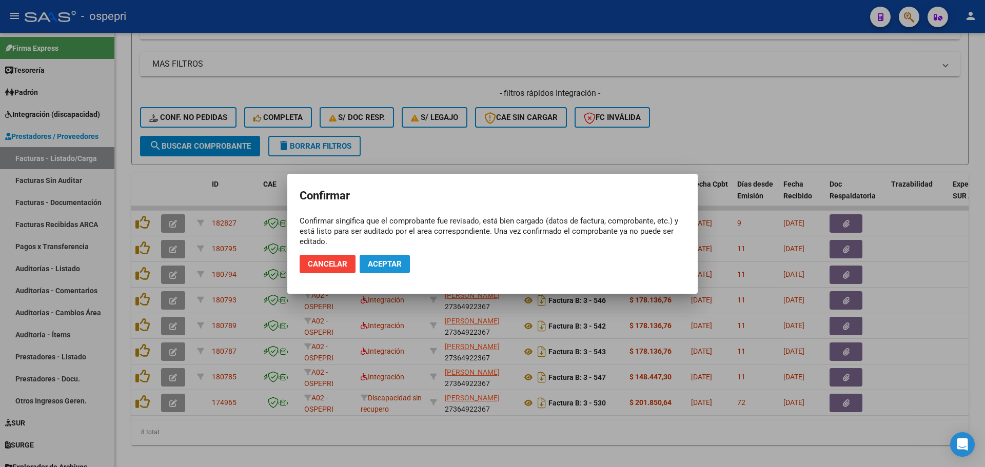
click at [381, 267] on span "Aceptar" at bounding box center [385, 264] width 34 height 9
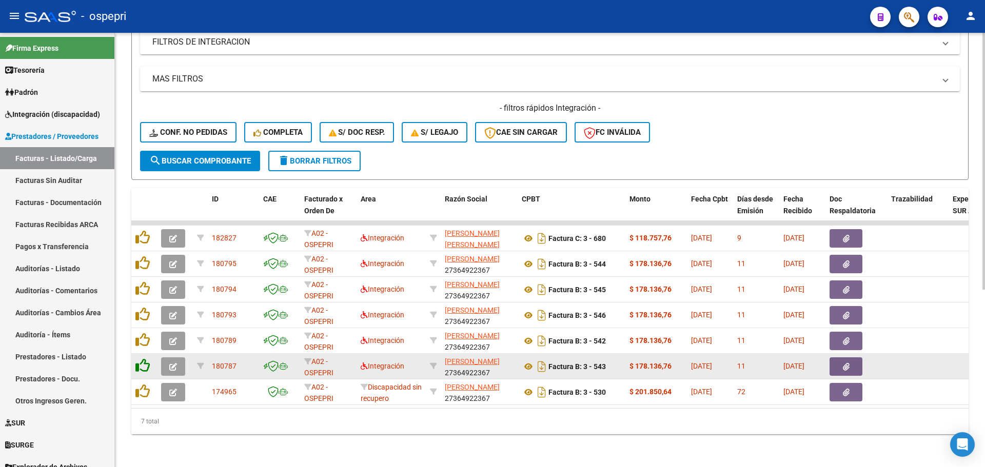
scroll to position [301, 0]
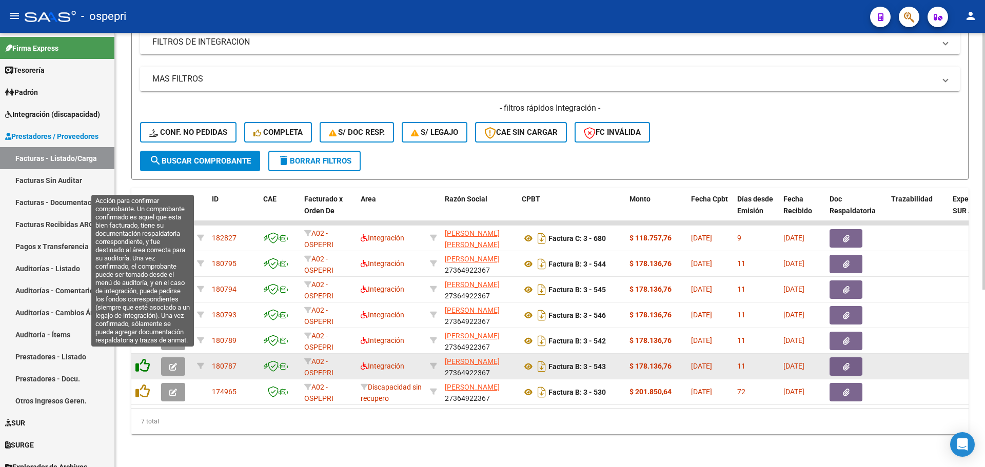
click at [146, 359] on icon at bounding box center [142, 366] width 14 height 14
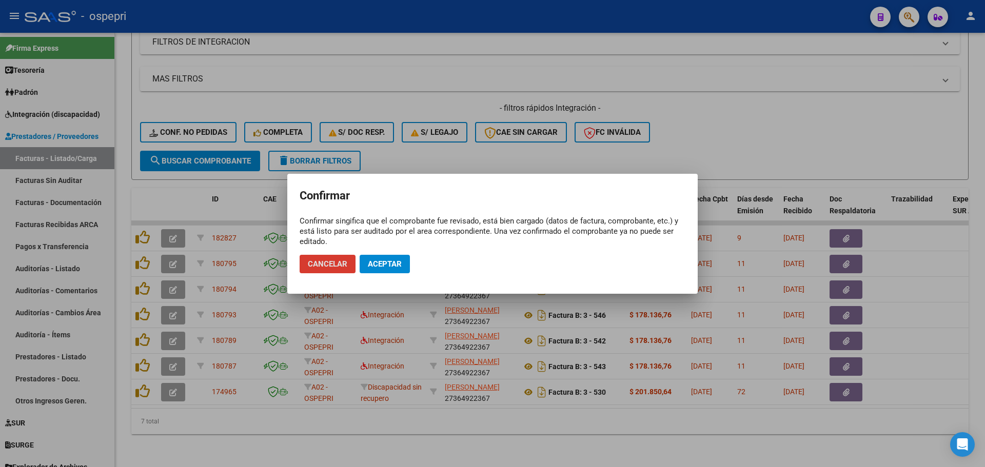
click at [382, 261] on span "Aceptar" at bounding box center [385, 264] width 34 height 9
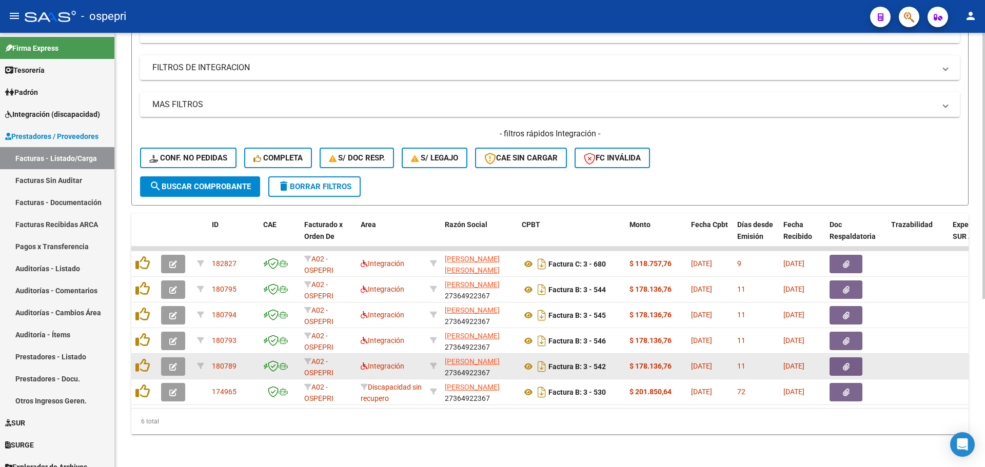
scroll to position [275, 0]
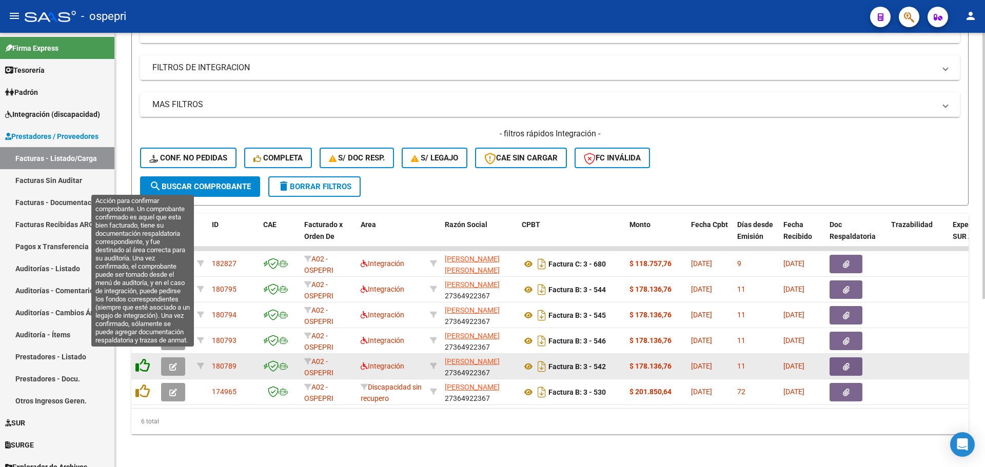
click at [140, 359] on icon at bounding box center [142, 366] width 14 height 14
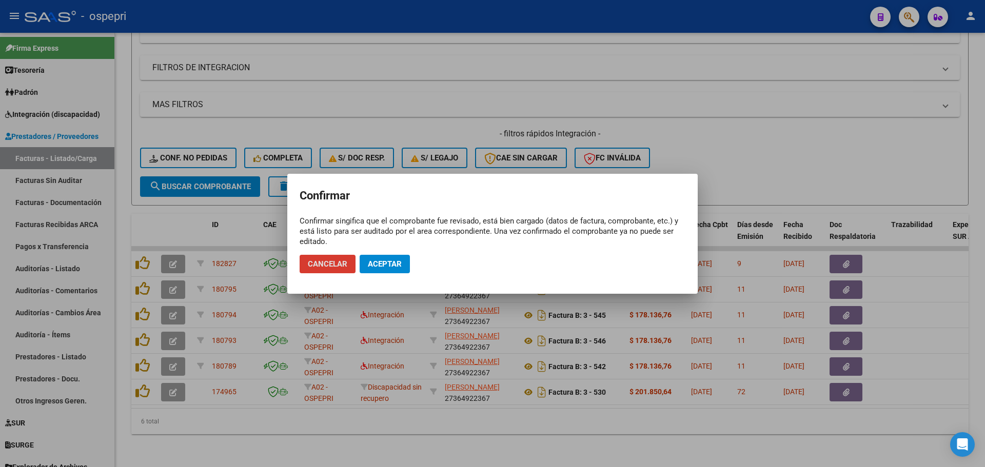
click at [374, 268] on span "Aceptar" at bounding box center [385, 264] width 34 height 9
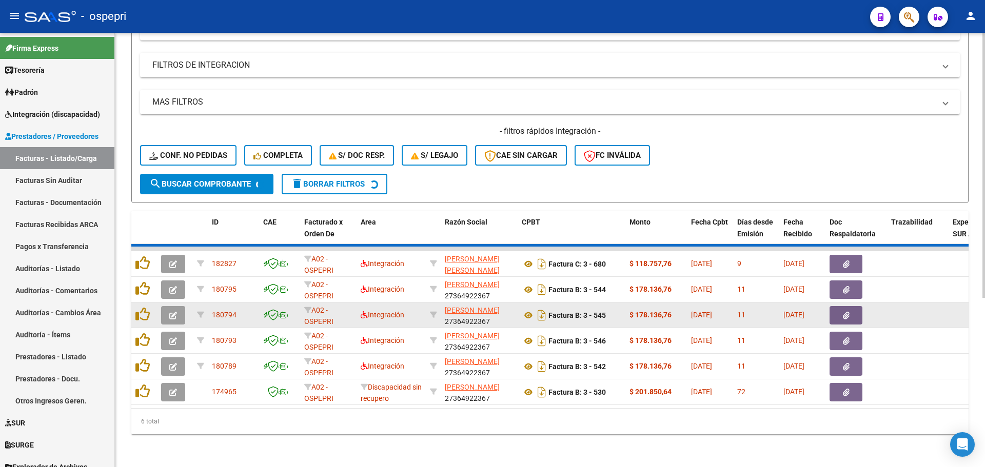
scroll to position [249, 0]
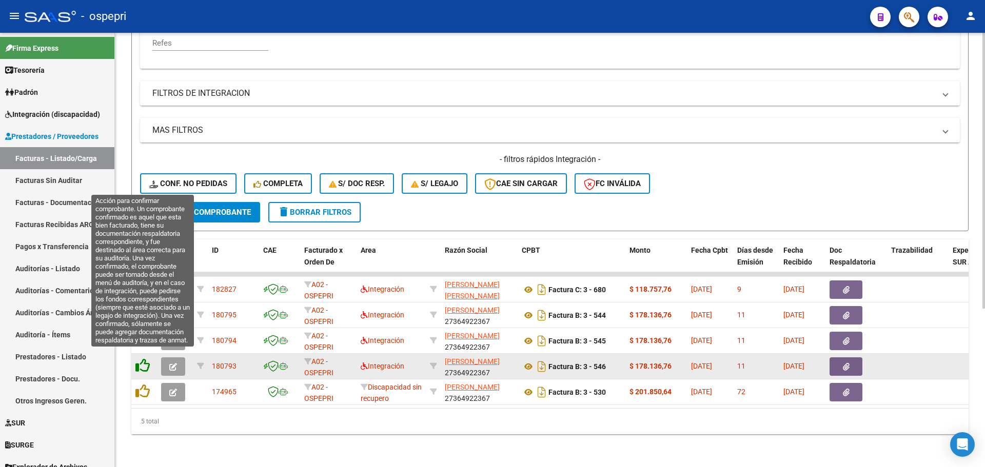
click at [147, 360] on icon at bounding box center [142, 366] width 14 height 14
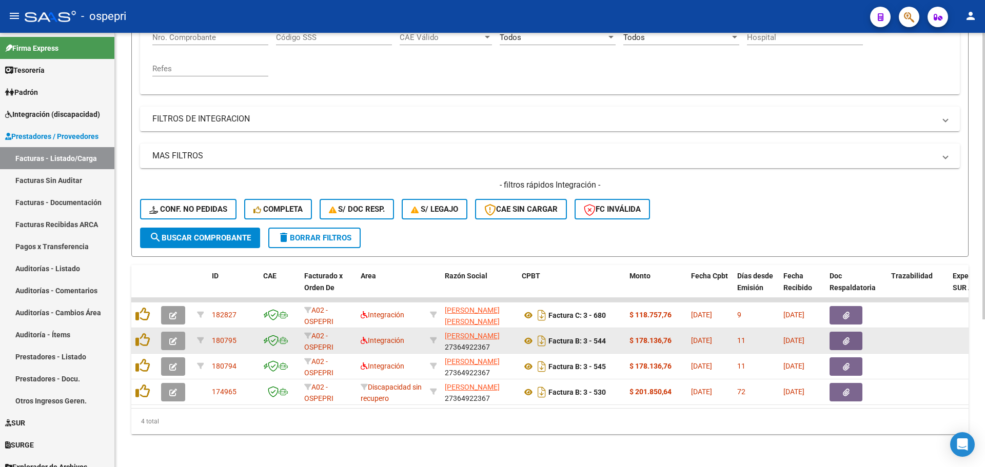
scroll to position [224, 0]
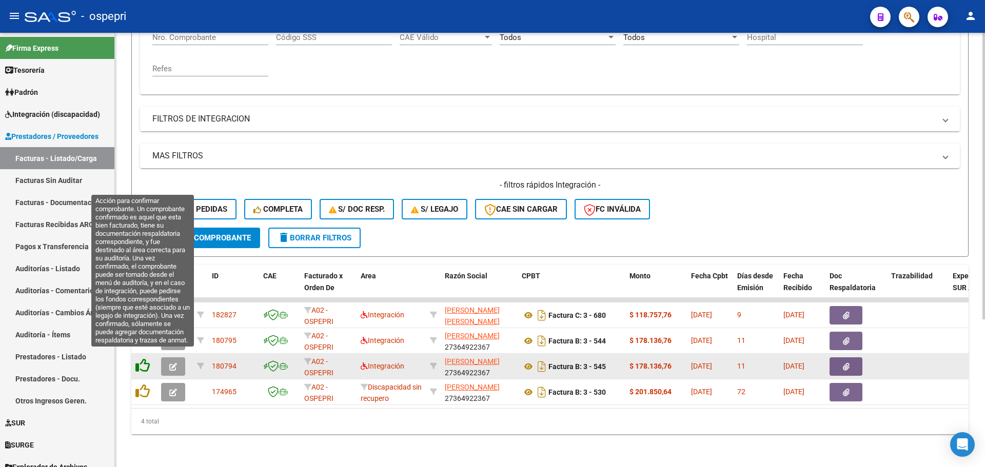
click at [142, 359] on icon at bounding box center [142, 366] width 14 height 14
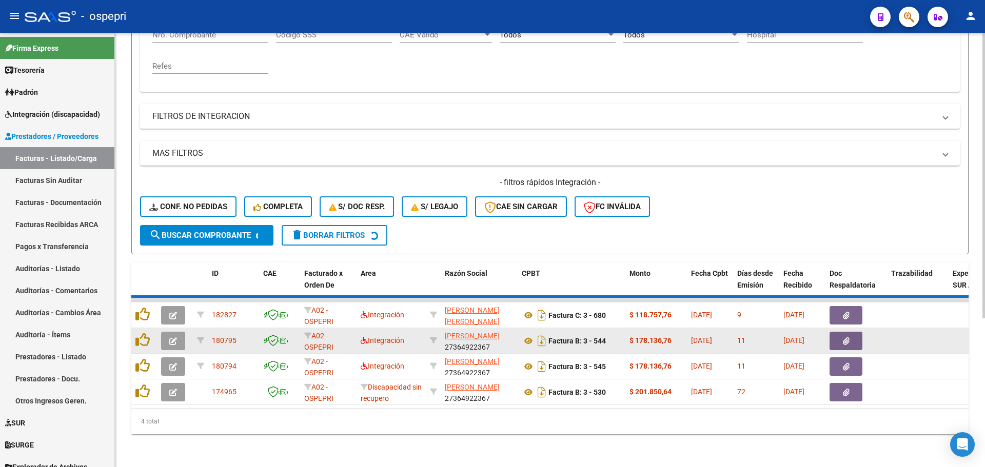
scroll to position [198, 0]
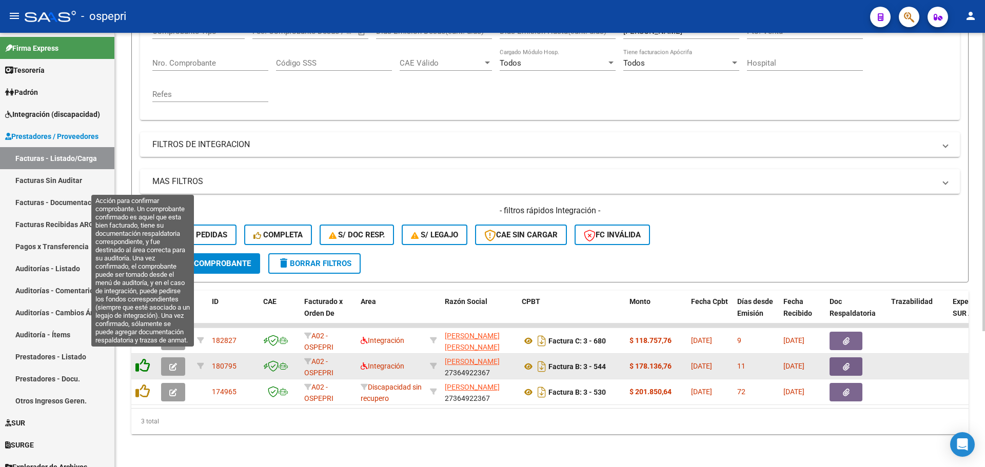
click at [148, 359] on icon at bounding box center [142, 366] width 14 height 14
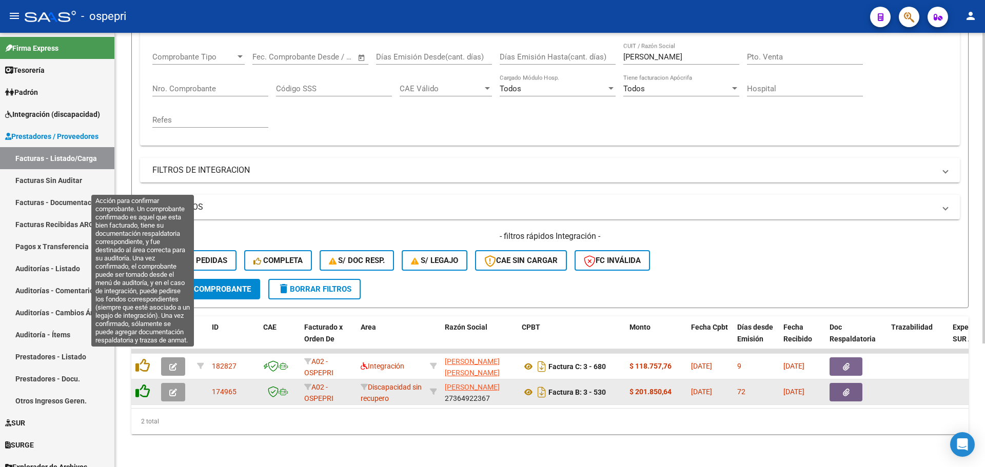
scroll to position [172, 0]
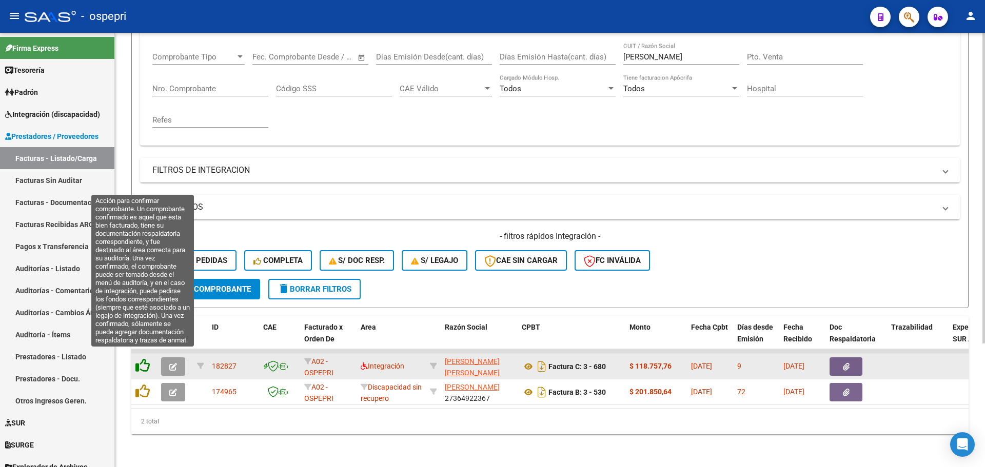
click at [146, 359] on icon at bounding box center [142, 366] width 14 height 14
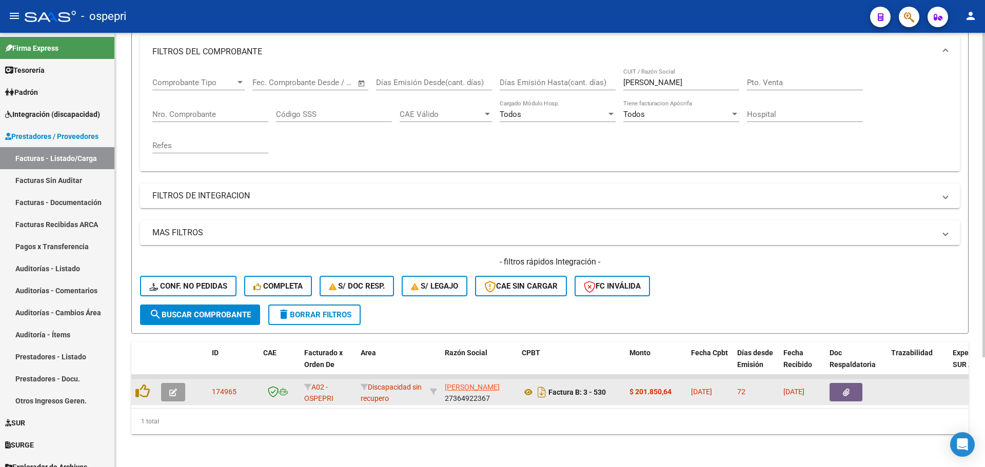
scroll to position [147, 0]
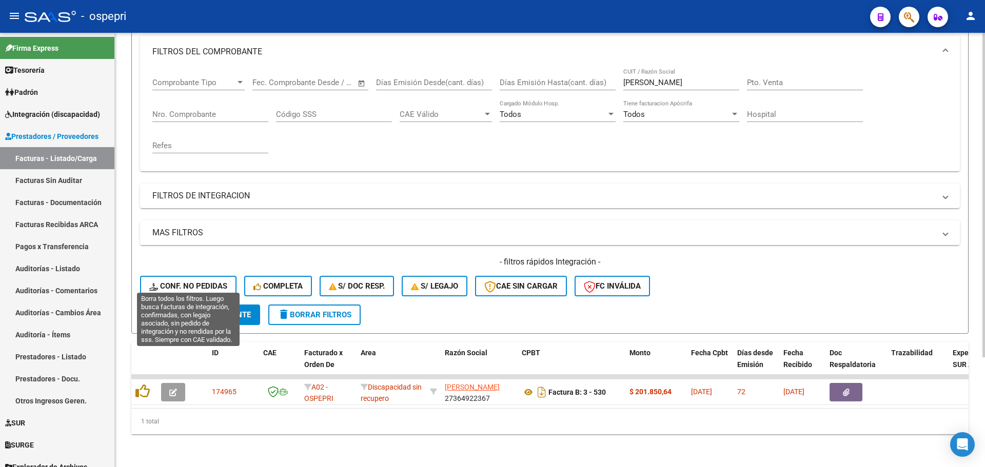
click at [196, 282] on span "Conf. no pedidas" at bounding box center [188, 286] width 78 height 9
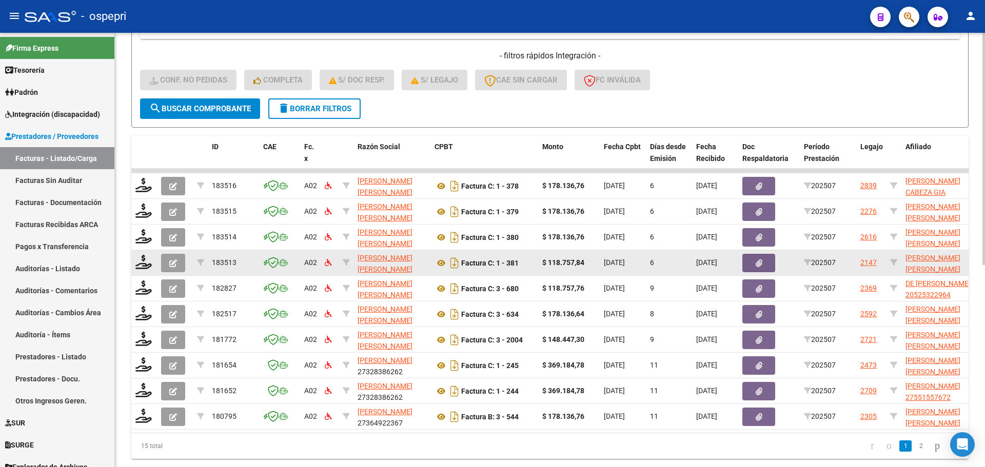
scroll to position [352, 0]
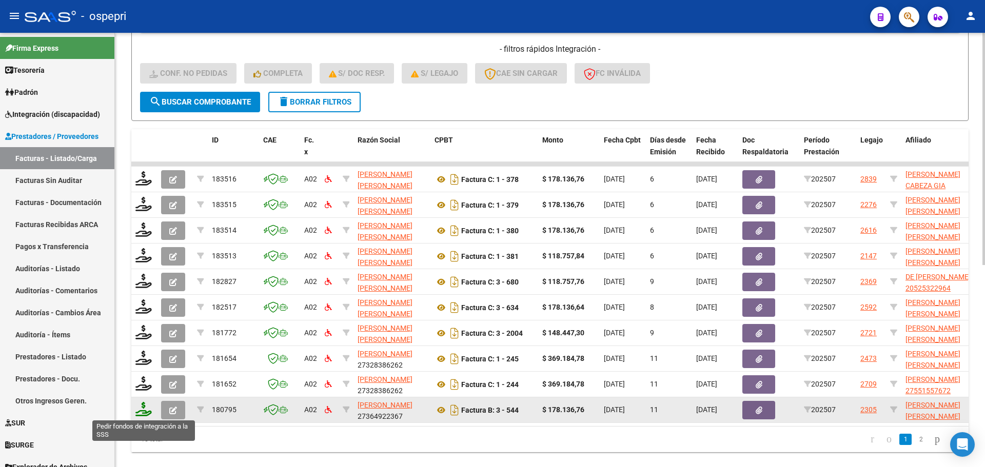
click at [143, 409] on icon at bounding box center [143, 409] width 16 height 14
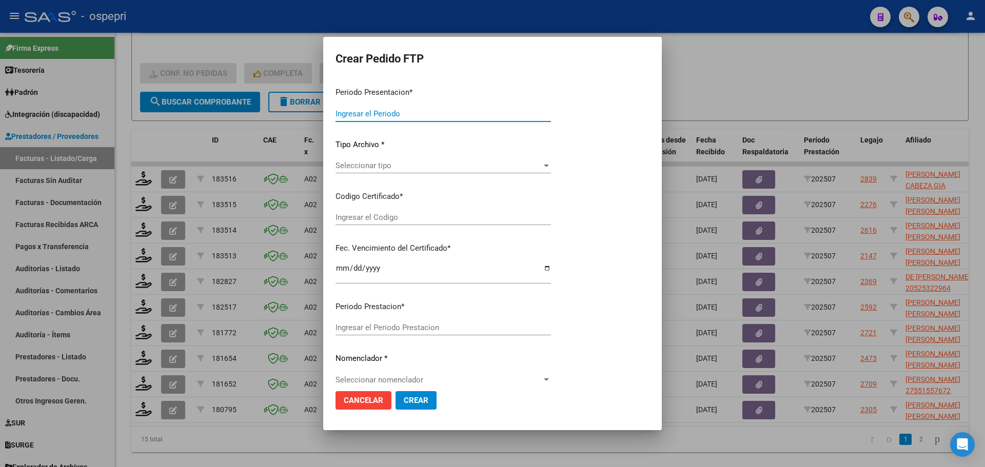
type input "202507"
type input "$ 178.136,76"
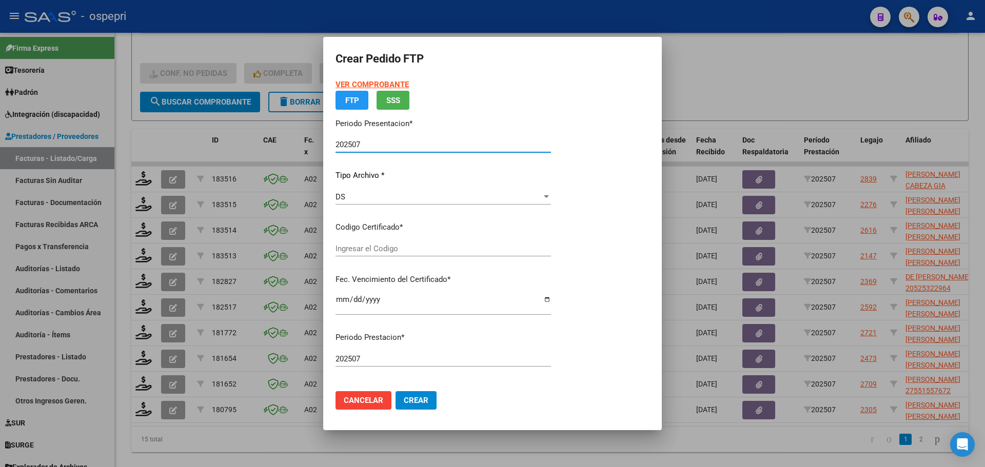
type input "2750431233-5"
type input "[DATE]"
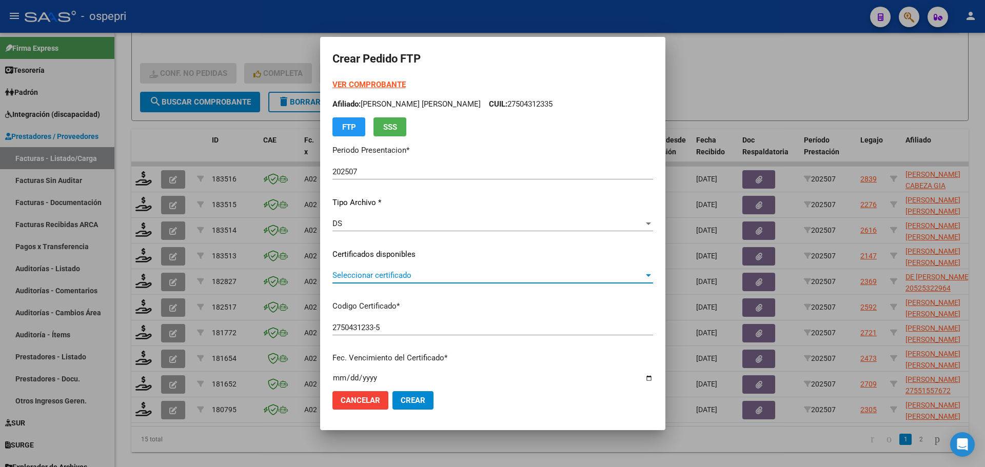
click at [375, 278] on span "Seleccionar certificado" at bounding box center [487, 275] width 311 height 9
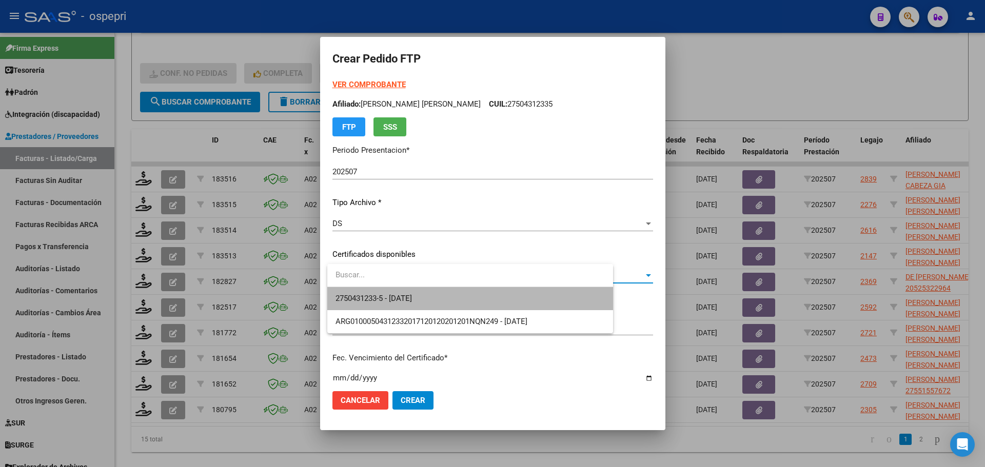
click at [372, 293] on span "2750431233-5 - [DATE]" at bounding box center [470, 298] width 269 height 23
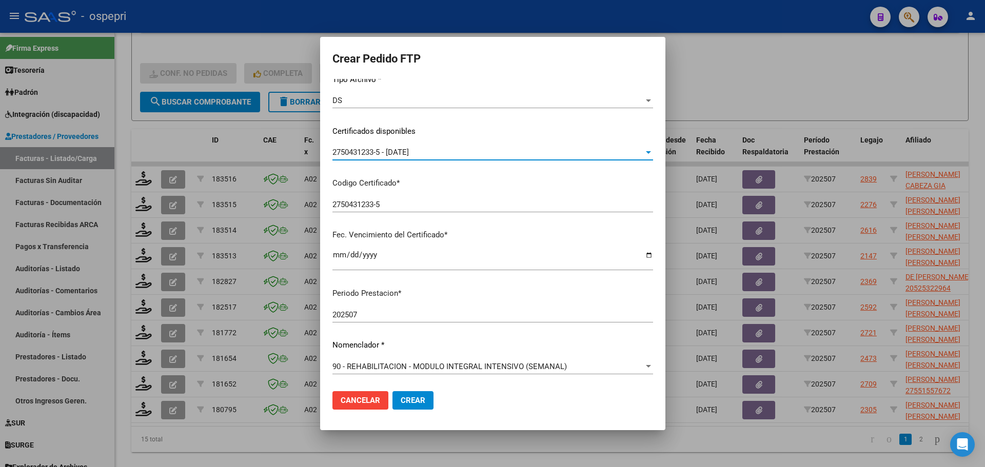
scroll to position [205, 0]
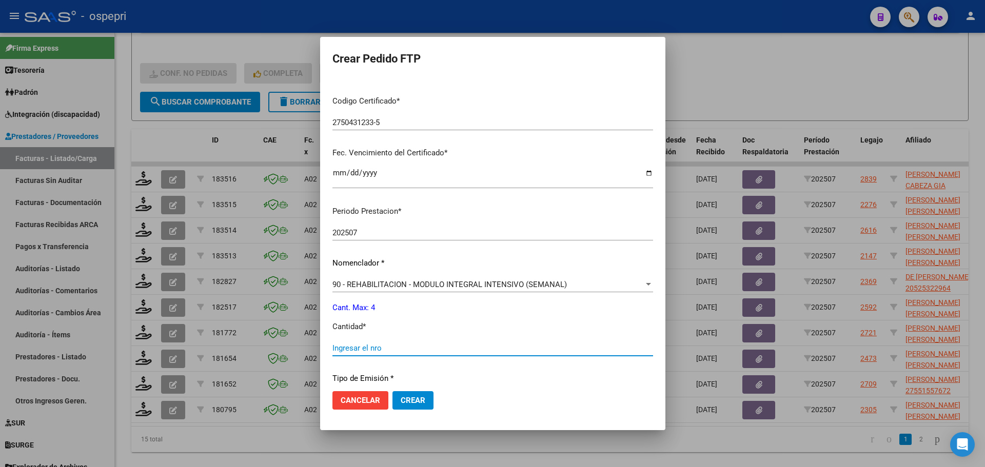
click at [389, 352] on input "Ingresar el nro" at bounding box center [492, 348] width 321 height 9
type input "4"
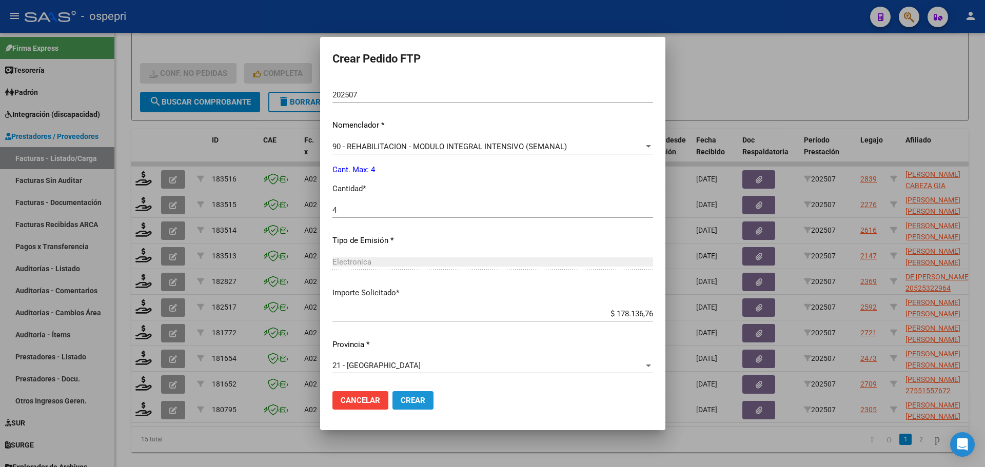
click at [416, 400] on span "Crear" at bounding box center [413, 400] width 25 height 9
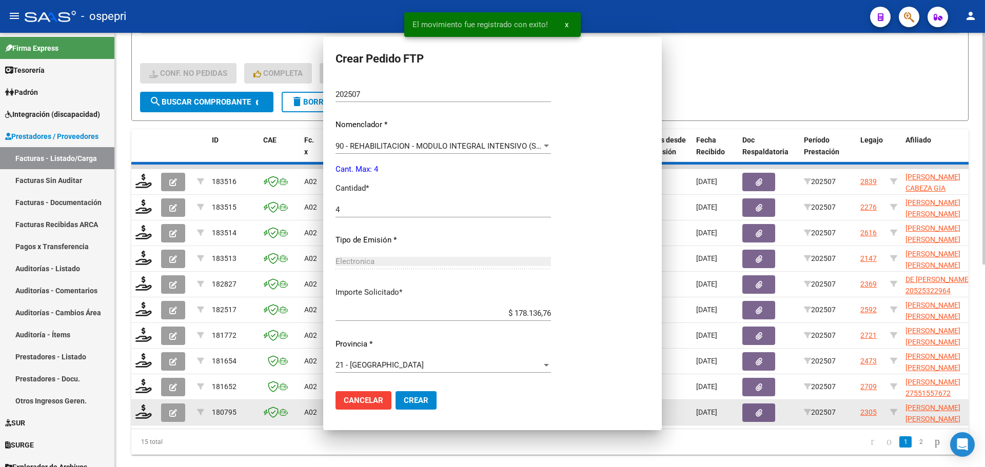
scroll to position [285, 0]
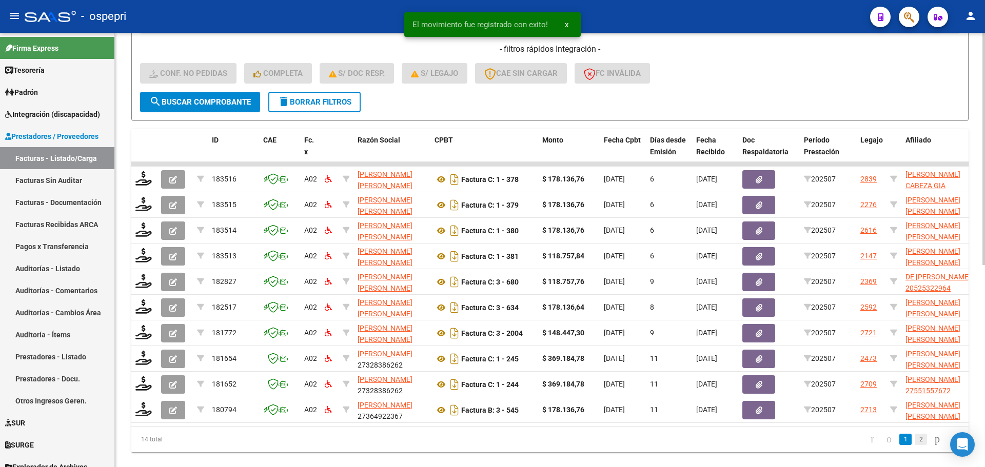
click at [915, 445] on link "2" at bounding box center [921, 439] width 12 height 11
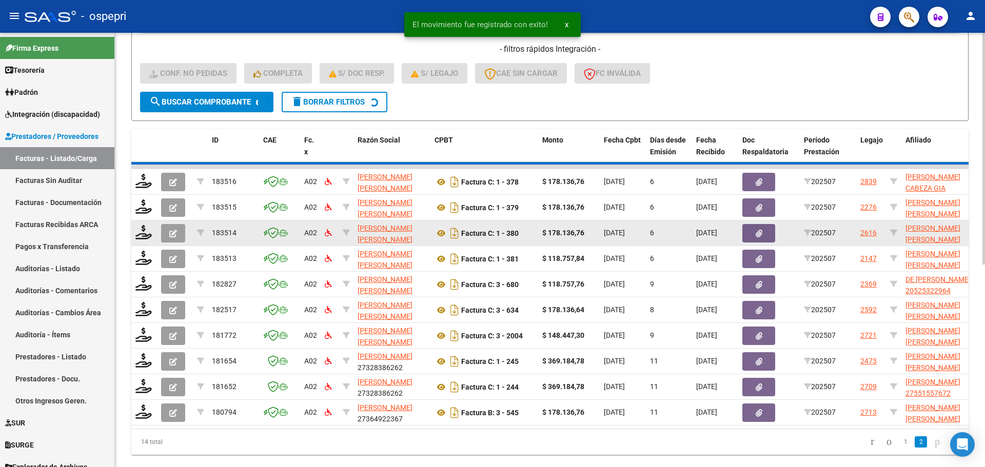
scroll to position [224, 0]
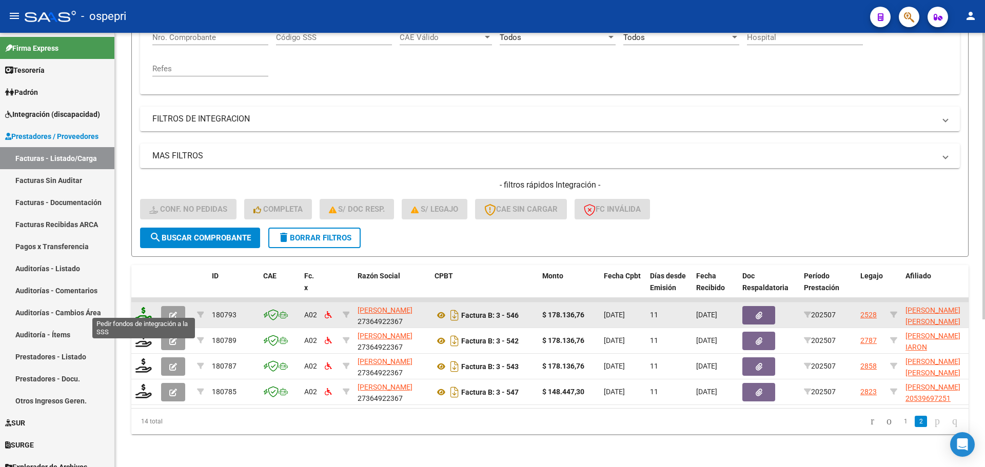
click at [147, 307] on icon at bounding box center [143, 314] width 16 height 14
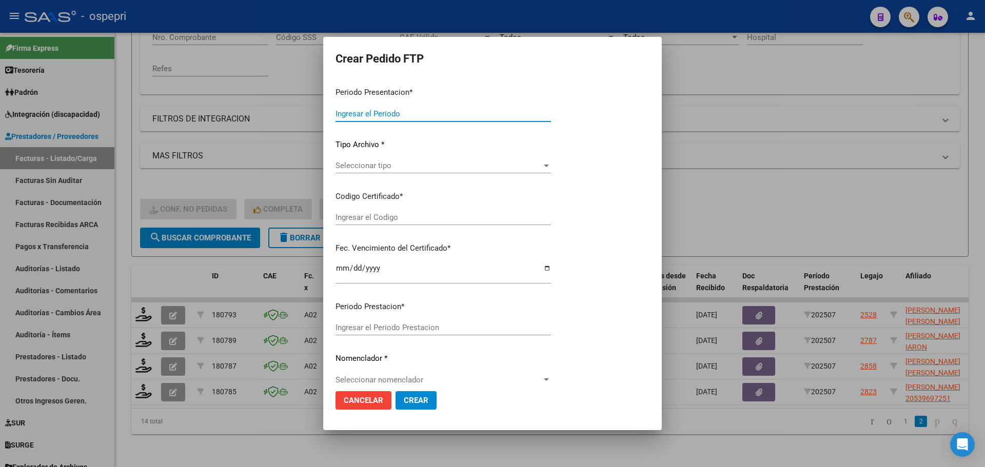
type input "202507"
type input "$ 178.136,76"
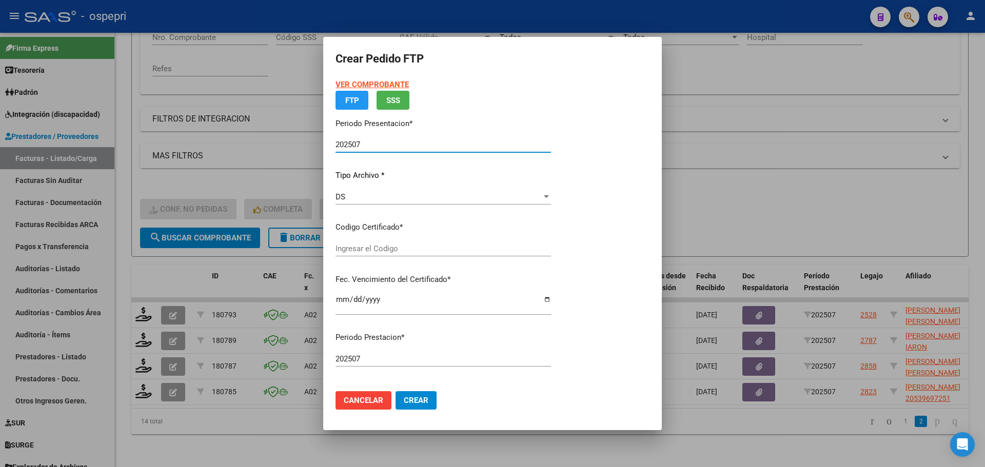
type input "2055634614-4"
type input "[DATE]"
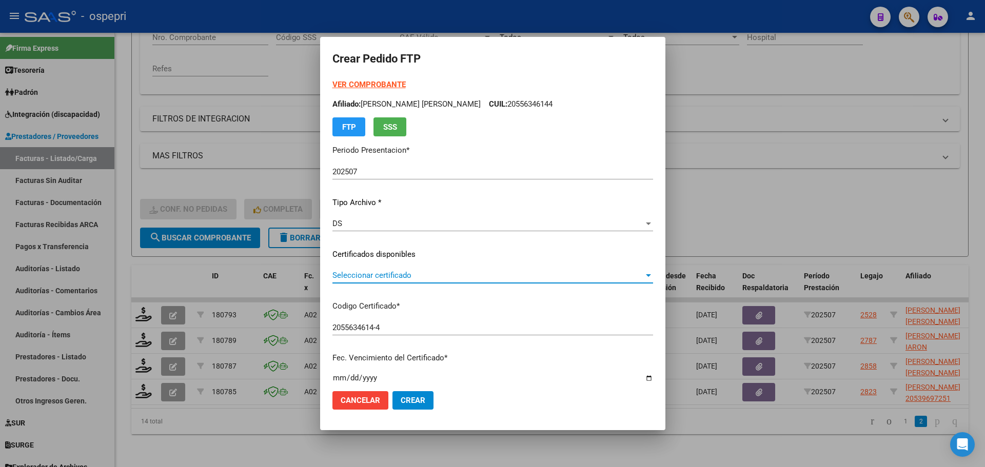
click at [369, 273] on span "Seleccionar certificado" at bounding box center [487, 275] width 311 height 9
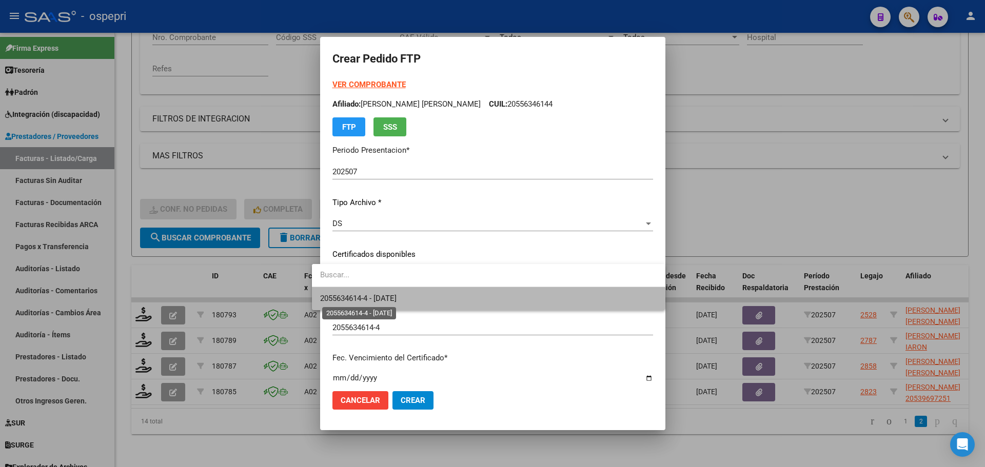
click at [376, 300] on span "2055634614-4 - [DATE]" at bounding box center [358, 298] width 76 height 9
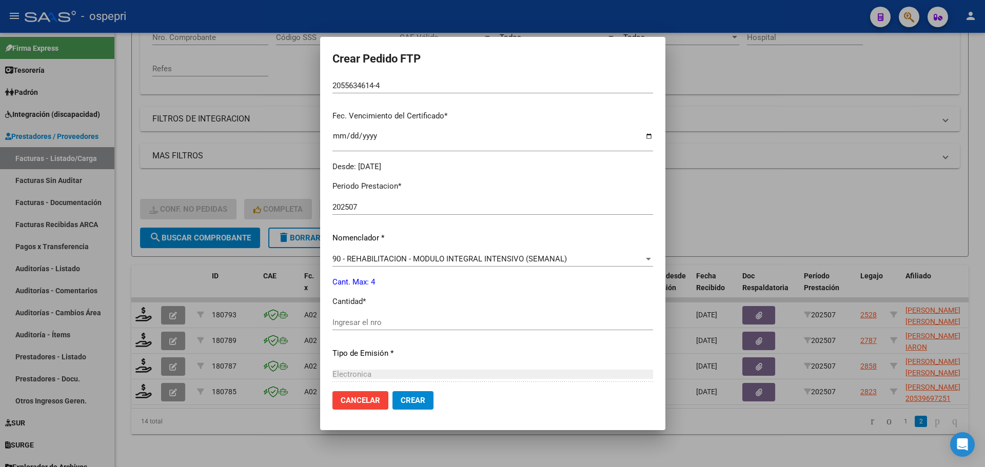
scroll to position [257, 0]
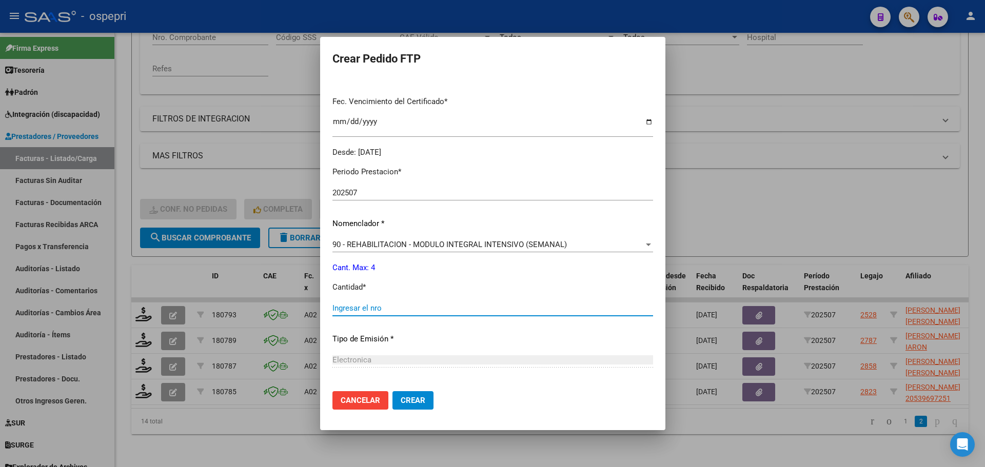
click at [359, 309] on input "Ingresar el nro" at bounding box center [492, 308] width 321 height 9
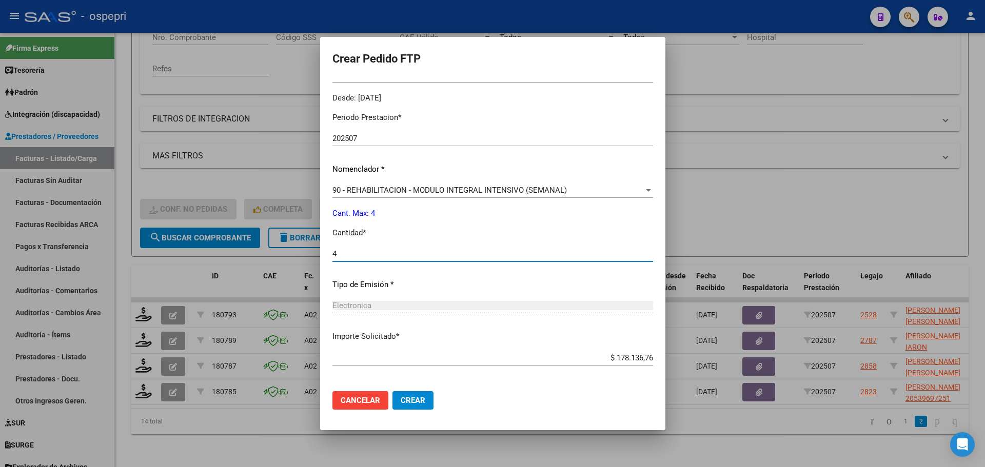
scroll to position [355, 0]
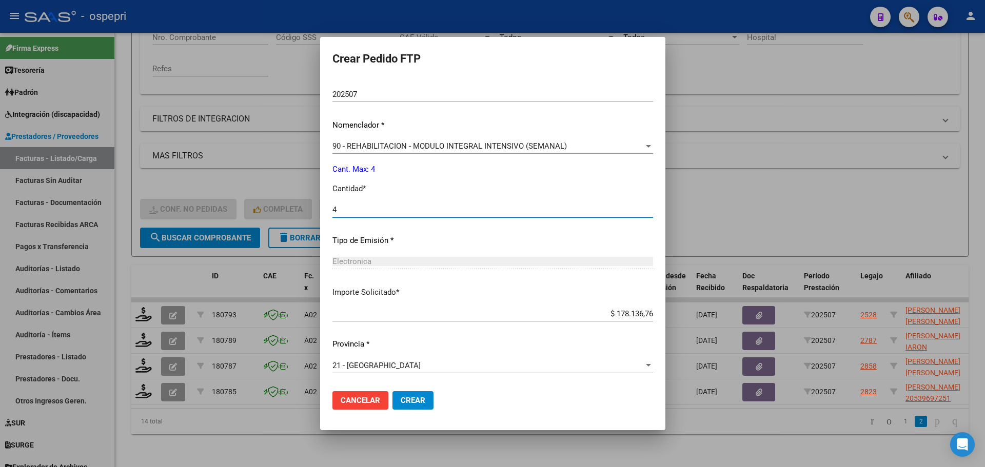
type input "4"
click at [402, 398] on span "Crear" at bounding box center [413, 400] width 25 height 9
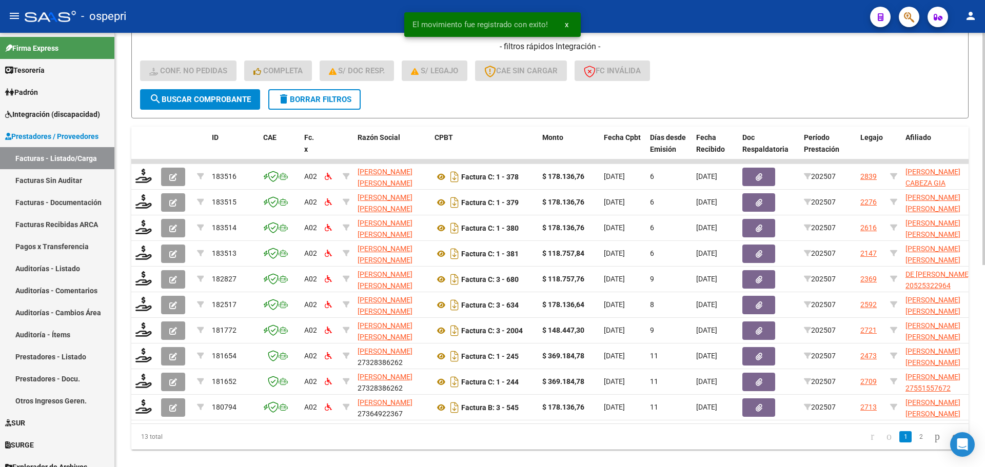
scroll to position [378, 0]
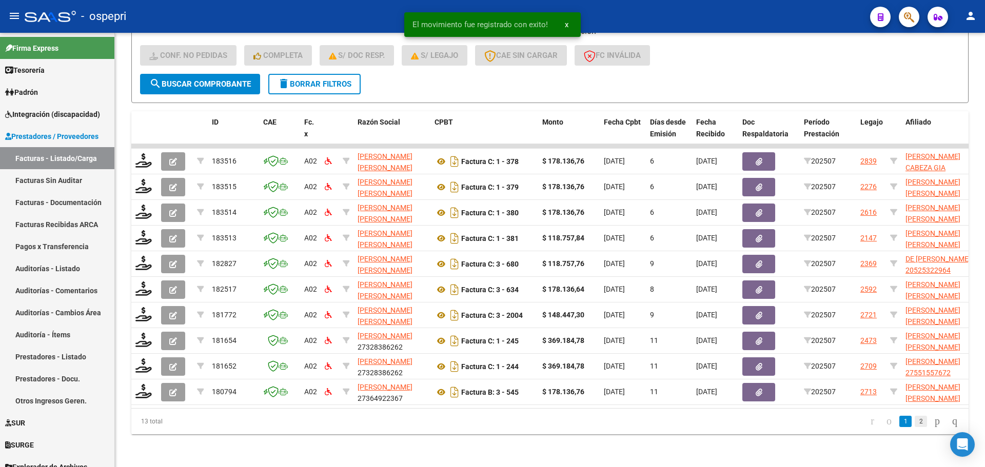
click at [915, 425] on link "2" at bounding box center [921, 421] width 12 height 11
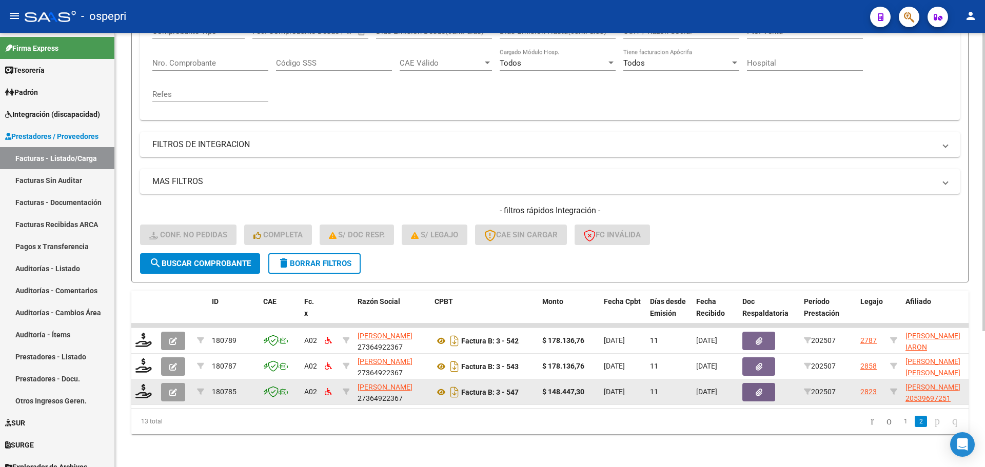
scroll to position [198, 0]
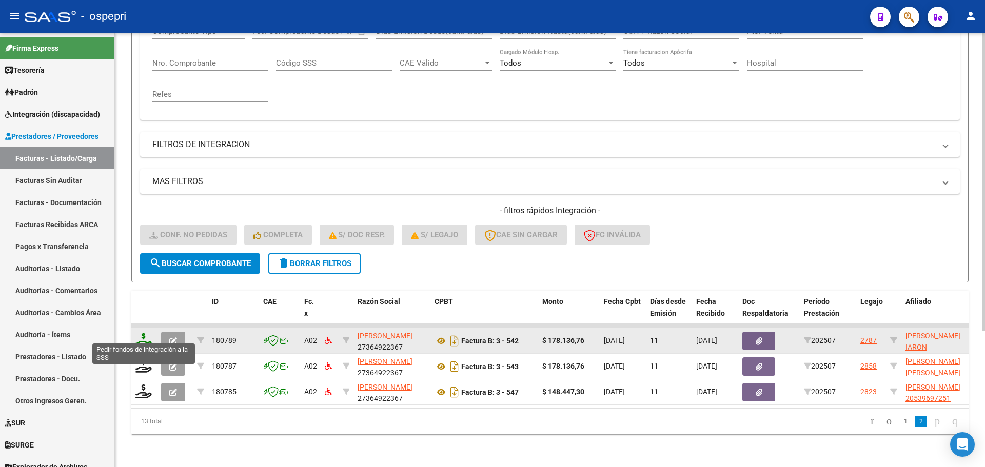
click at [145, 335] on icon at bounding box center [143, 340] width 16 height 14
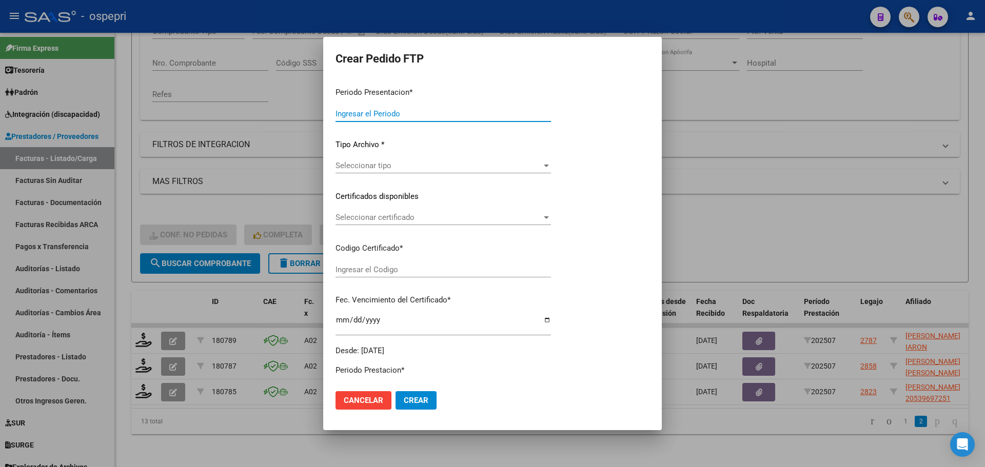
type input "202507"
type input "$ 178.136,76"
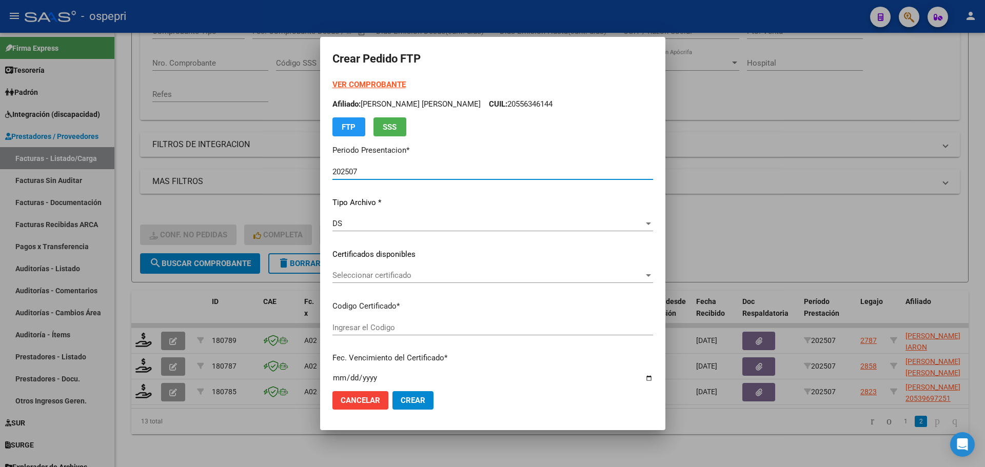
type input "2050002388-1"
type input "[DATE]"
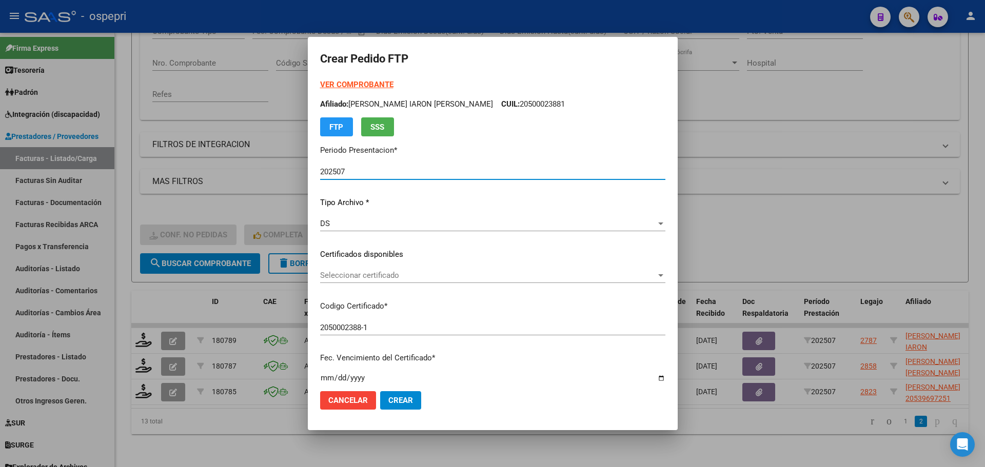
click at [388, 278] on span "Seleccionar certificado" at bounding box center [488, 275] width 336 height 9
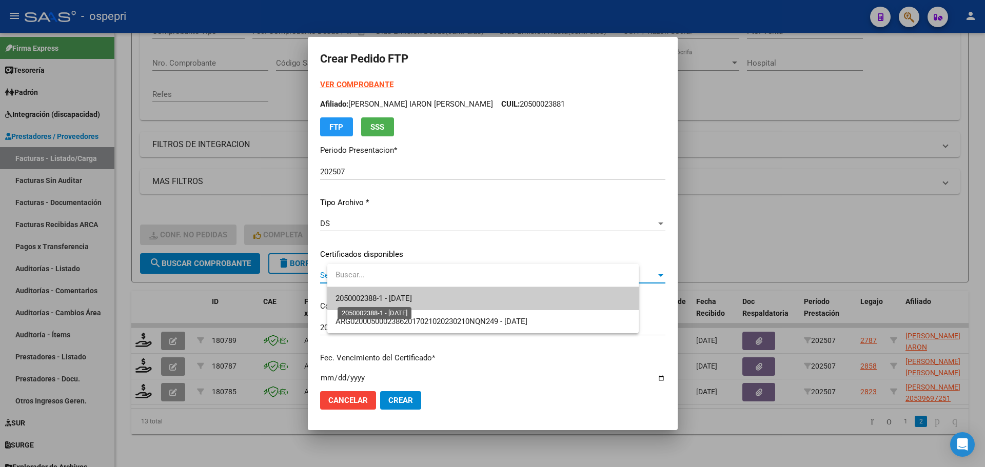
click at [400, 300] on span "2050002388-1 - [DATE]" at bounding box center [374, 298] width 76 height 9
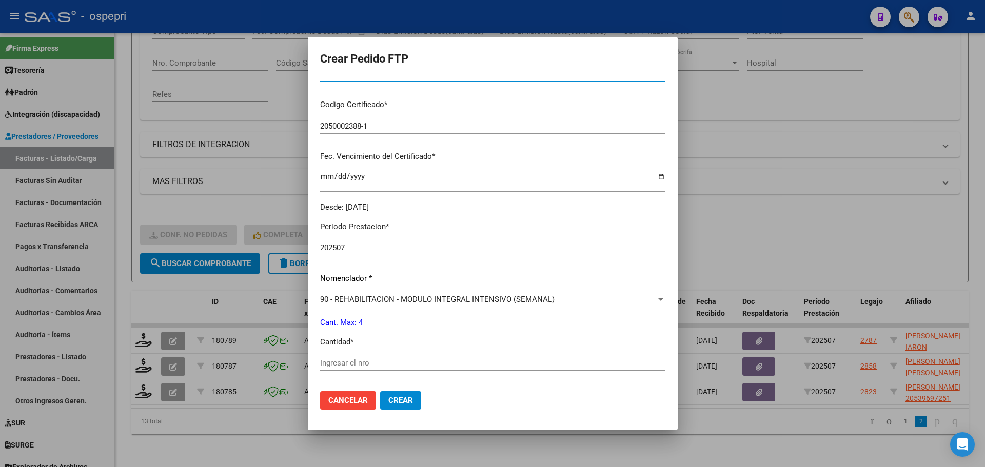
scroll to position [205, 0]
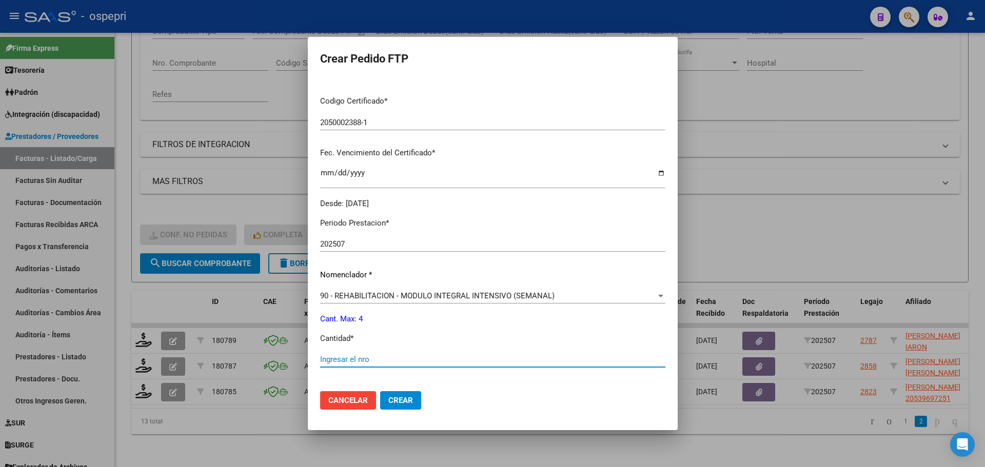
click at [402, 358] on input "Ingresar el nro" at bounding box center [492, 359] width 345 height 9
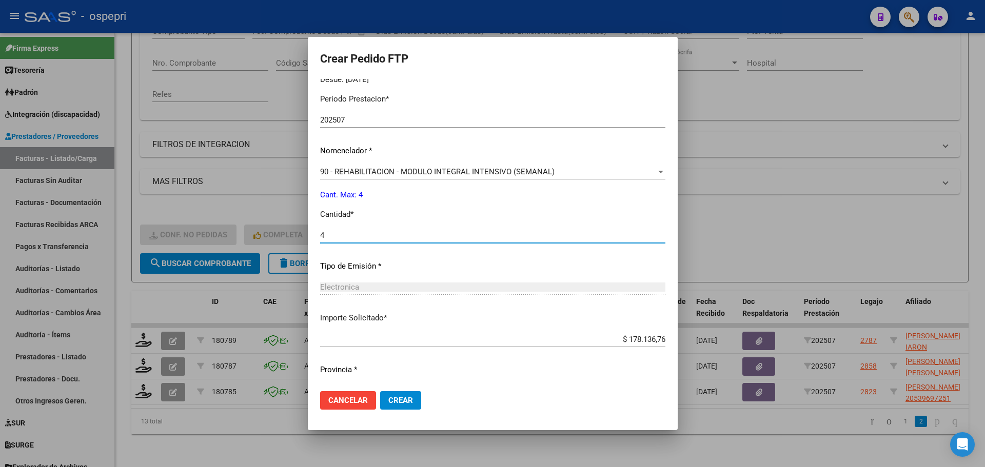
scroll to position [355, 0]
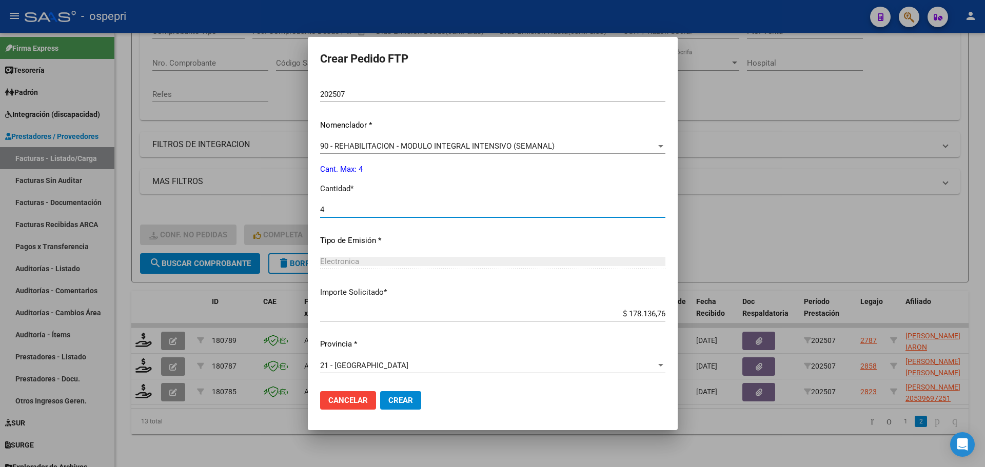
type input "4"
click at [413, 400] on span "Crear" at bounding box center [400, 400] width 25 height 9
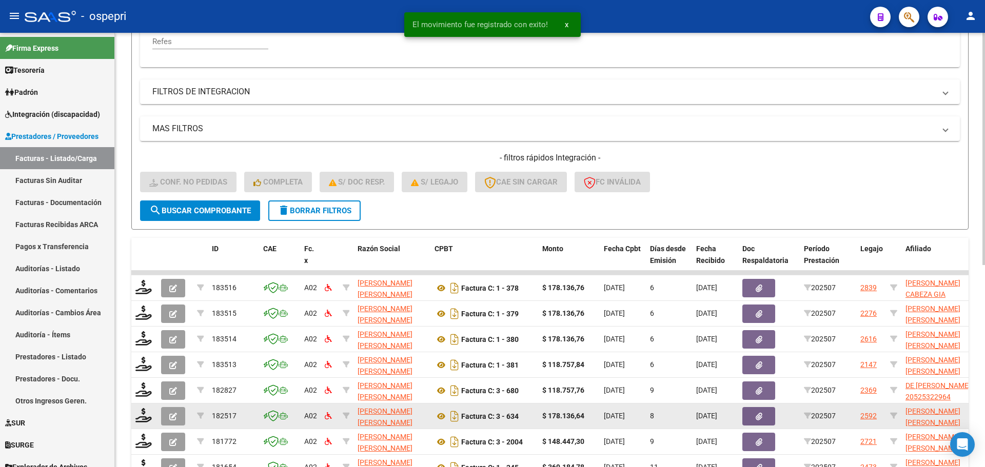
scroll to position [378, 0]
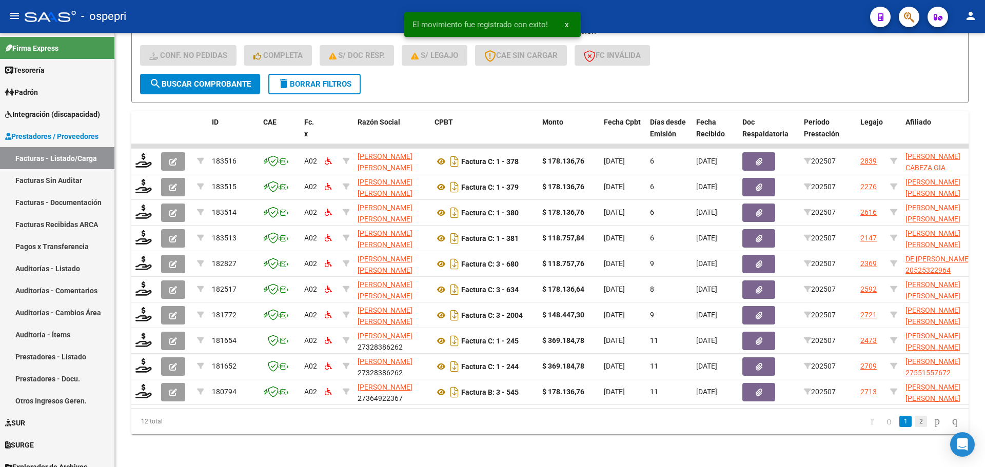
click at [915, 425] on link "2" at bounding box center [921, 421] width 12 height 11
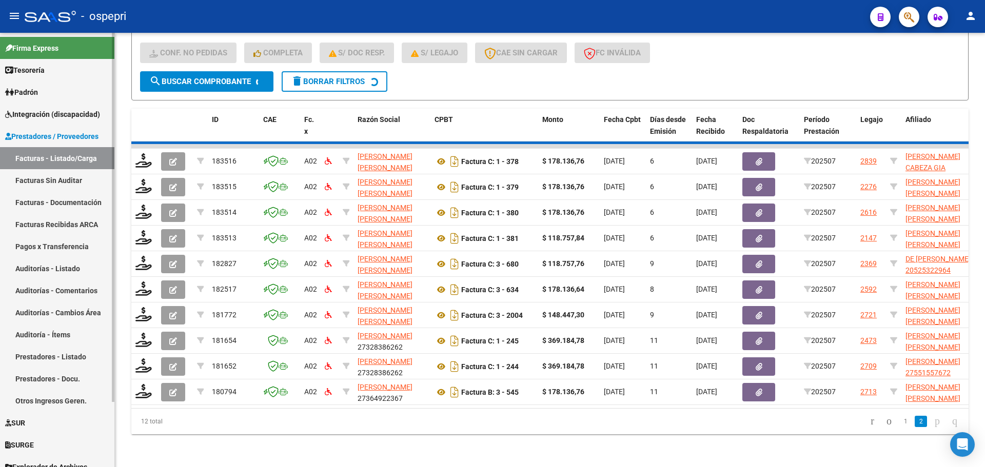
scroll to position [172, 0]
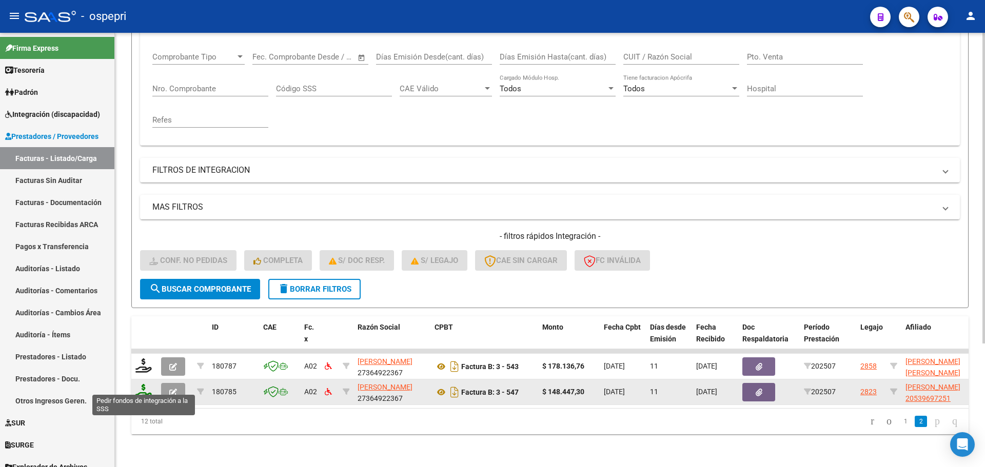
click at [144, 389] on icon at bounding box center [143, 391] width 16 height 14
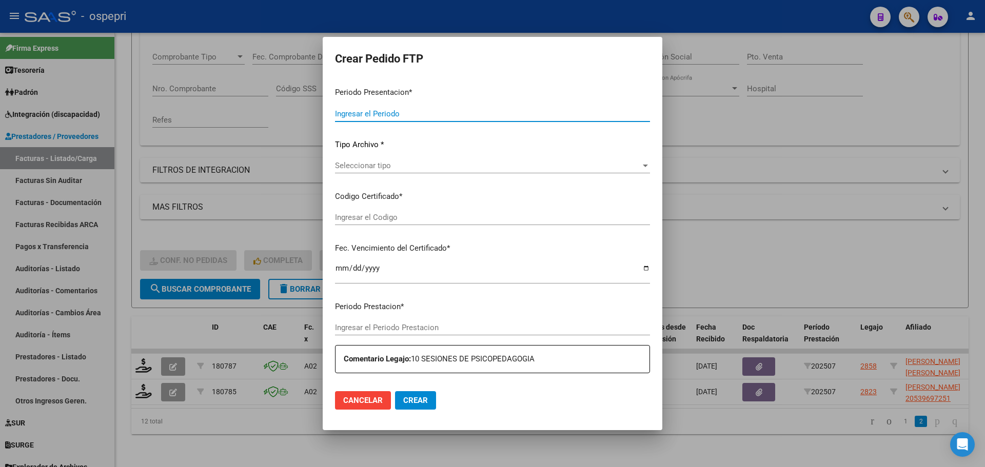
type input "202507"
type input "$ 148.447,30"
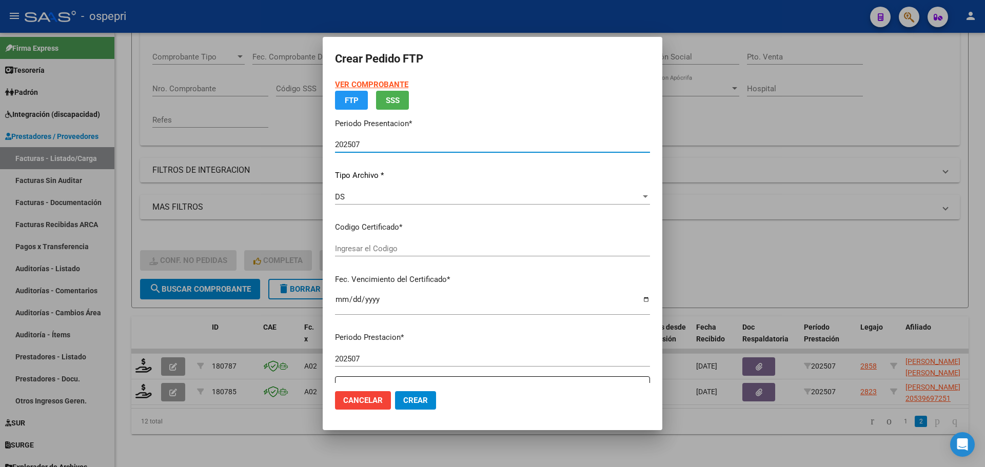
type input "2053969725-1"
type input "[DATE]"
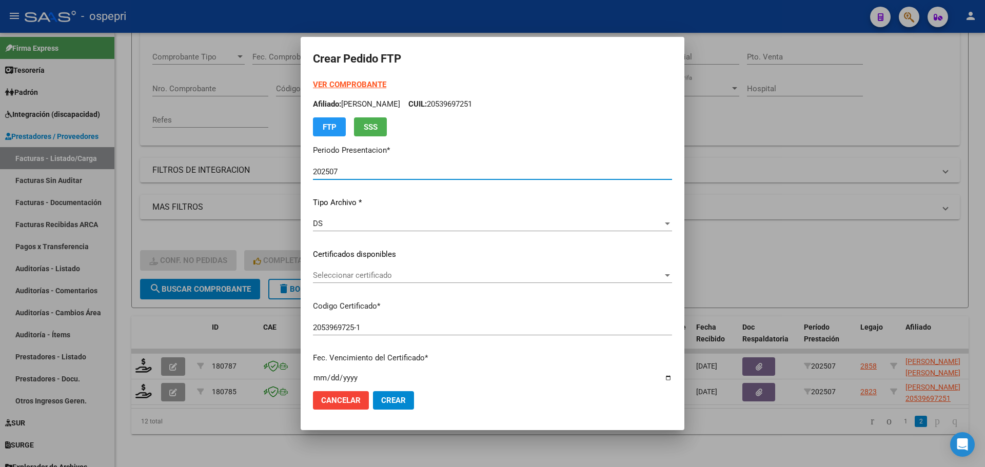
click at [393, 277] on span "Seleccionar certificado" at bounding box center [488, 275] width 350 height 9
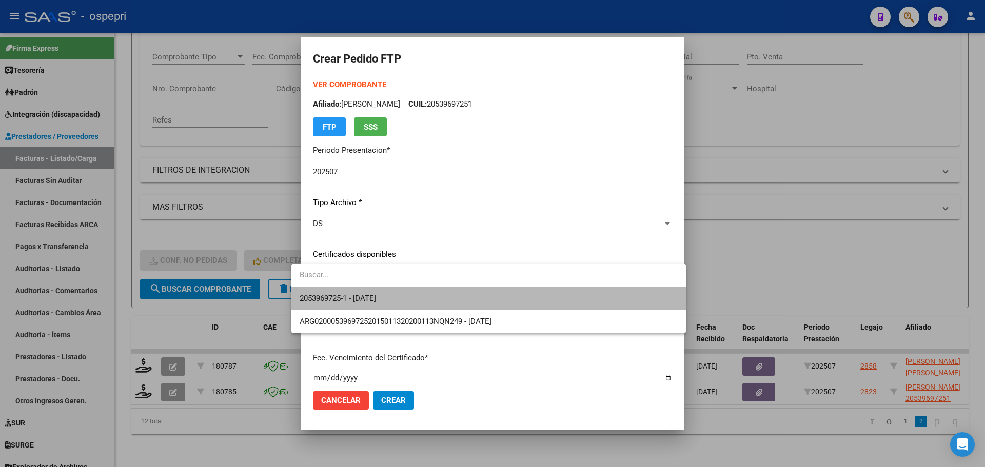
click at [398, 298] on span "2053969725-1 - [DATE]" at bounding box center [489, 298] width 378 height 23
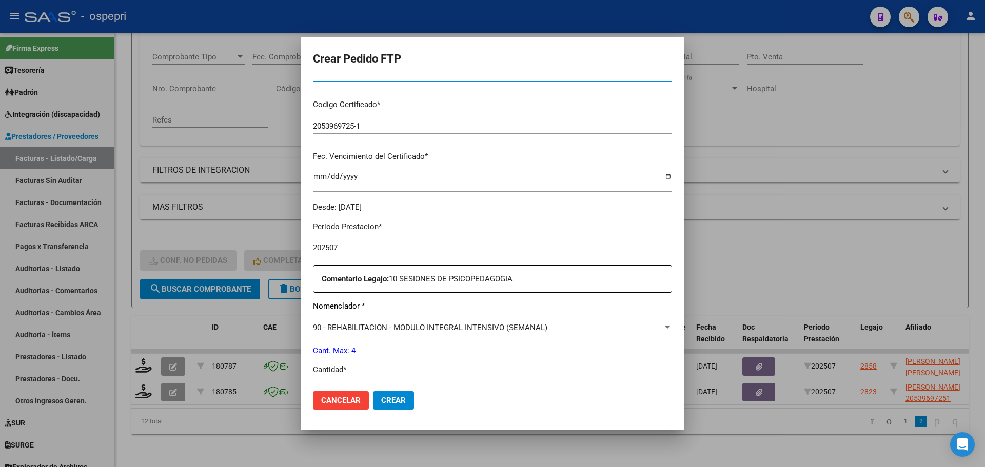
scroll to position [257, 0]
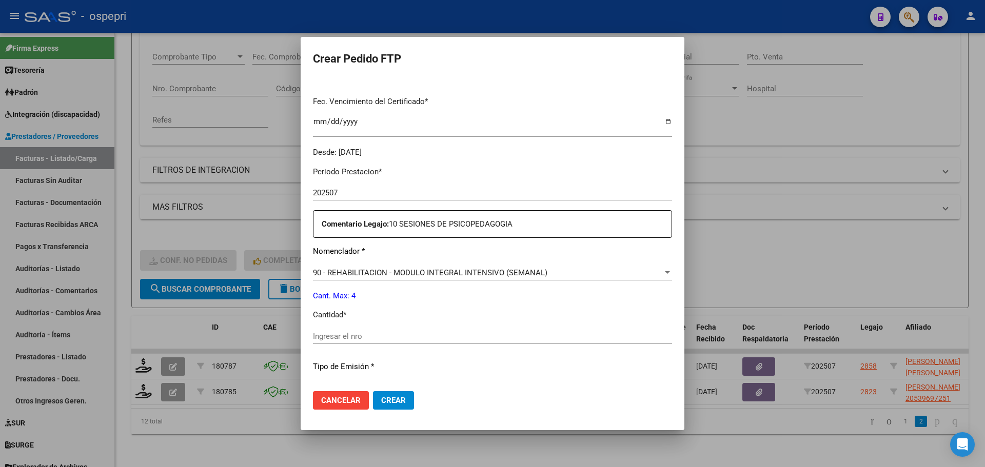
click at [357, 340] on input "Ingresar el nro" at bounding box center [492, 336] width 359 height 9
type input "4"
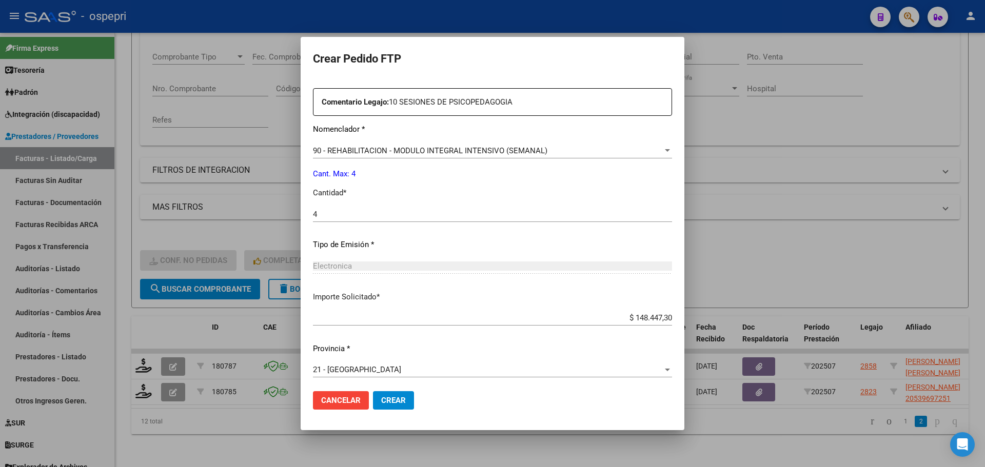
scroll to position [383, 0]
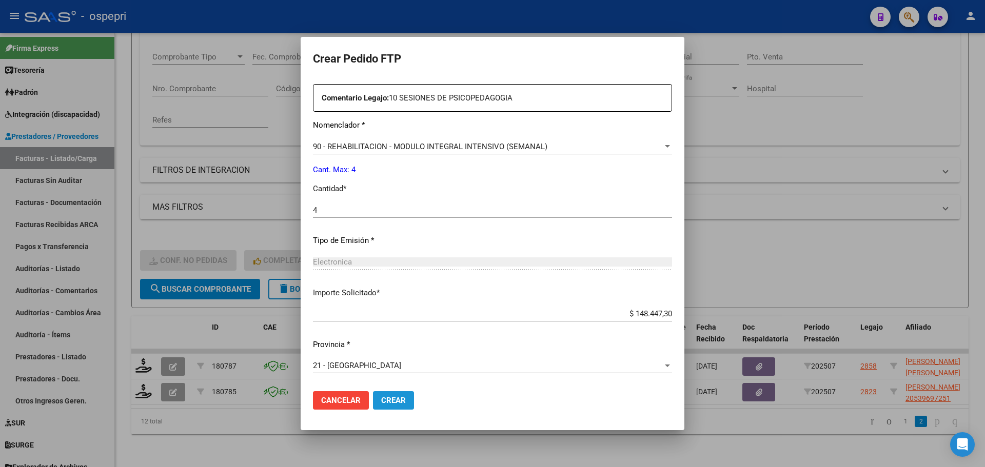
click at [387, 401] on span "Crear" at bounding box center [393, 400] width 25 height 9
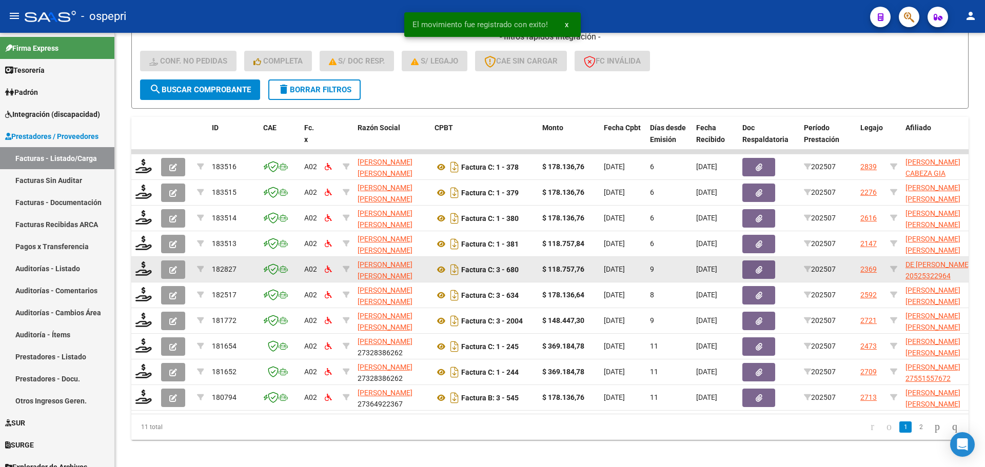
scroll to position [378, 0]
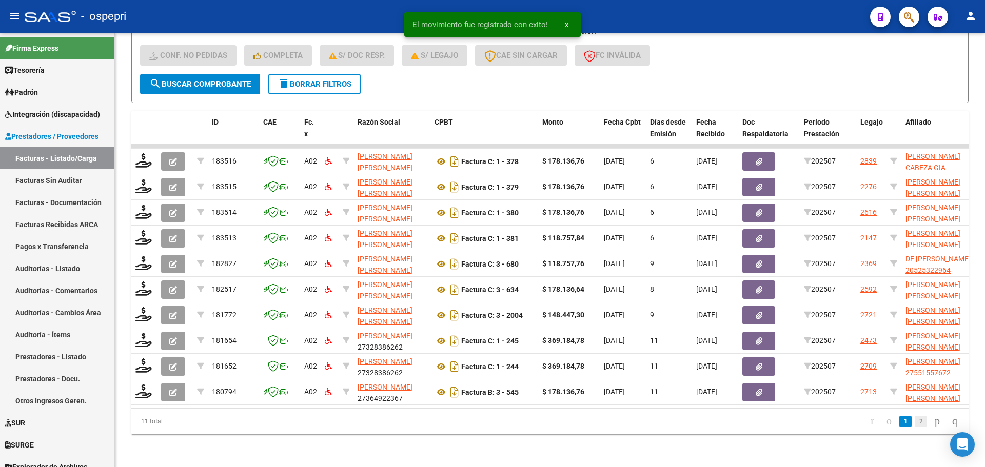
click at [915, 425] on link "2" at bounding box center [921, 421] width 12 height 11
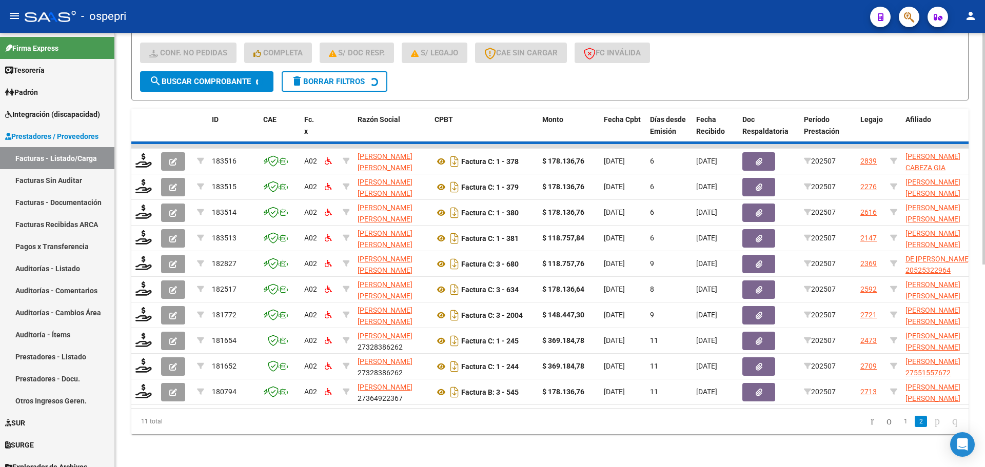
scroll to position [147, 0]
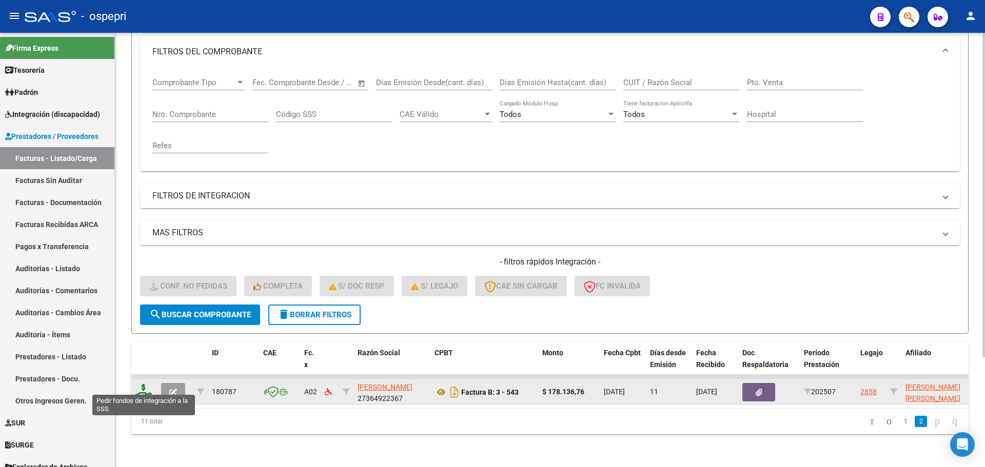
click at [140, 387] on icon at bounding box center [143, 391] width 16 height 14
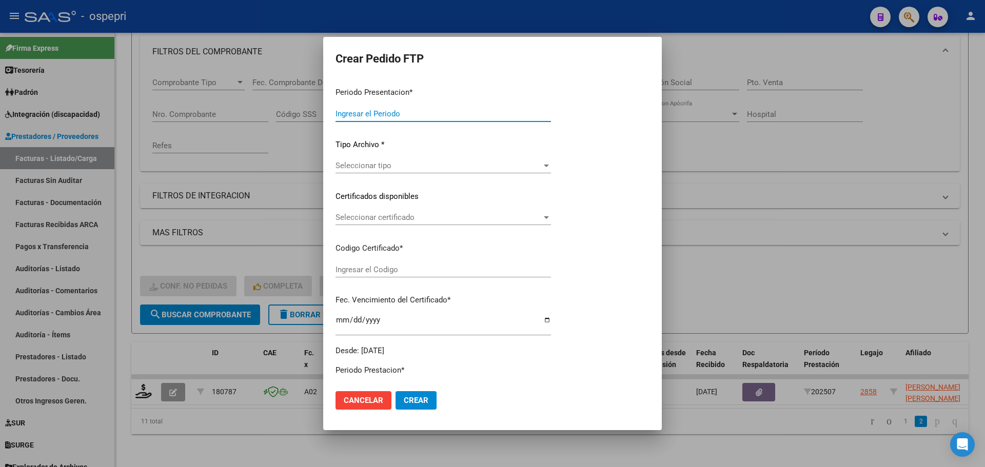
type input "202507"
type input "$ 178.136,76"
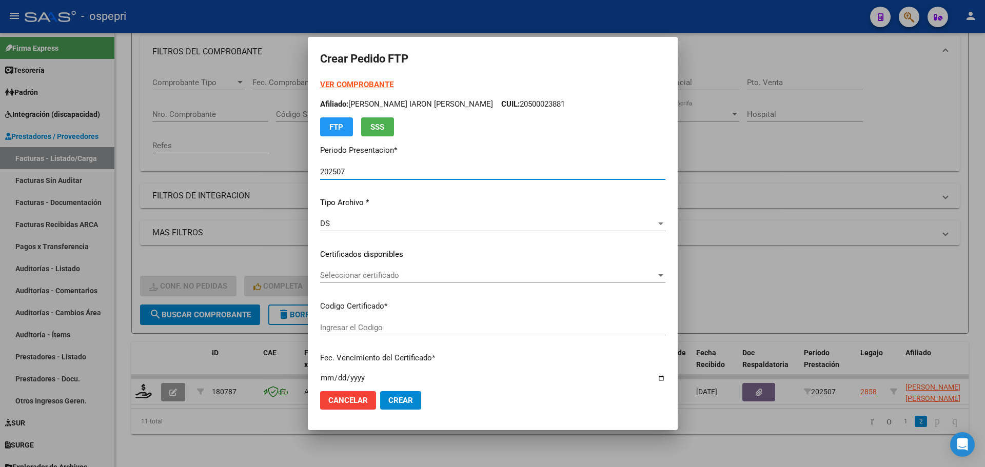
type input "20548567549"
type input "[DATE]"
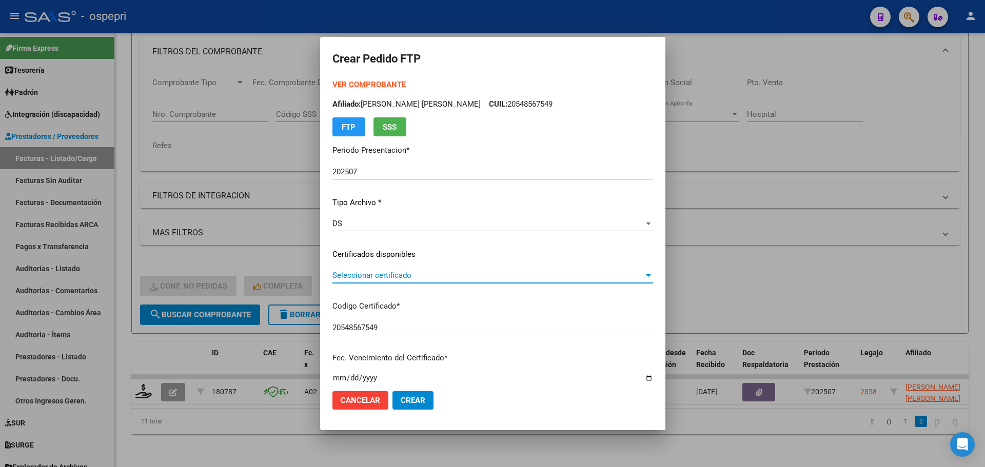
click at [380, 272] on span "Seleccionar certificado" at bounding box center [487, 275] width 311 height 9
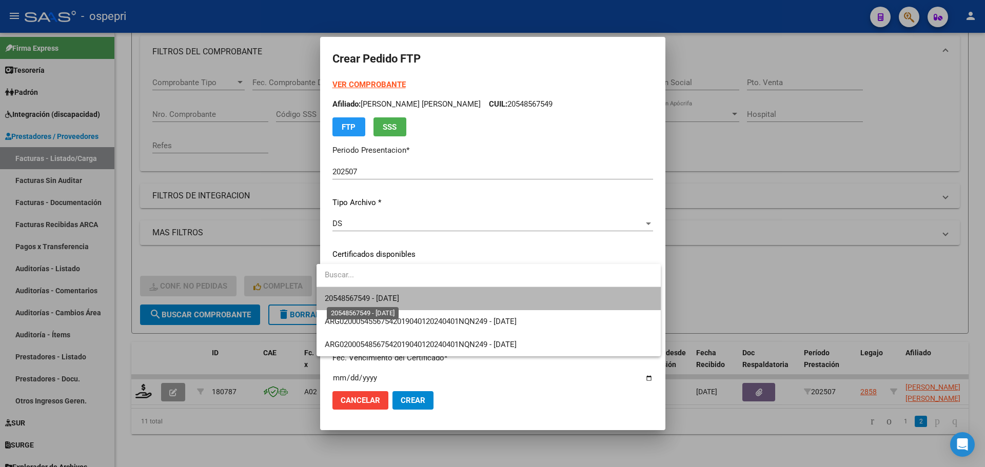
click at [399, 296] on span "20548567549 - [DATE]" at bounding box center [362, 298] width 74 height 9
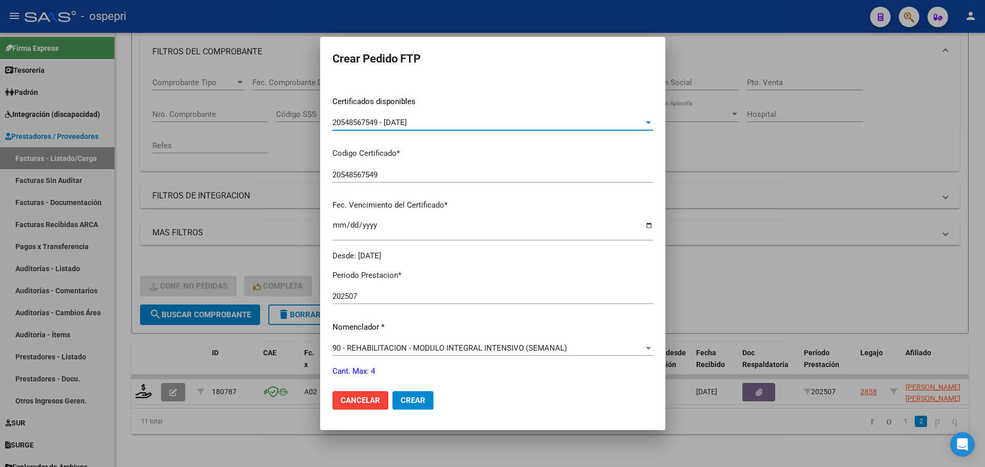
scroll to position [205, 0]
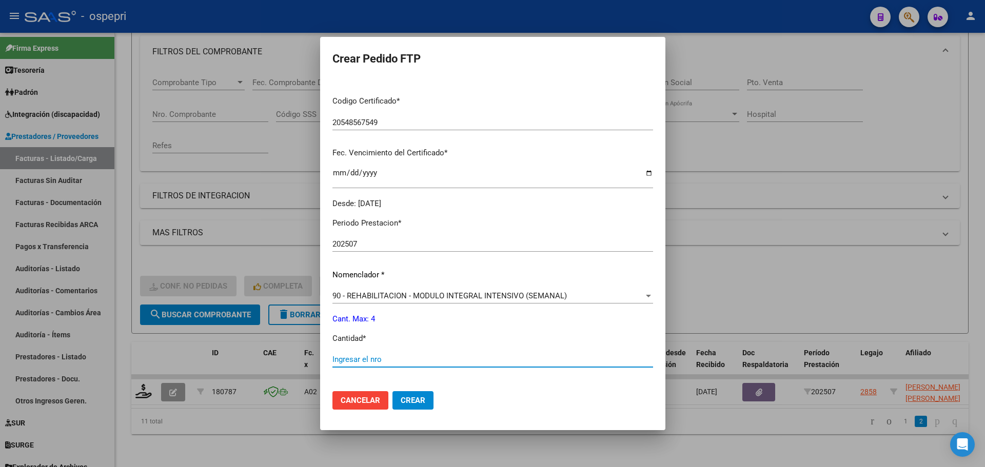
click at [358, 360] on input "Ingresar el nro" at bounding box center [492, 359] width 321 height 9
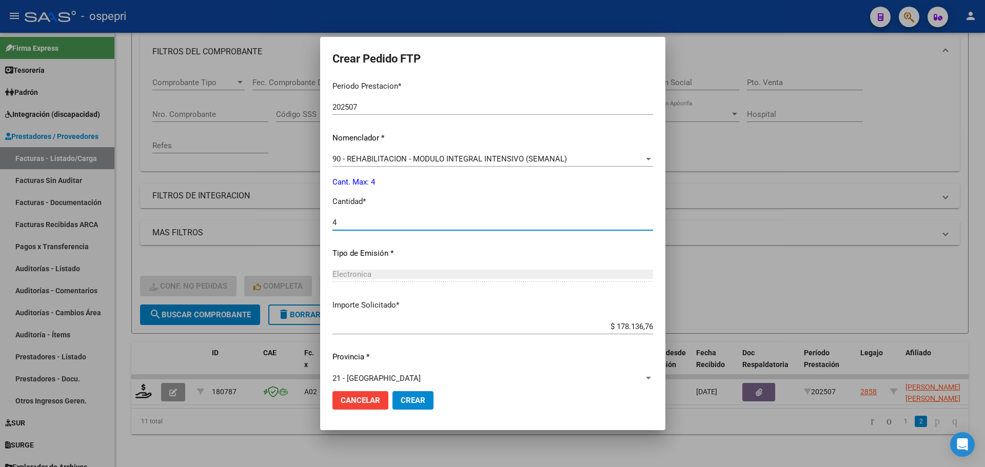
scroll to position [355, 0]
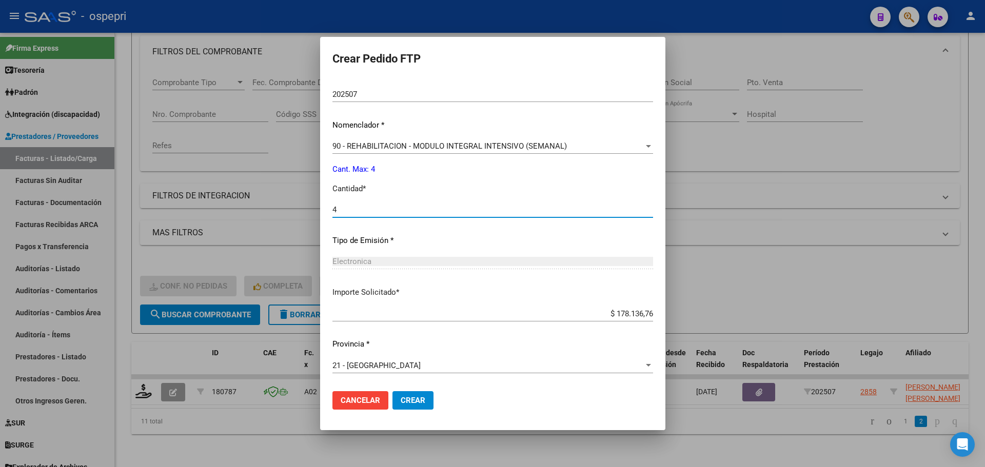
type input "4"
click at [405, 396] on span "Crear" at bounding box center [413, 400] width 25 height 9
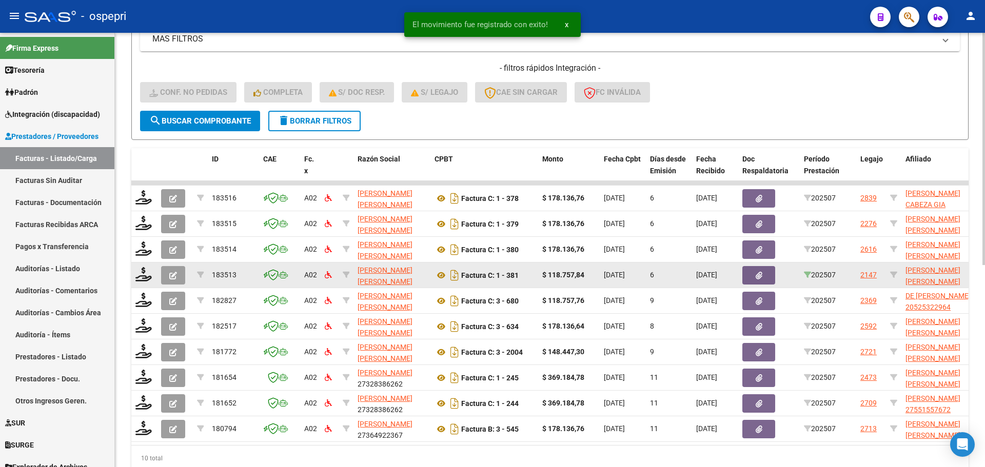
scroll to position [352, 0]
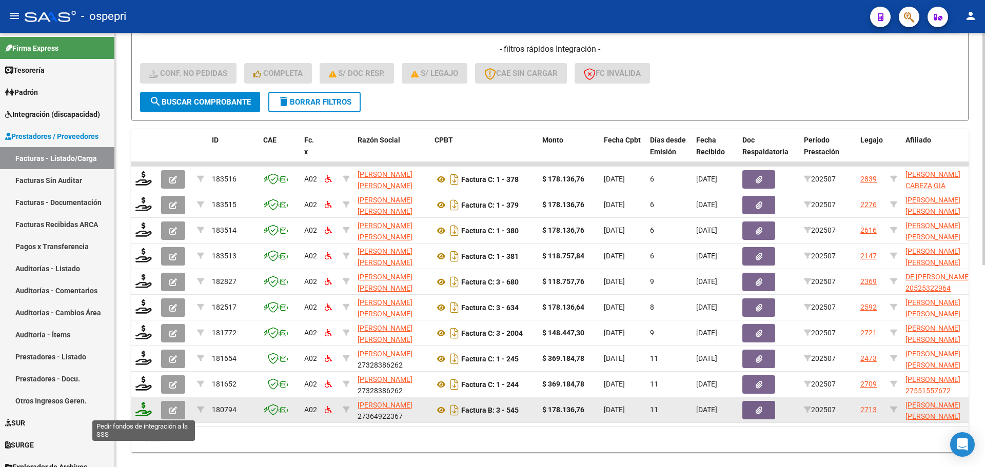
click at [146, 413] on icon at bounding box center [143, 409] width 16 height 14
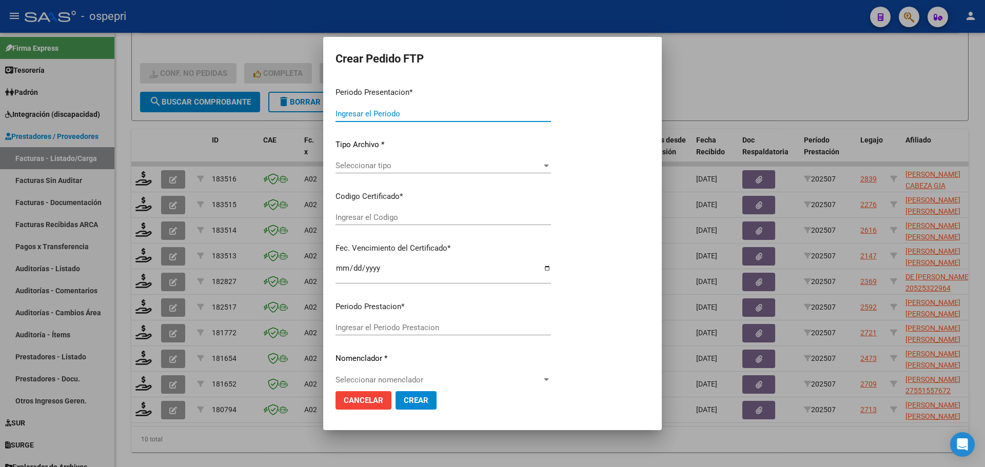
type input "202507"
type input "$ 178.136,76"
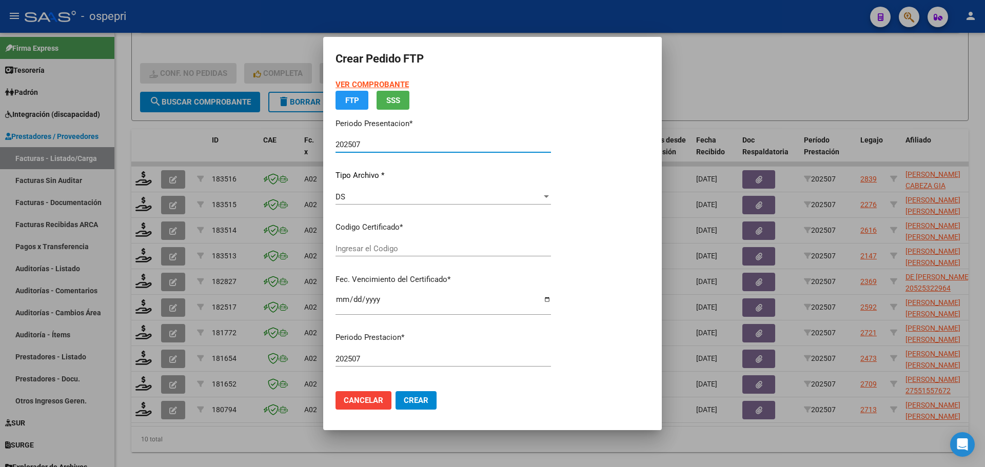
type input "2052320908-7"
type input "[DATE]"
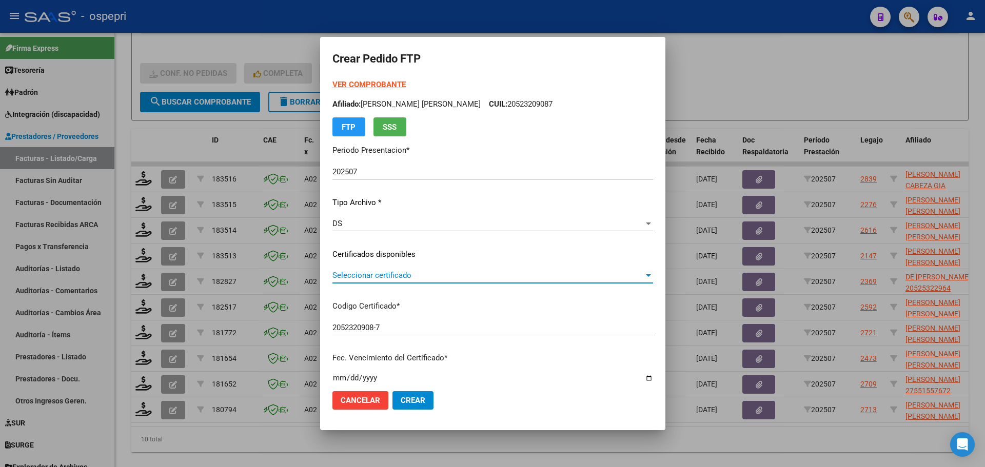
click at [369, 274] on span "Seleccionar certificado" at bounding box center [487, 275] width 311 height 9
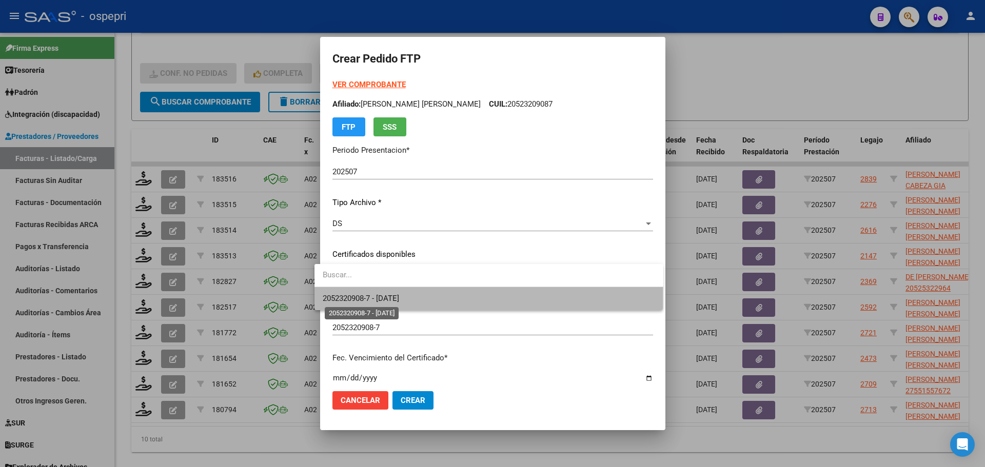
click at [365, 296] on span "2052320908-7 - [DATE]" at bounding box center [361, 298] width 76 height 9
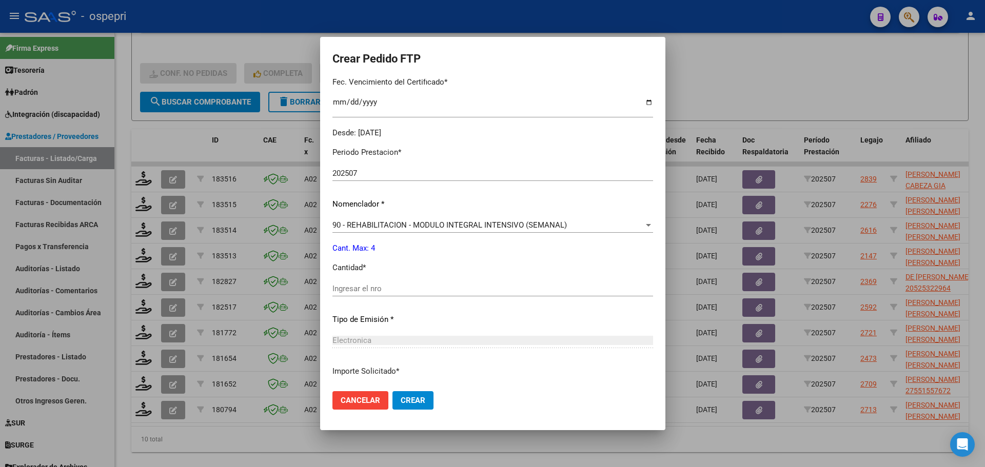
scroll to position [308, 0]
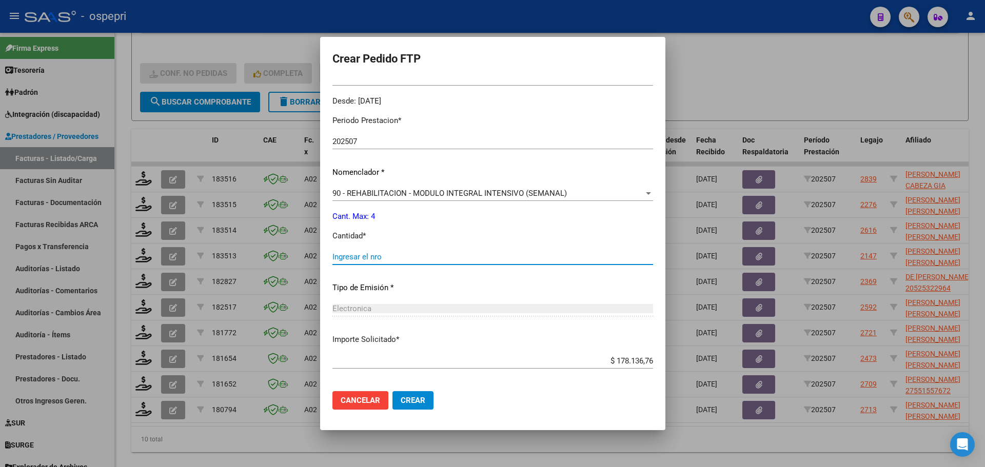
click at [377, 260] on input "Ingresar el nro" at bounding box center [492, 256] width 321 height 9
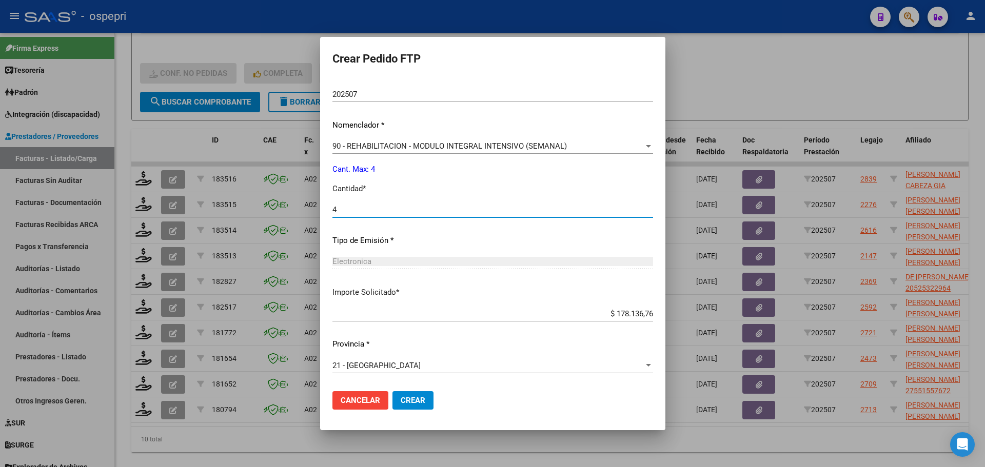
type input "4"
click at [405, 398] on span "Crear" at bounding box center [413, 400] width 25 height 9
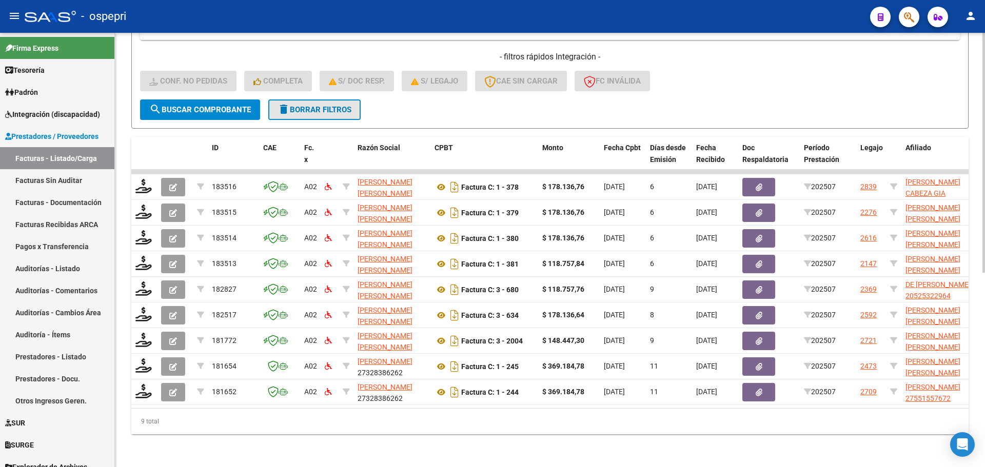
click at [339, 105] on span "delete Borrar Filtros" at bounding box center [315, 109] width 74 height 9
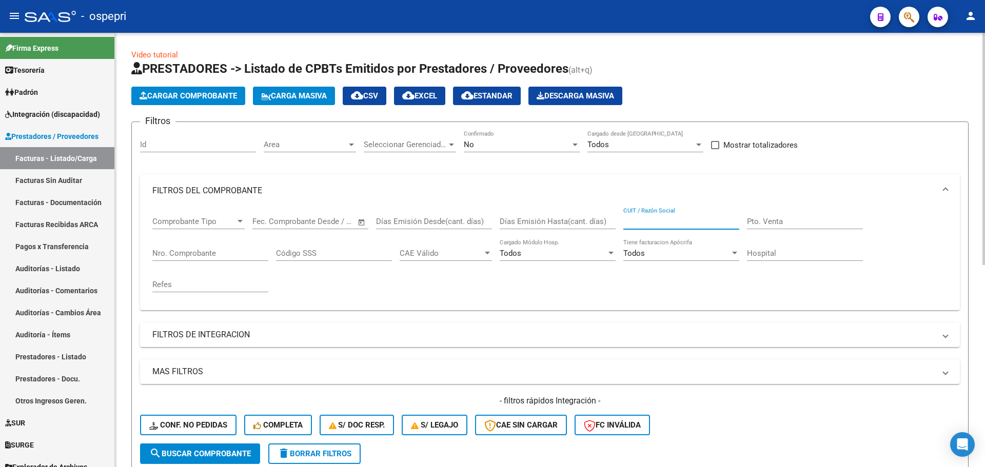
click at [688, 219] on input "CUIT / Razón Social" at bounding box center [681, 221] width 116 height 9
click at [574, 144] on div at bounding box center [575, 145] width 5 height 3
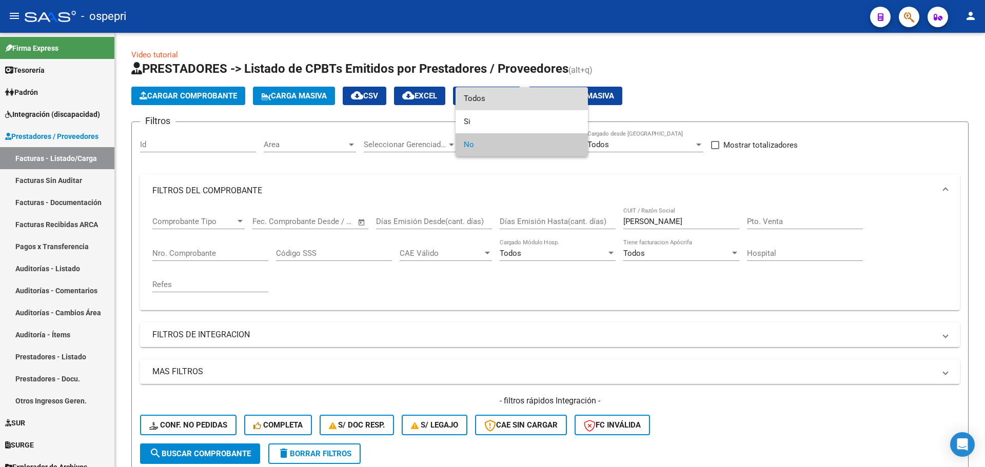
click at [484, 95] on span "Todos" at bounding box center [522, 98] width 116 height 23
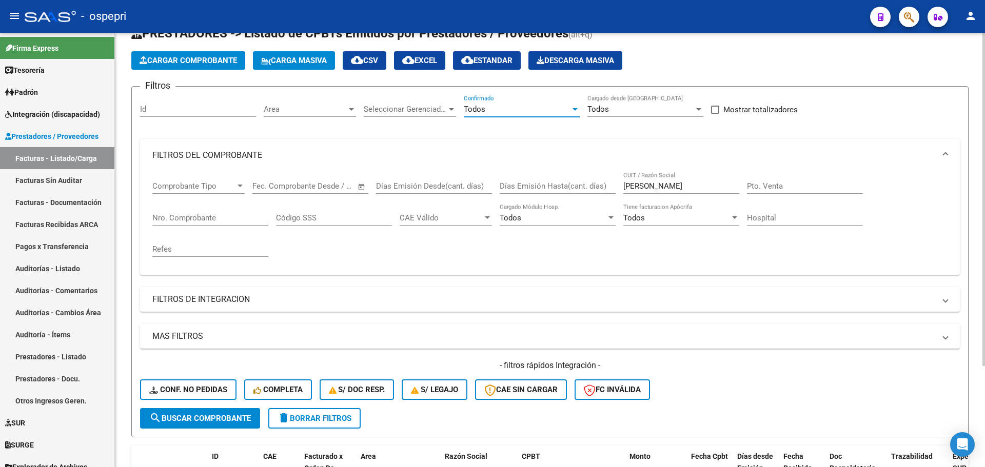
scroll to position [131, 0]
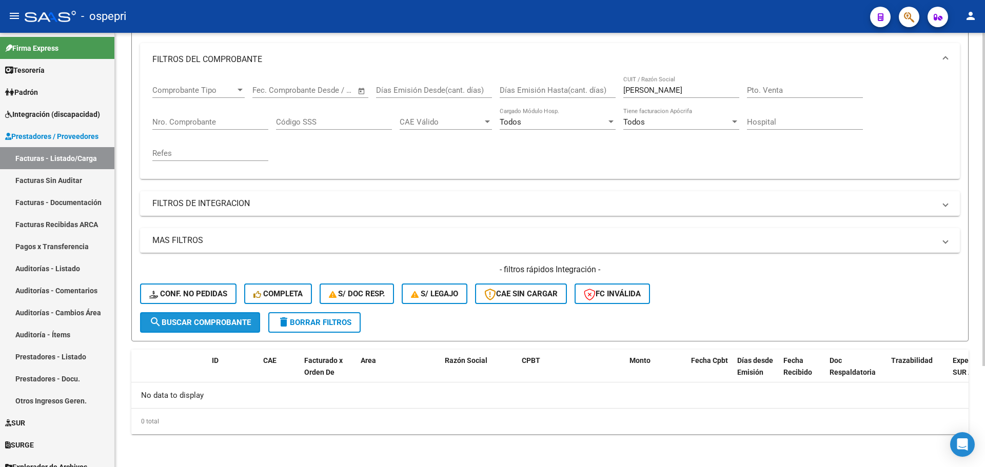
click at [204, 320] on span "search Buscar Comprobante" at bounding box center [200, 322] width 102 height 9
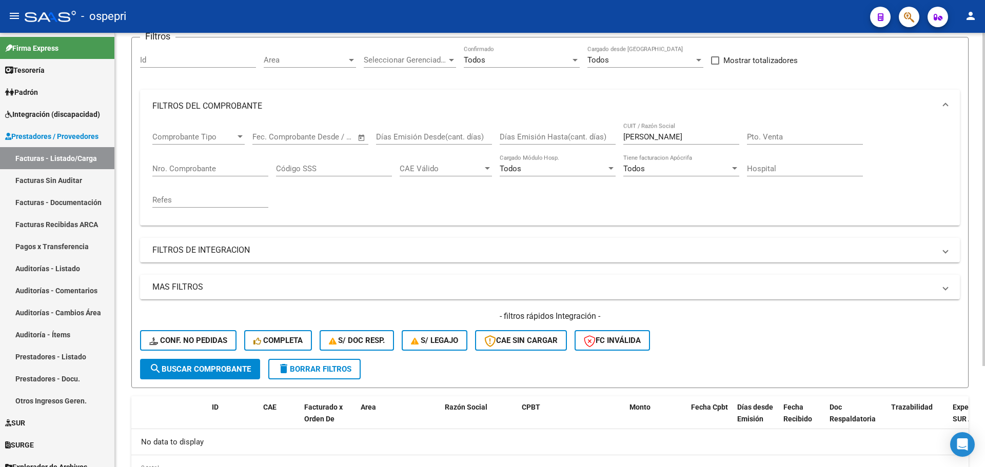
scroll to position [0, 0]
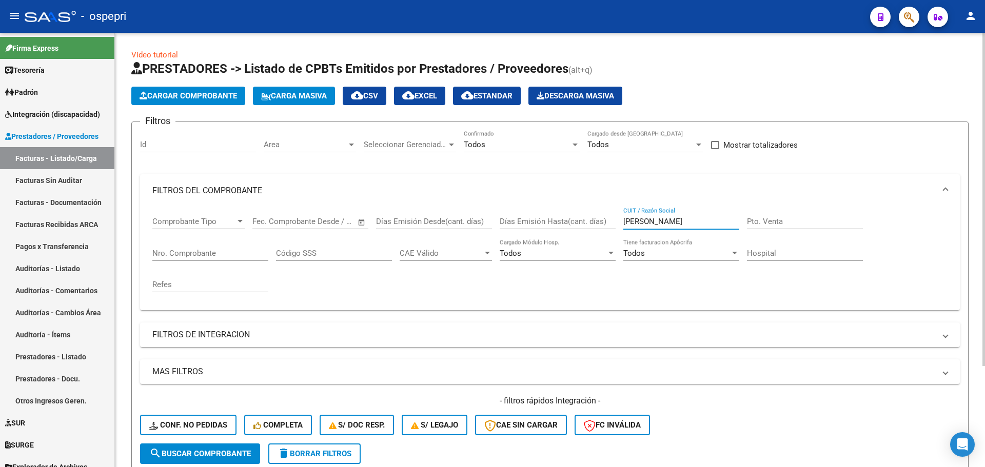
click at [677, 221] on input "[PERSON_NAME]" at bounding box center [681, 221] width 116 height 9
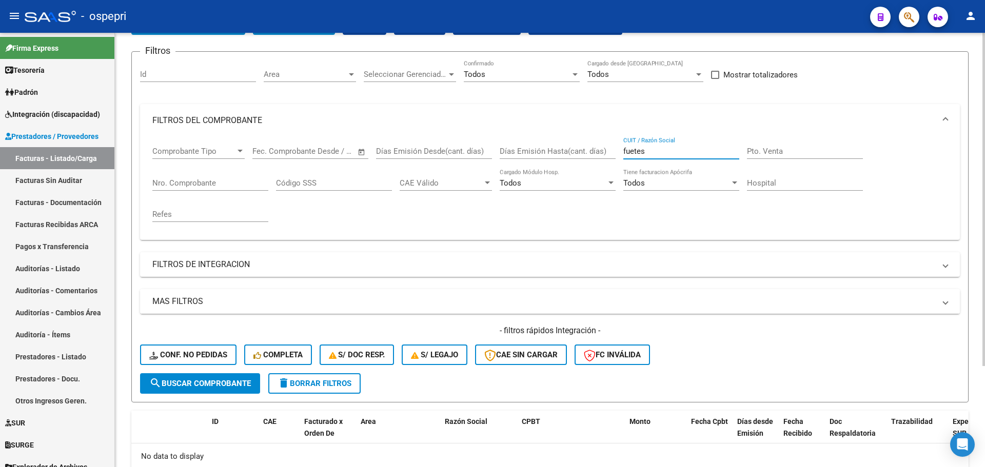
scroll to position [103, 0]
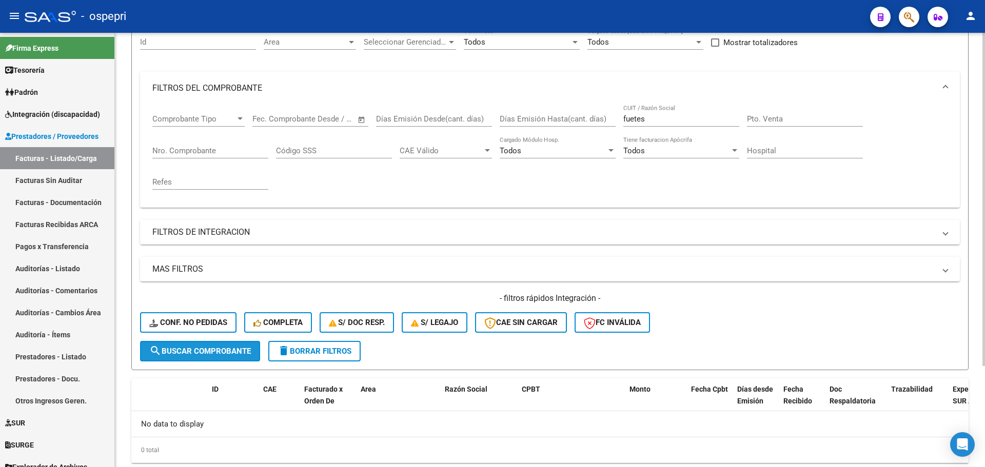
click at [235, 347] on span "search Buscar Comprobante" at bounding box center [200, 351] width 102 height 9
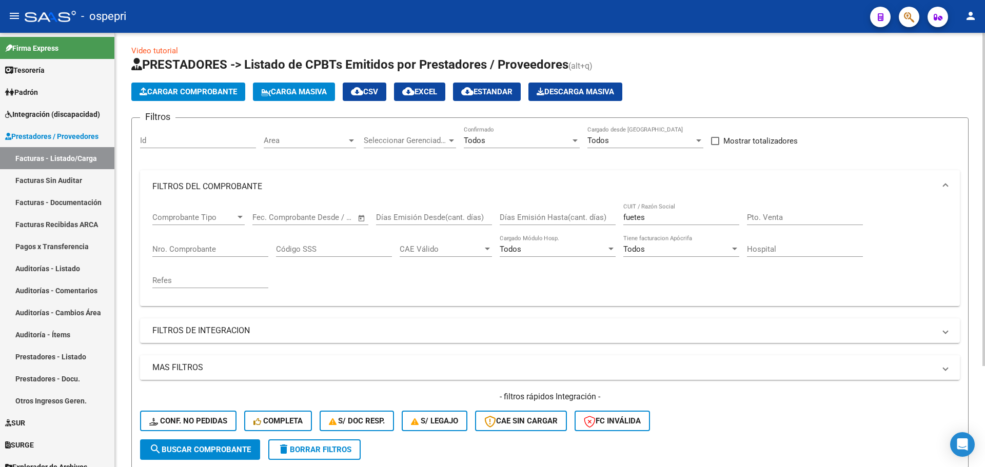
scroll to position [0, 0]
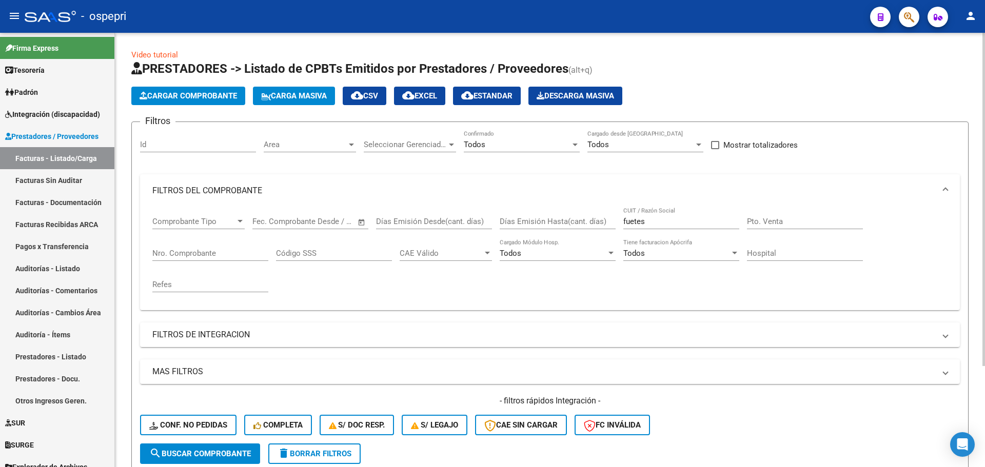
click at [648, 222] on input "fuetes" at bounding box center [681, 221] width 116 height 9
paste input "23-21518860-4"
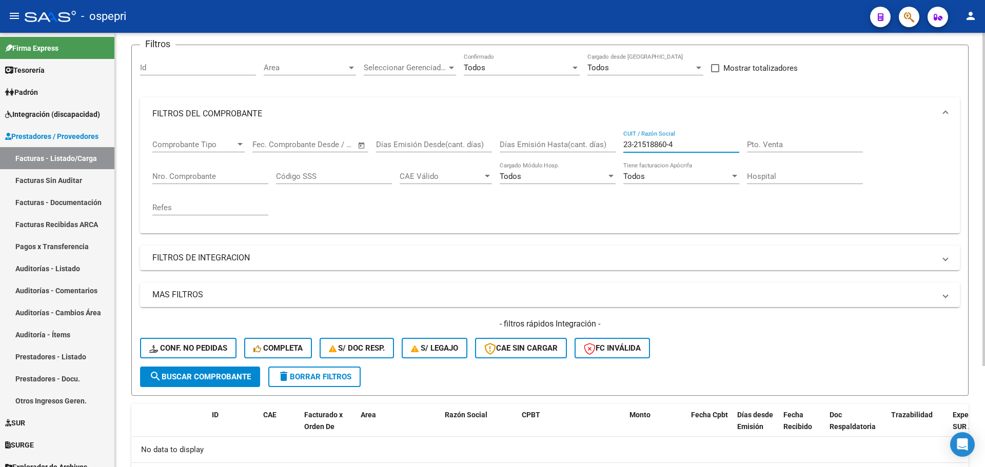
scroll to position [103, 0]
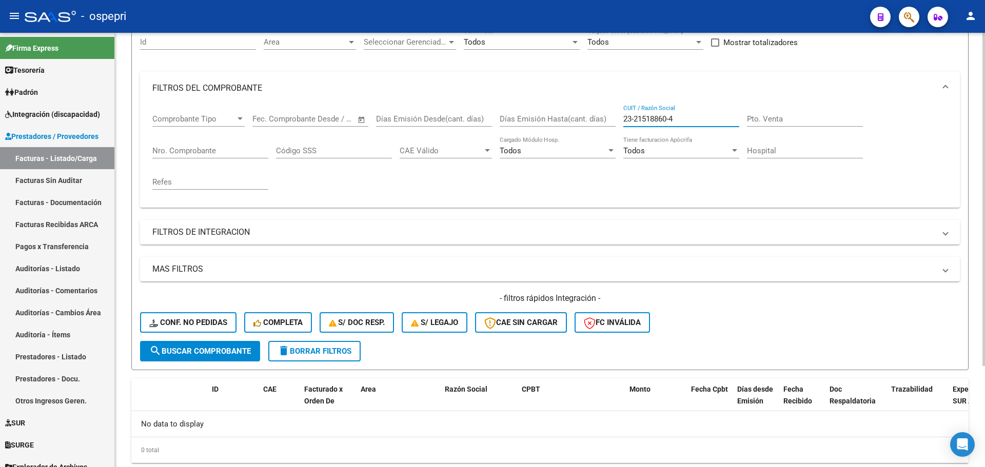
click at [635, 118] on input "23-21518860-4" at bounding box center [681, 118] width 116 height 9
click at [665, 117] on input "2321518860-4" at bounding box center [681, 118] width 116 height 9
type input "23215188604"
click at [209, 347] on span "search Buscar Comprobante" at bounding box center [200, 351] width 102 height 9
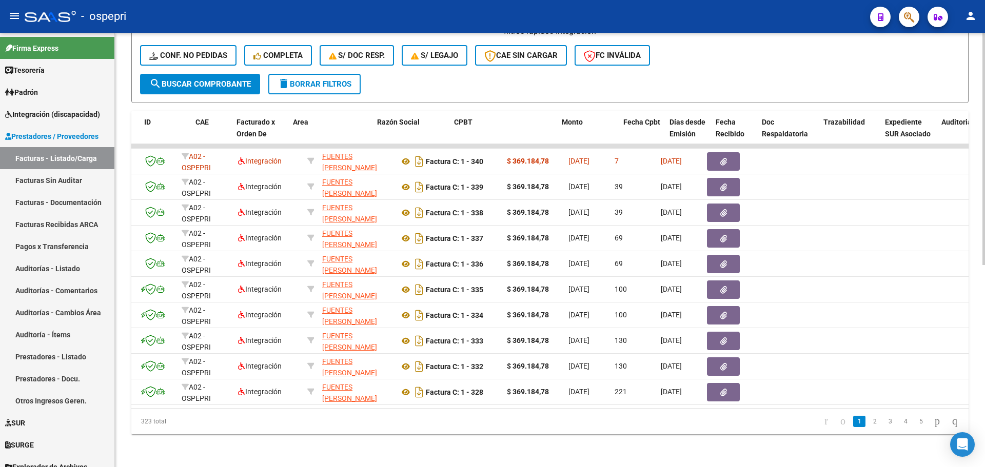
scroll to position [0, 0]
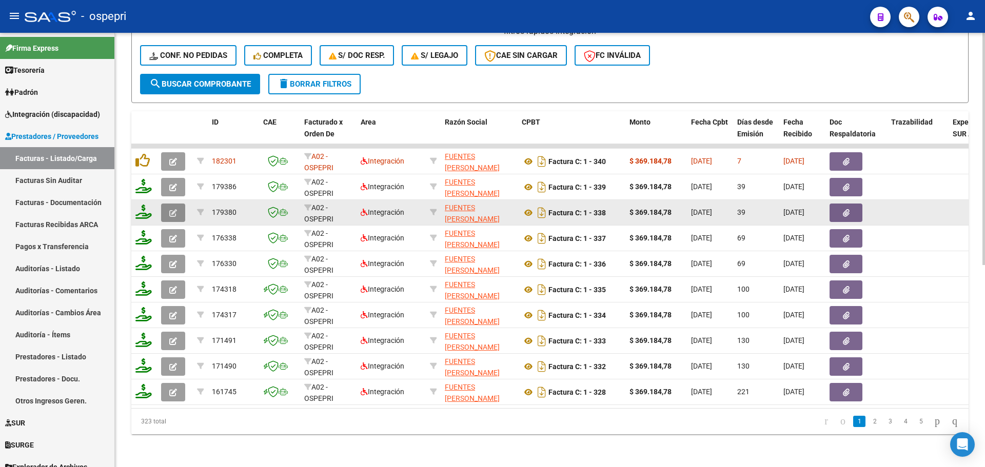
click at [168, 207] on button "button" at bounding box center [173, 213] width 24 height 18
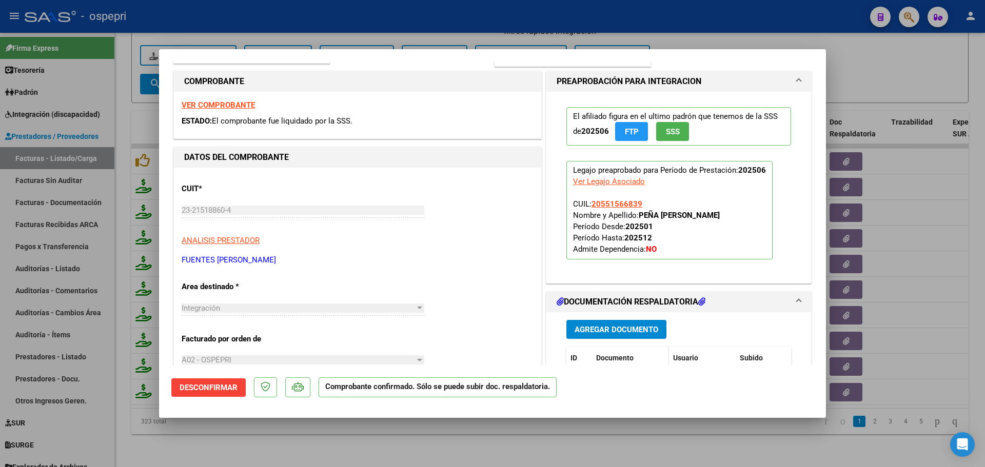
scroll to position [205, 0]
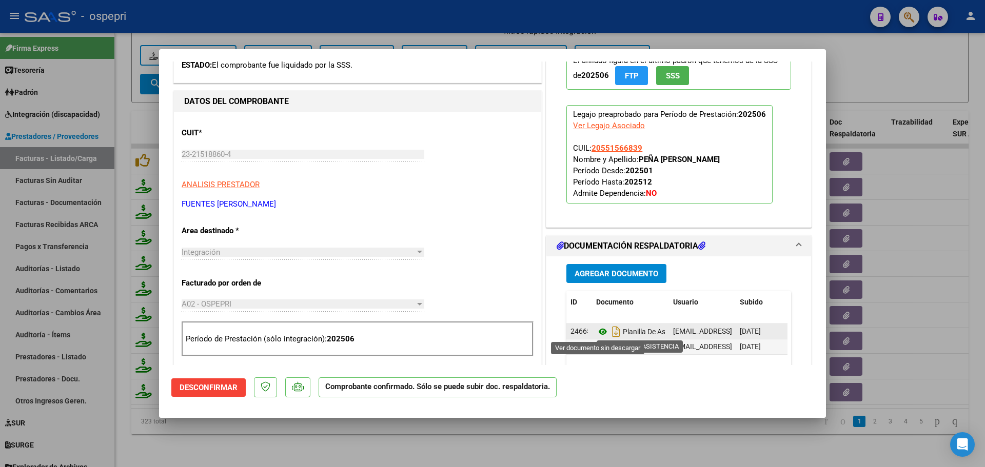
click at [598, 333] on icon at bounding box center [602, 332] width 13 height 12
type input "$ 0,00"
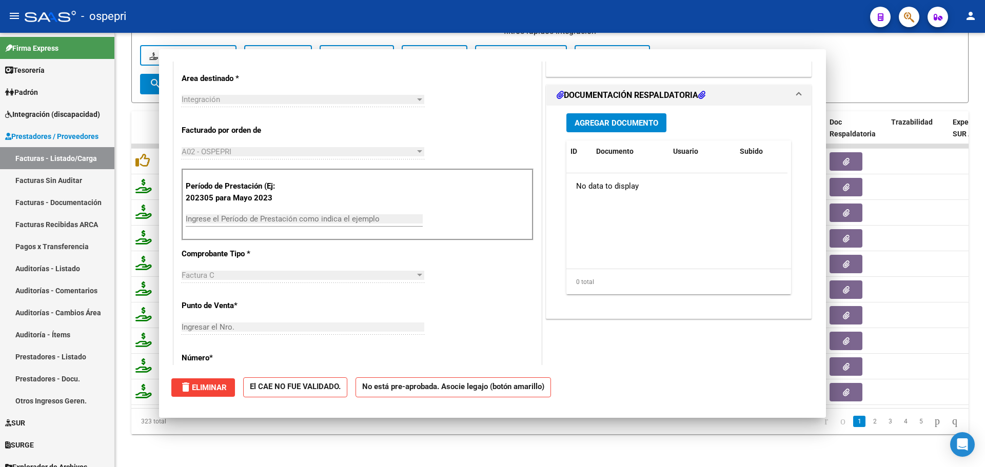
scroll to position [60, 0]
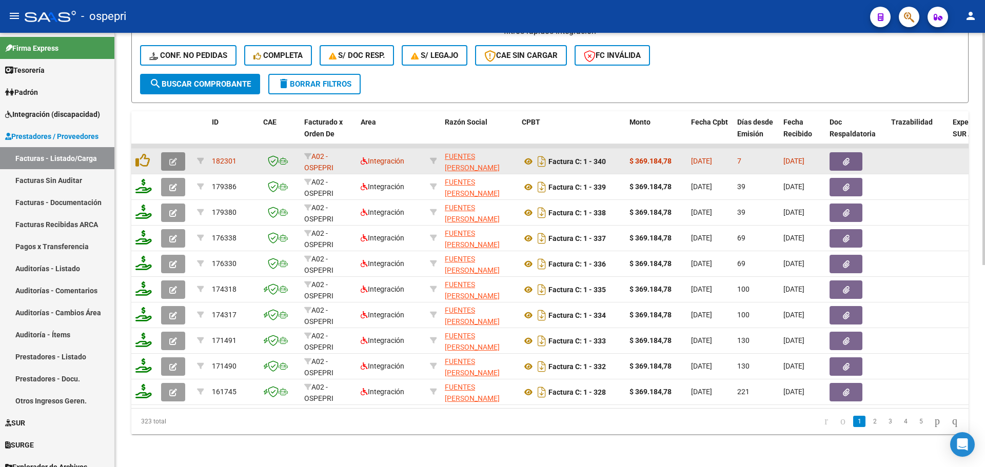
click at [173, 158] on icon "button" at bounding box center [173, 162] width 8 height 8
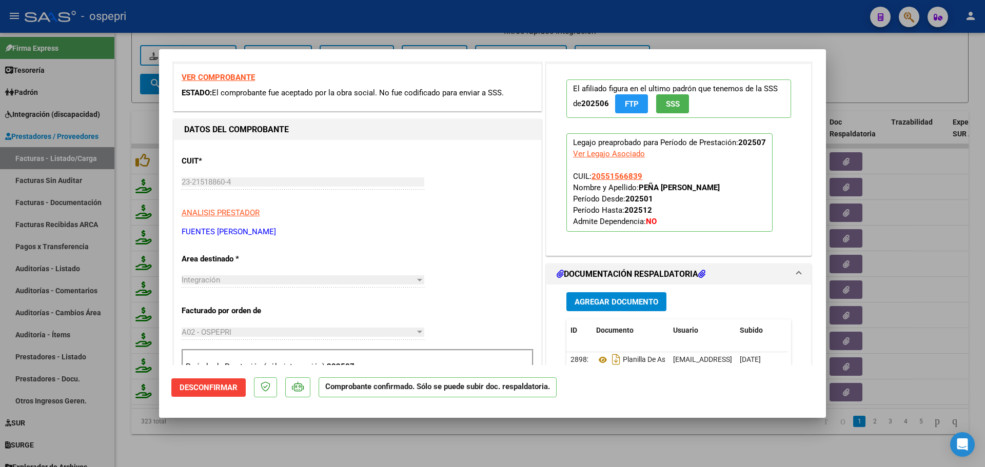
scroll to position [0, 0]
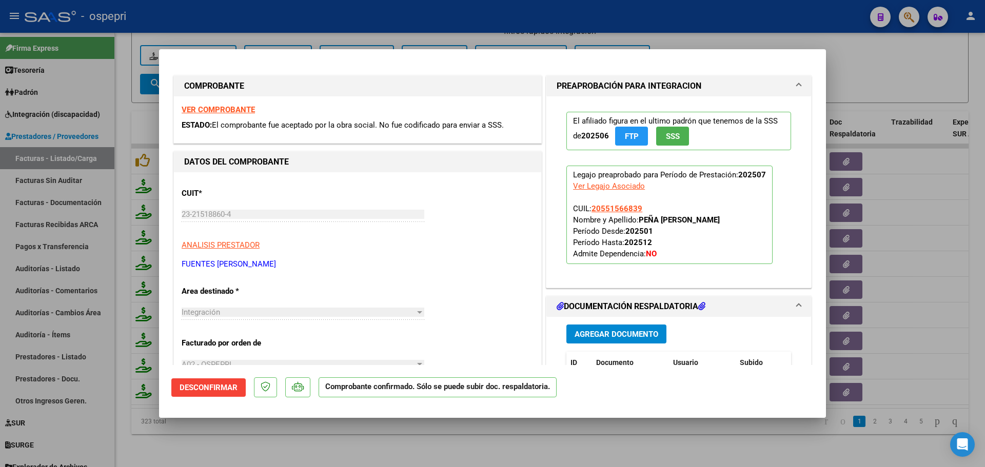
click at [226, 109] on strong "VER COMPROBANTE" at bounding box center [218, 109] width 73 height 9
type input "$ 0,00"
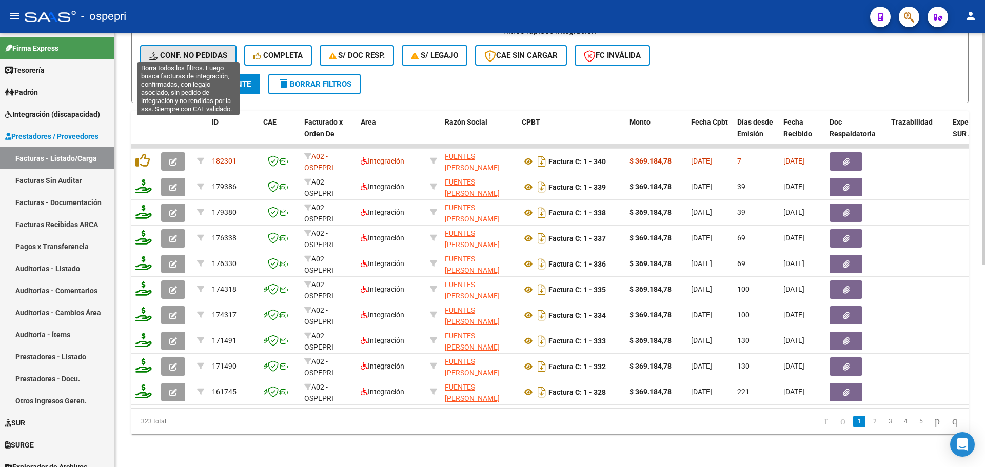
click at [188, 51] on span "Conf. no pedidas" at bounding box center [188, 55] width 78 height 9
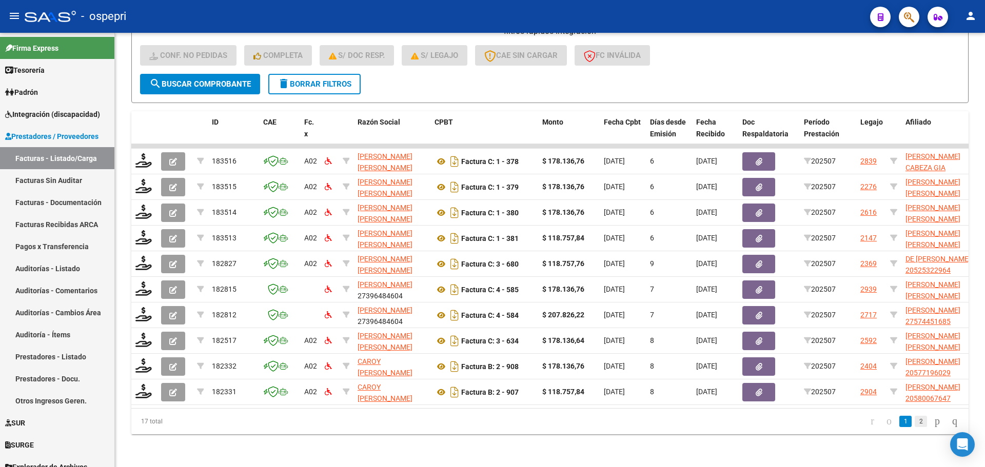
click at [915, 422] on link "2" at bounding box center [921, 421] width 12 height 11
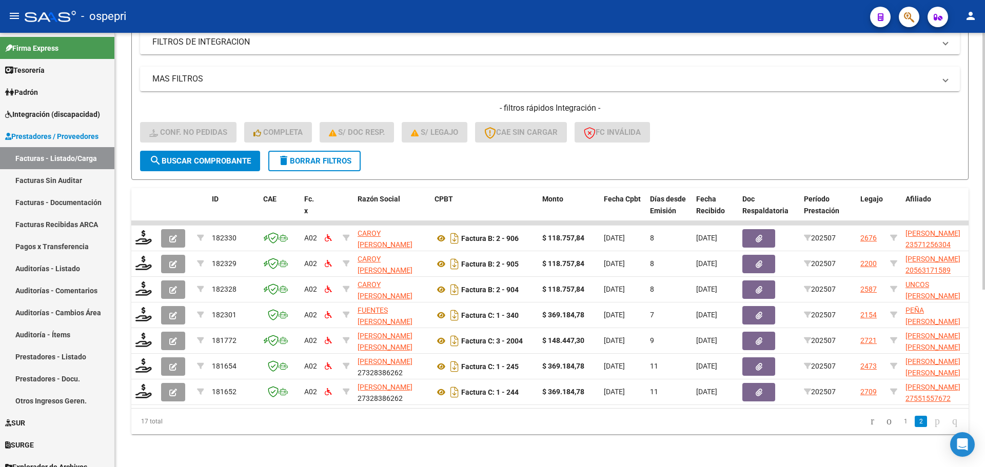
scroll to position [301, 0]
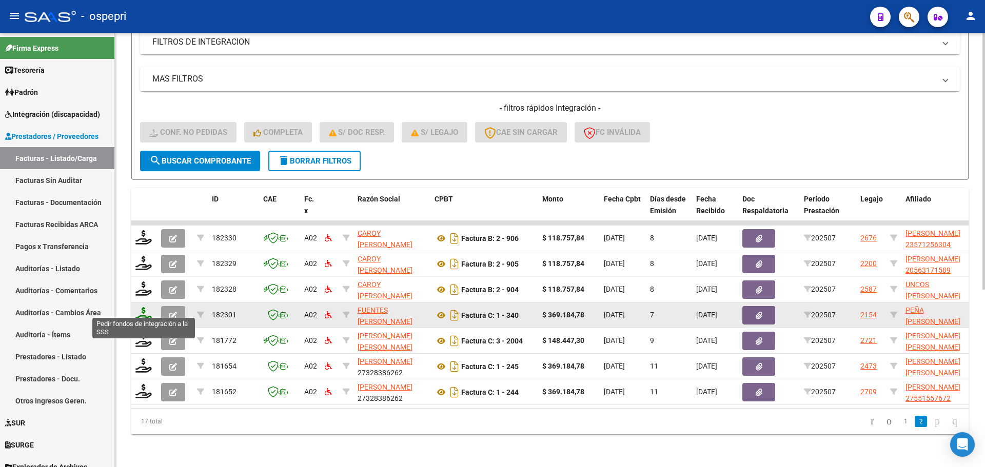
click at [141, 307] on icon at bounding box center [143, 314] width 16 height 14
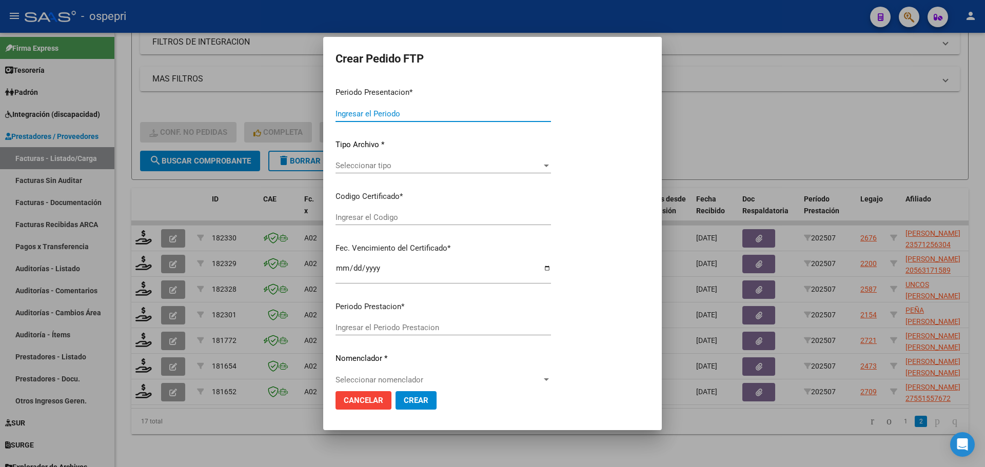
type input "202507"
type input "$ 369.184,78"
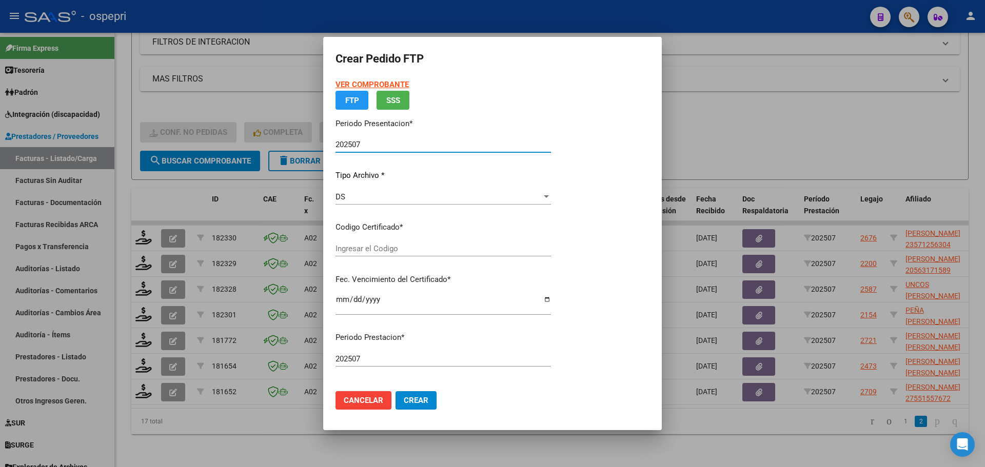
type input "ARG02000551566832019041720220417NQN249"
type input "[DATE]"
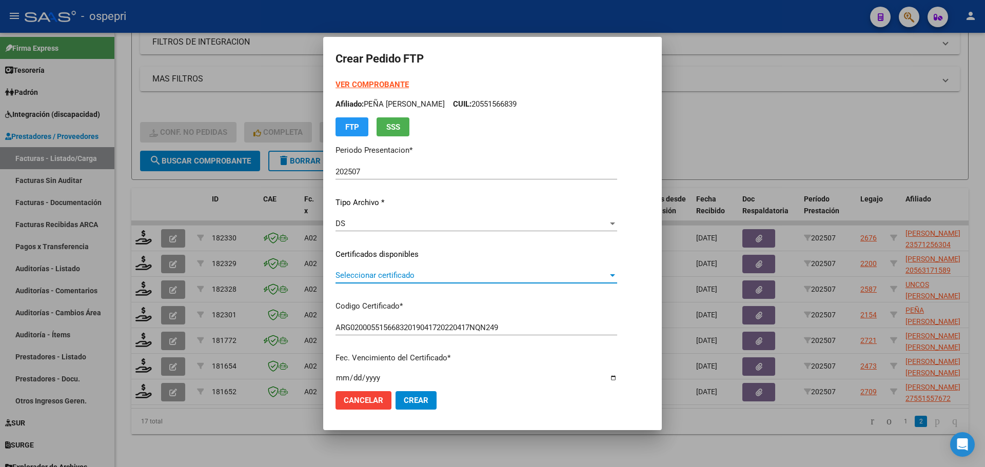
click at [401, 275] on span "Seleccionar certificado" at bounding box center [472, 275] width 272 height 9
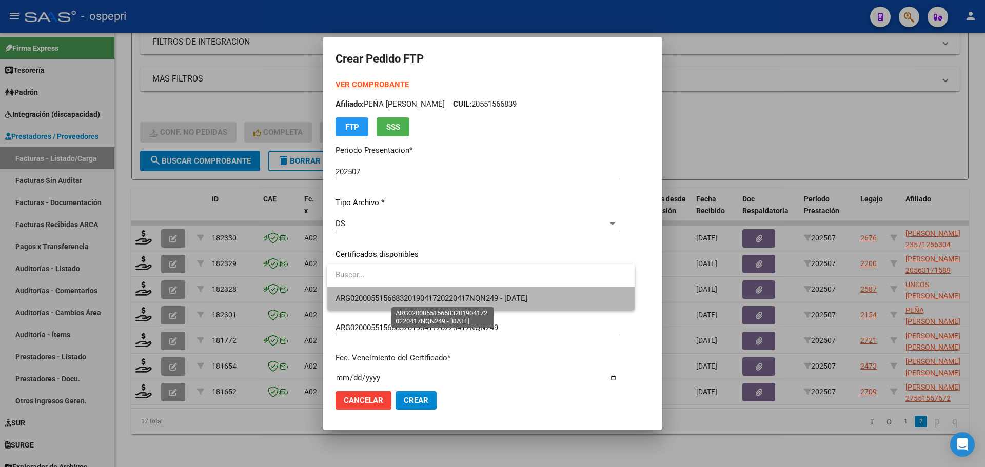
click at [410, 301] on span "ARG02000551566832019041720220417NQN249 - [DATE]" at bounding box center [432, 298] width 192 height 9
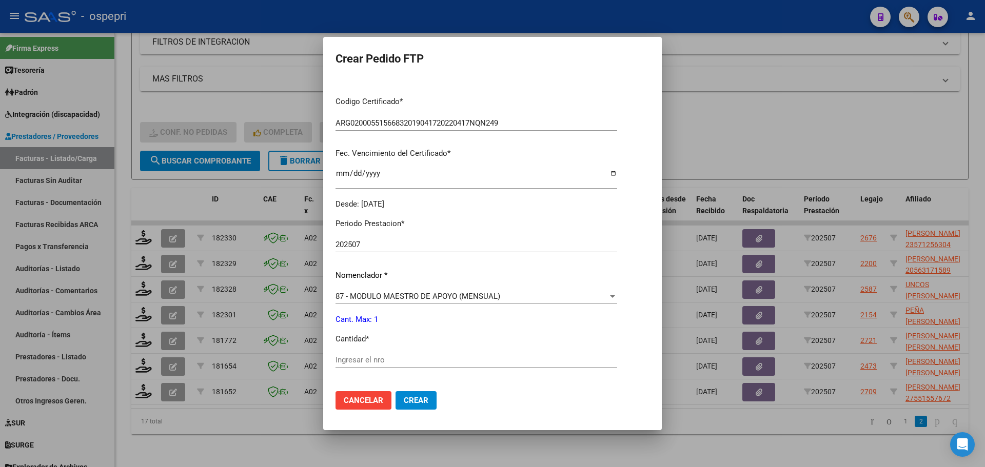
scroll to position [205, 0]
click at [387, 359] on input "Ingresar el nro" at bounding box center [477, 359] width 282 height 9
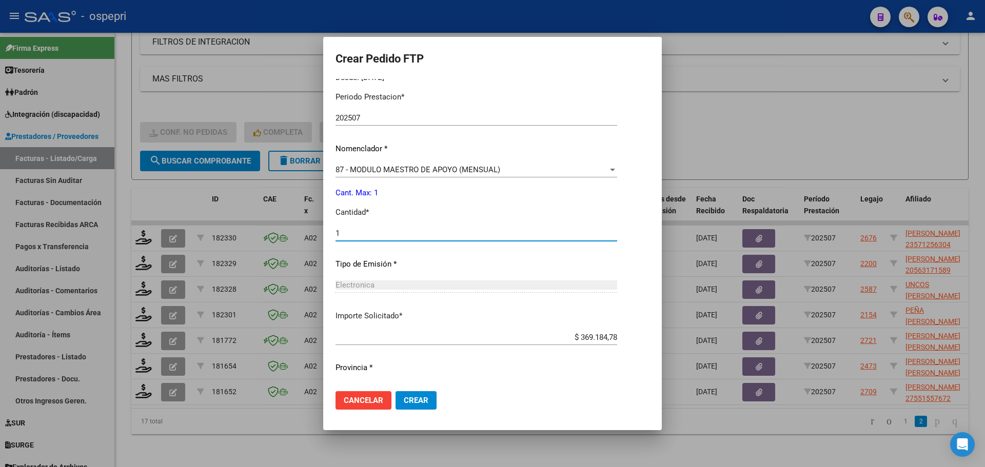
scroll to position [355, 0]
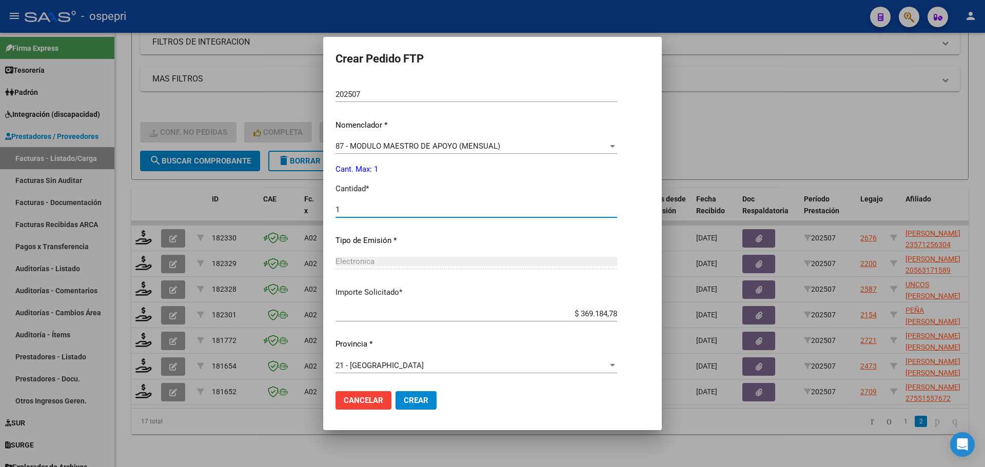
type input "1"
click at [421, 402] on span "Crear" at bounding box center [416, 400] width 25 height 9
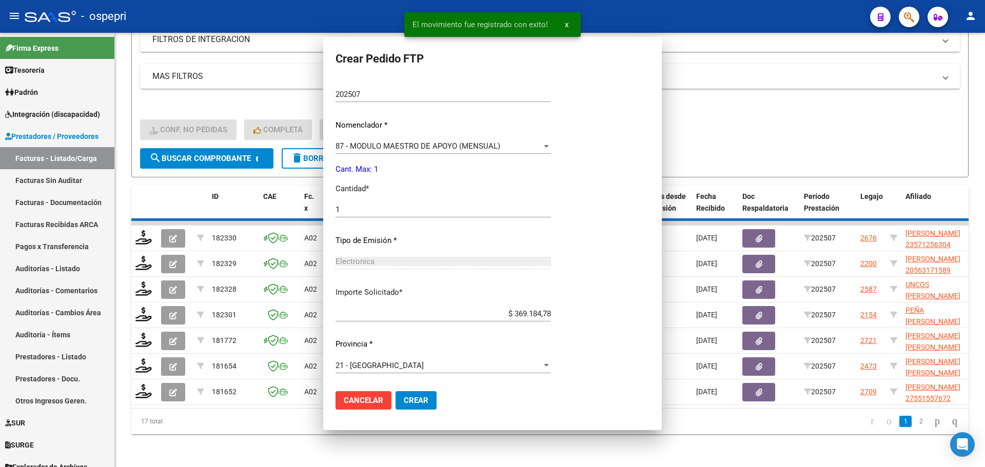
scroll to position [0, 0]
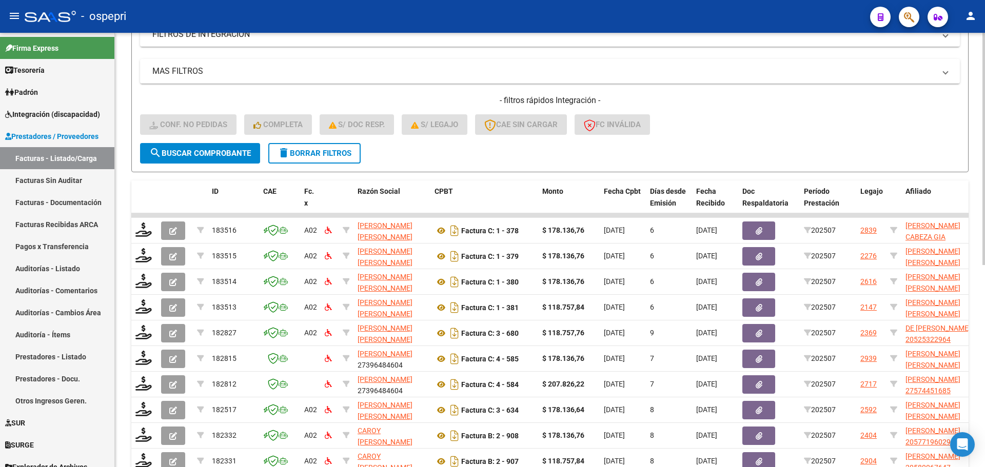
click at [841, 117] on div "- filtros rápidos Integración - Conf. no pedidas Completa S/ Doc Resp. S/ legaj…" at bounding box center [550, 119] width 820 height 48
